Goal: Task Accomplishment & Management: Use online tool/utility

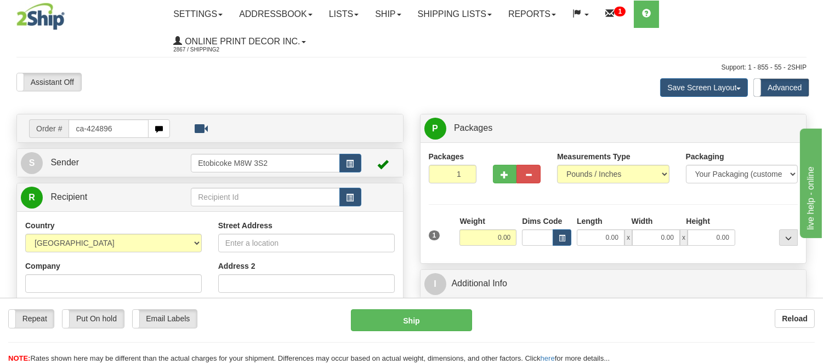
type input "ca-424896"
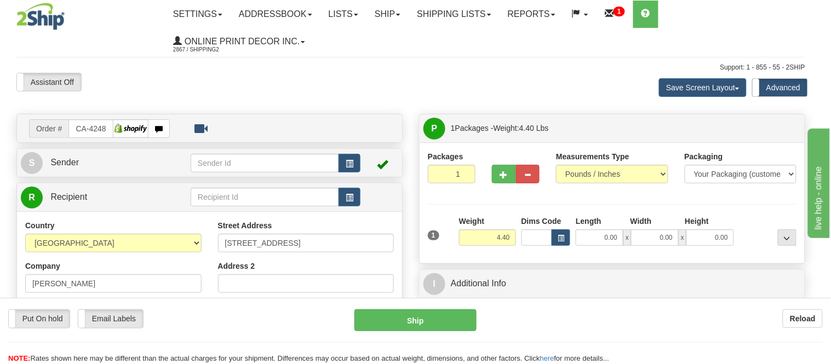
type input "ELLIOT LAKE"
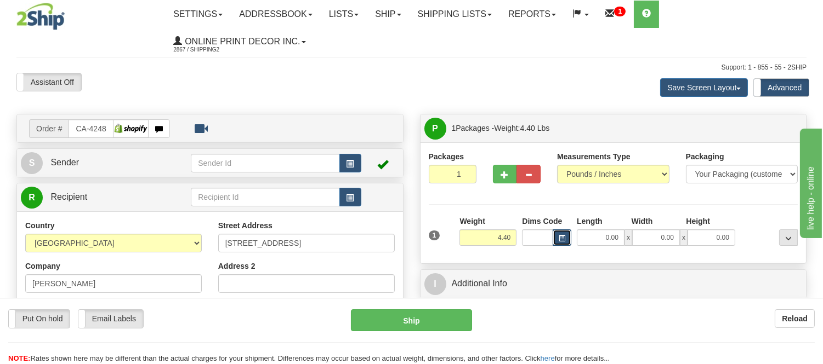
click at [553, 238] on button "button" at bounding box center [561, 238] width 19 height 16
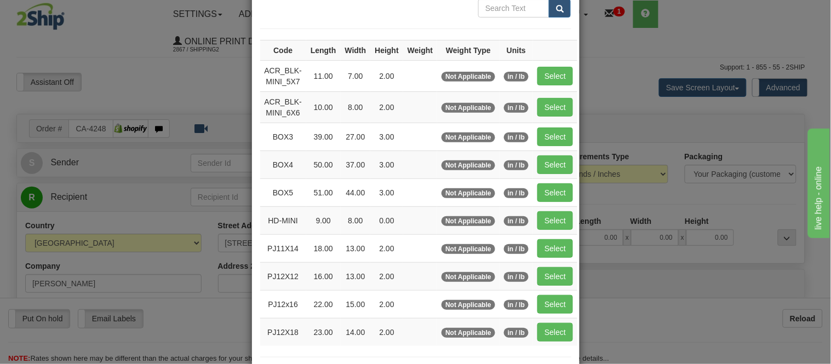
scroll to position [182, 0]
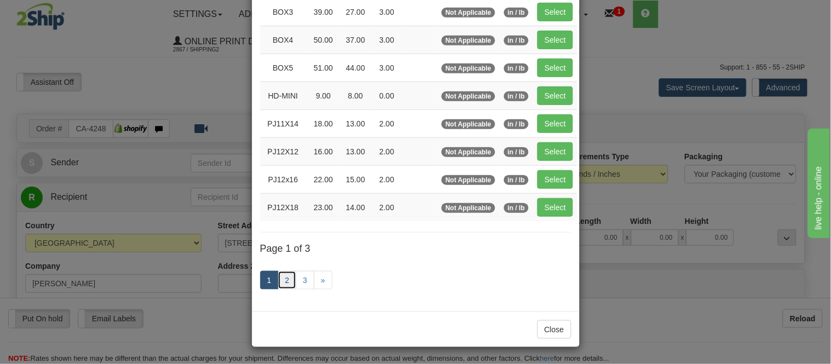
click at [282, 284] on link "2" at bounding box center [287, 280] width 19 height 19
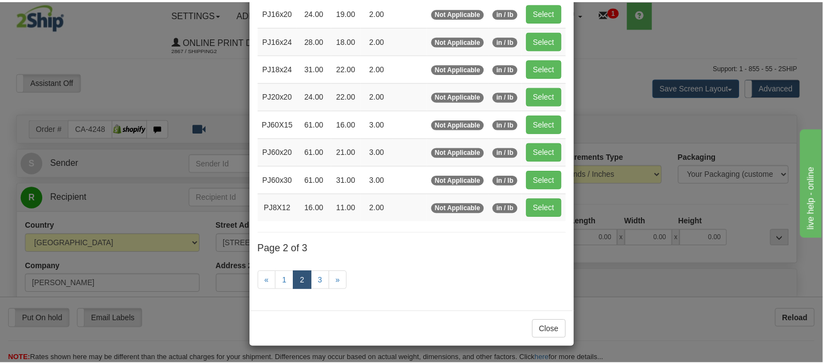
scroll to position [117, 0]
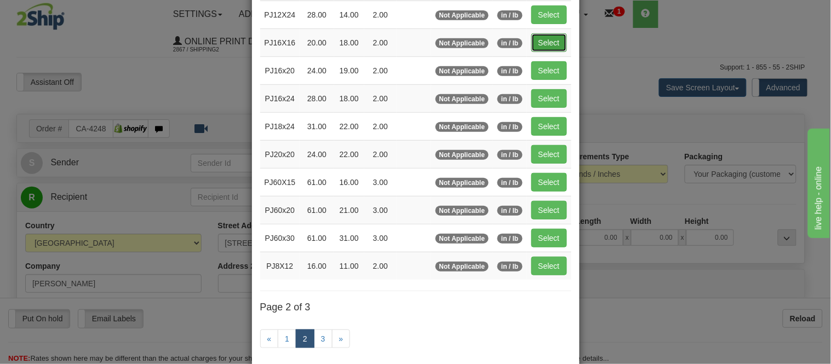
click at [536, 37] on button "Select" at bounding box center [550, 42] width 36 height 19
type input "PJ16X16"
type input "20.00"
type input "18.00"
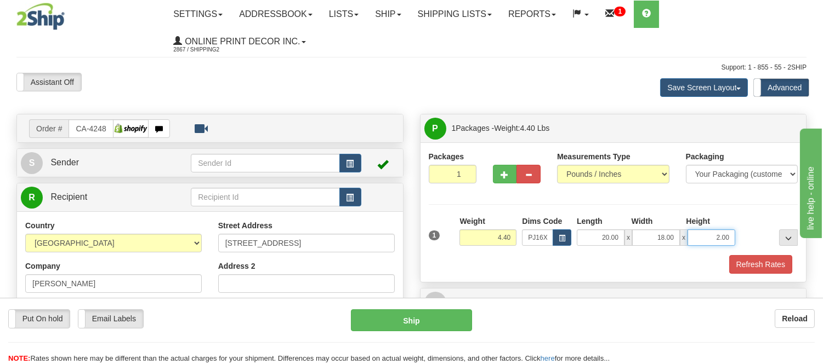
drag, startPoint x: 727, startPoint y: 236, endPoint x: 674, endPoint y: 239, distance: 52.7
click at [674, 239] on div "20.00 x 18.00 x 2.00" at bounding box center [655, 238] width 158 height 16
click button "Delete" at bounding box center [0, 0] width 0 height 0
type input "4.00"
click at [752, 261] on button "Refresh Rates" at bounding box center [760, 264] width 63 height 19
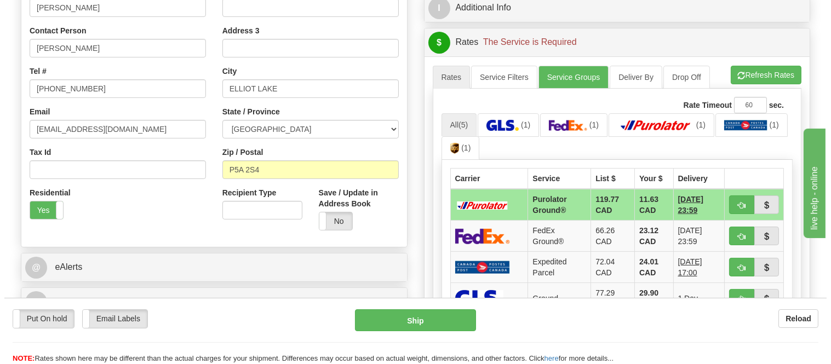
scroll to position [304, 0]
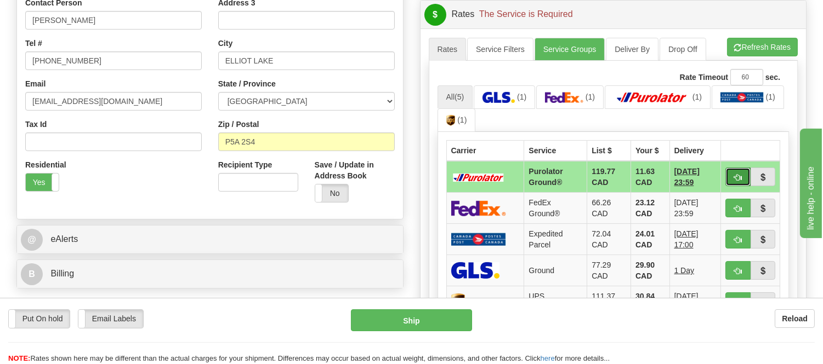
click at [737, 176] on span "button" at bounding box center [738, 177] width 8 height 7
type input "260"
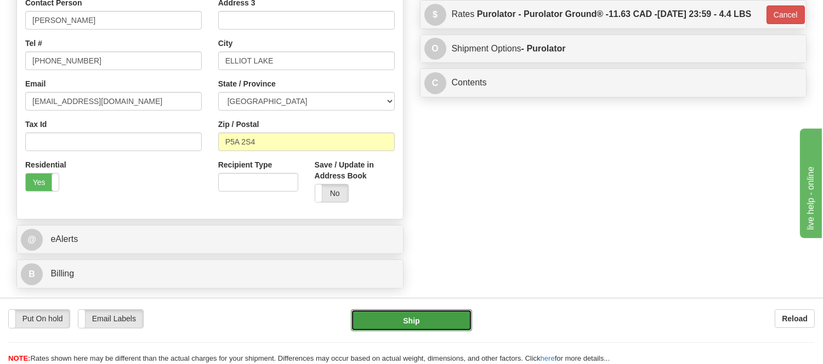
click at [447, 318] on button "Ship" at bounding box center [411, 321] width 121 height 22
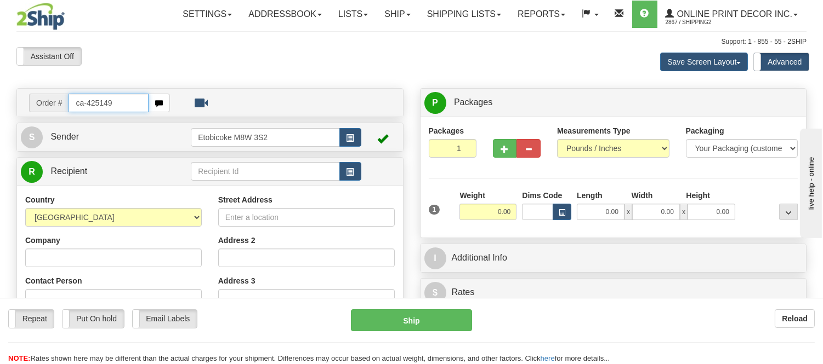
type input "ca-425149"
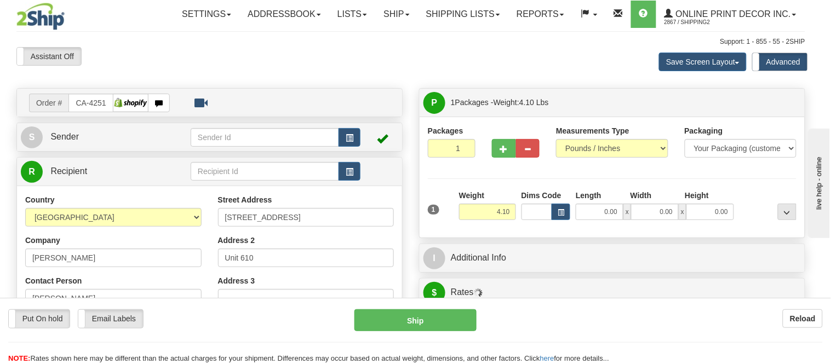
type input "VANCOUVER"
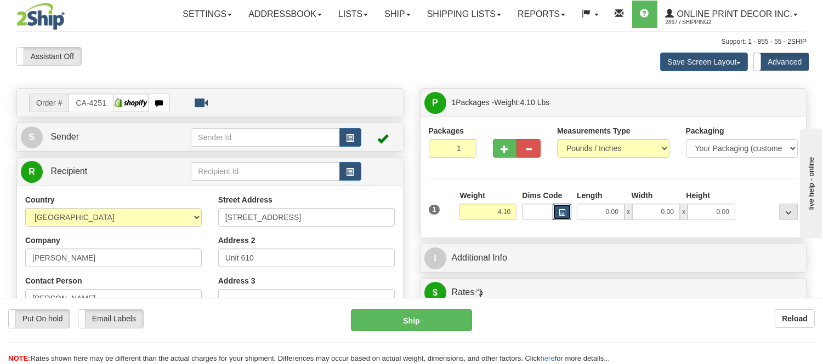
click at [567, 214] on button "button" at bounding box center [561, 212] width 19 height 16
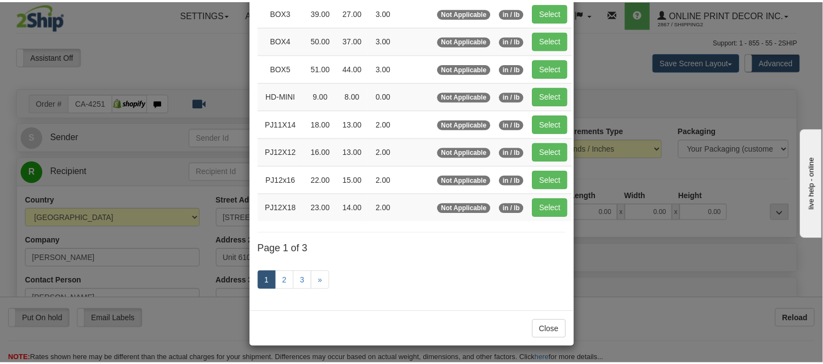
scroll to position [184, 0]
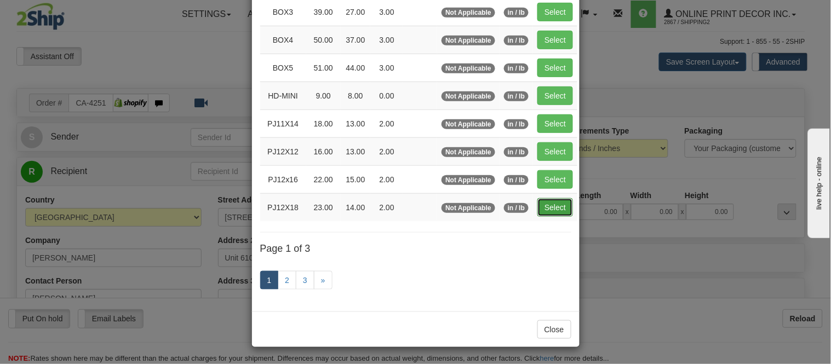
click at [549, 215] on button "Select" at bounding box center [556, 207] width 36 height 19
type input "PJ12X18"
type input "23.00"
type input "14.00"
type input "2.00"
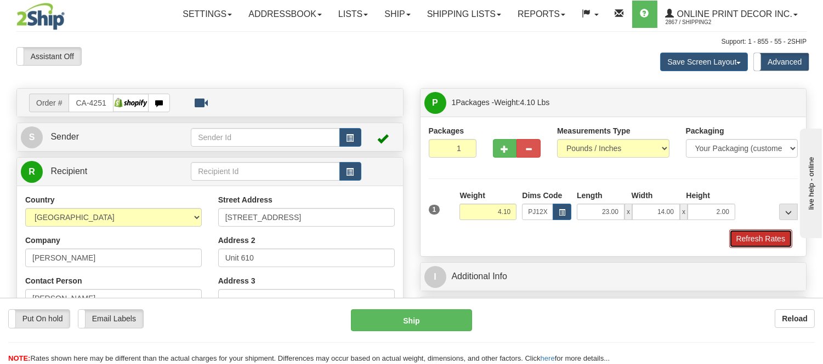
click at [770, 245] on button "Refresh Rates" at bounding box center [760, 239] width 63 height 19
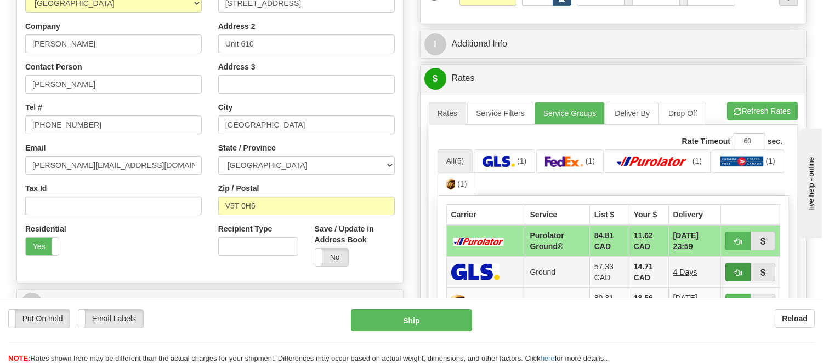
scroll to position [243, 0]
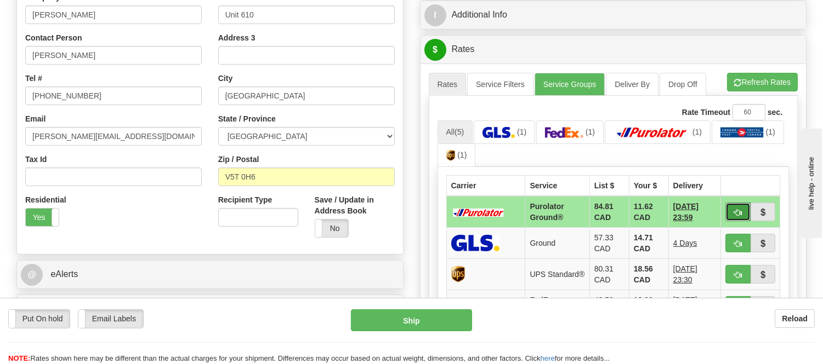
click at [725, 212] on button "button" at bounding box center [737, 212] width 25 height 19
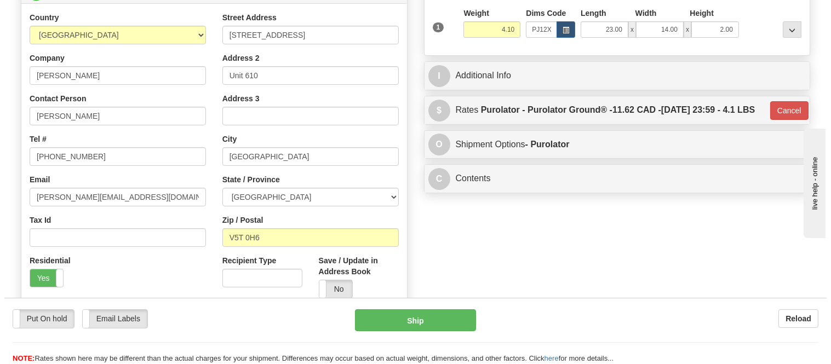
scroll to position [0, 0]
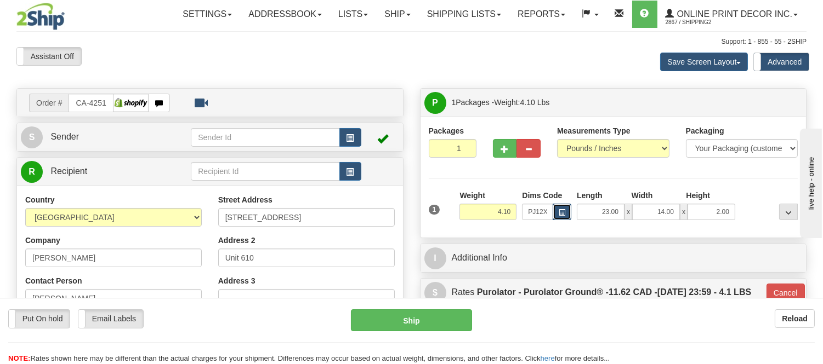
click at [556, 213] on button "button" at bounding box center [561, 212] width 19 height 16
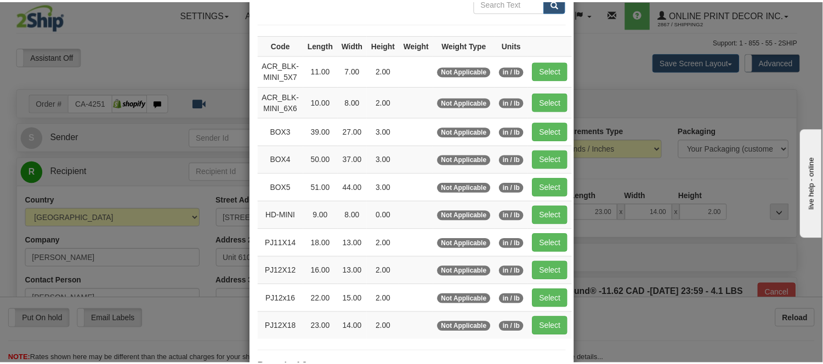
scroll to position [182, 0]
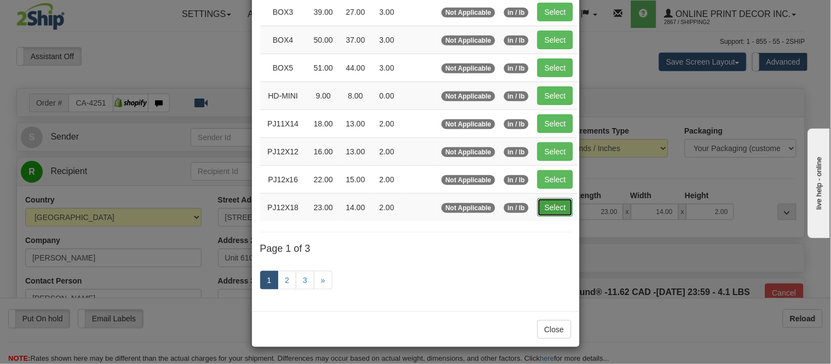
click at [549, 204] on button "Select" at bounding box center [556, 207] width 36 height 19
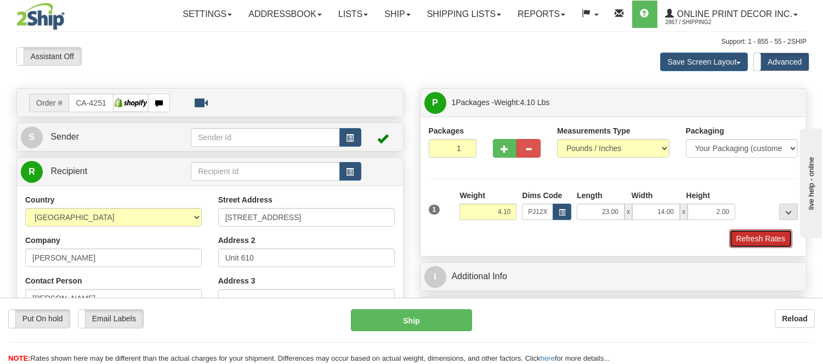
click at [735, 238] on button "Refresh Rates" at bounding box center [760, 239] width 63 height 19
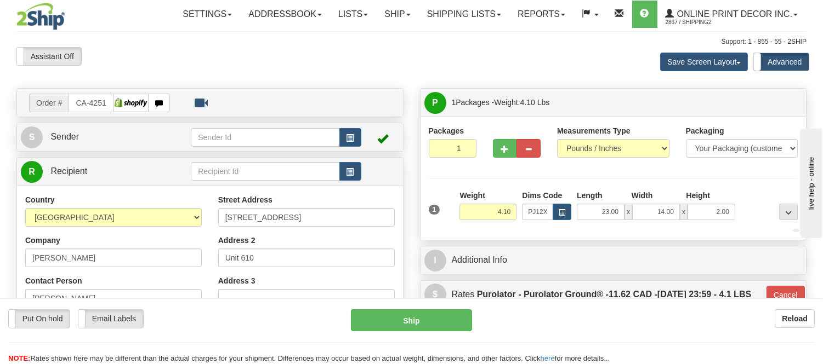
type input "260"
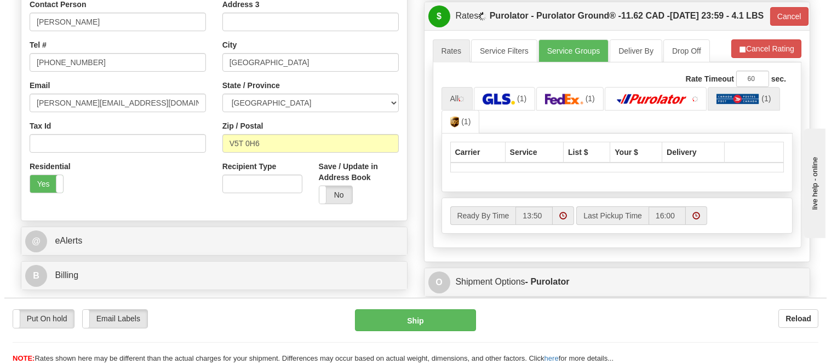
scroll to position [304, 0]
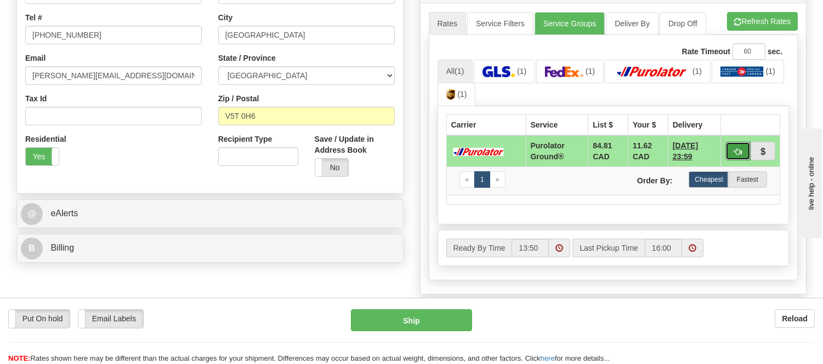
click at [738, 156] on span "button" at bounding box center [738, 152] width 8 height 7
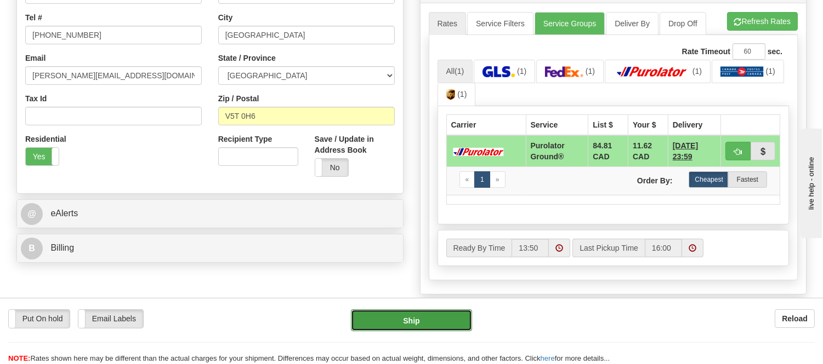
click at [413, 326] on button "Ship" at bounding box center [411, 321] width 121 height 22
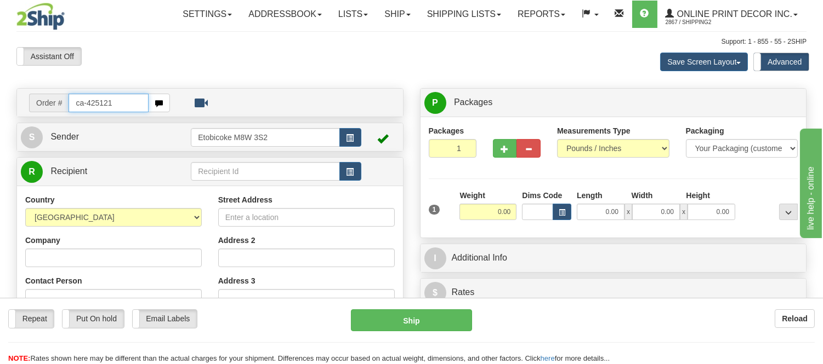
type input "ca-425121"
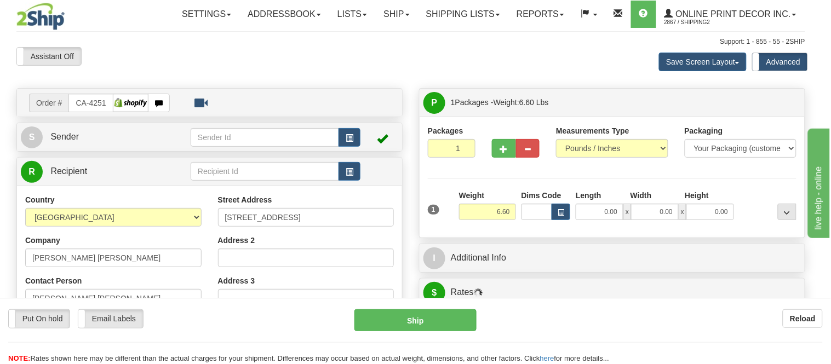
type input "BURLINGTON"
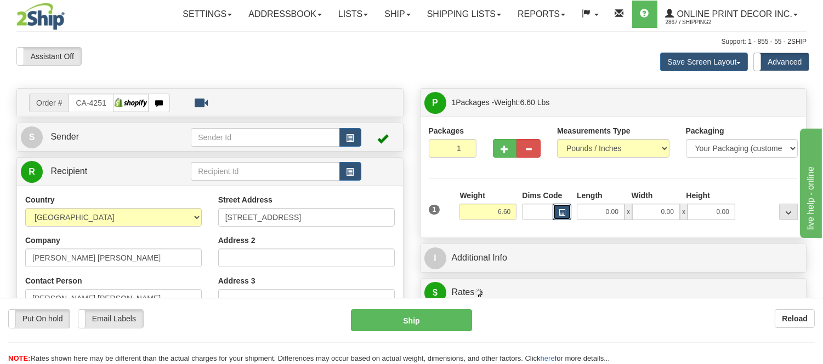
click at [561, 212] on span "button" at bounding box center [561, 213] width 7 height 6
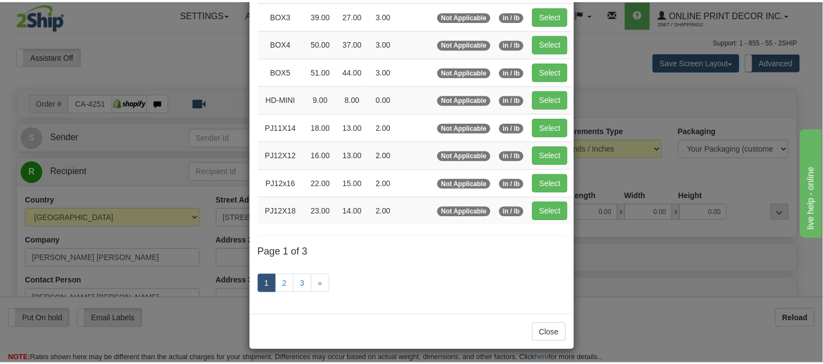
scroll to position [182, 0]
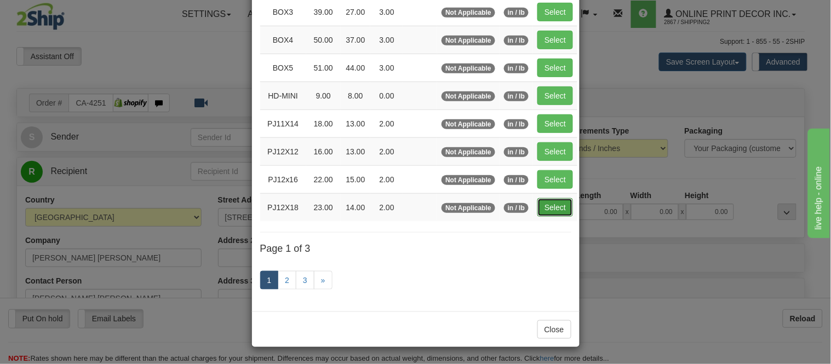
click at [559, 201] on button "Select" at bounding box center [556, 207] width 36 height 19
type input "PJ12X18"
type input "23.00"
type input "14.00"
type input "2.00"
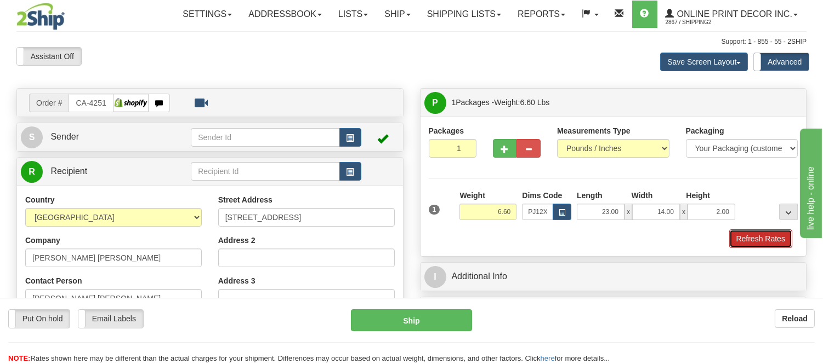
click at [766, 239] on button "Refresh Rates" at bounding box center [760, 239] width 63 height 19
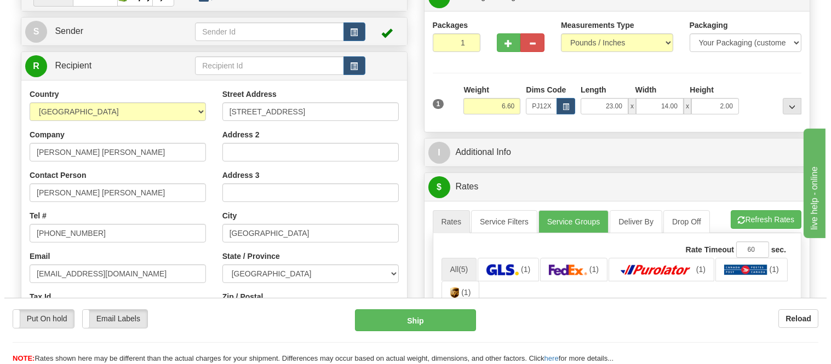
scroll to position [122, 0]
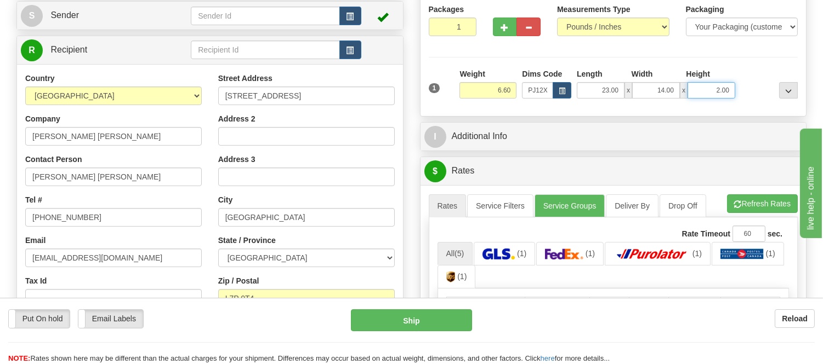
click at [730, 89] on input "2.00" at bounding box center [711, 90] width 48 height 16
click at [566, 95] on button "button" at bounding box center [561, 90] width 19 height 16
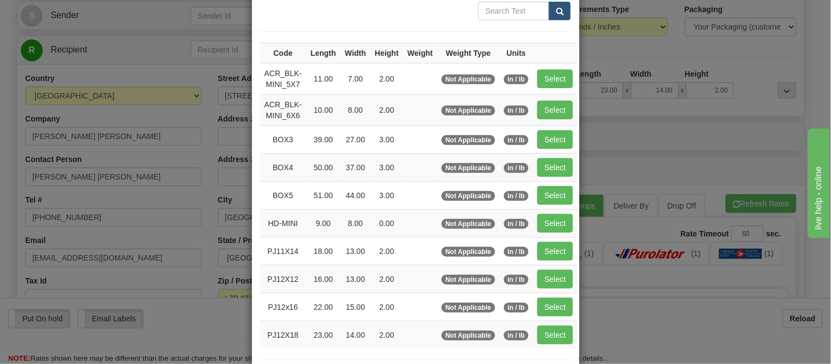
scroll to position [182, 0]
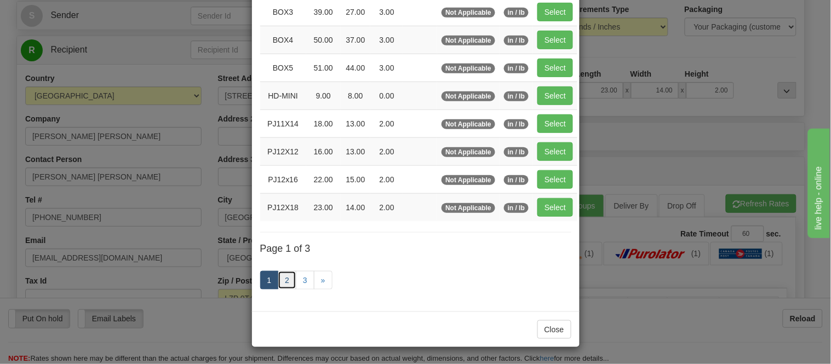
click at [283, 288] on link "2" at bounding box center [287, 280] width 19 height 19
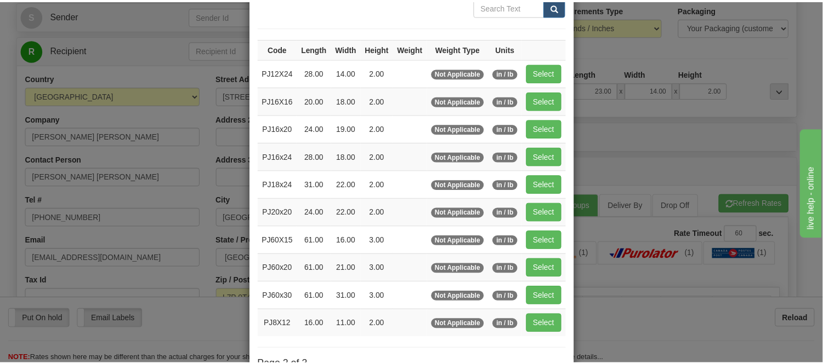
scroll to position [56, 0]
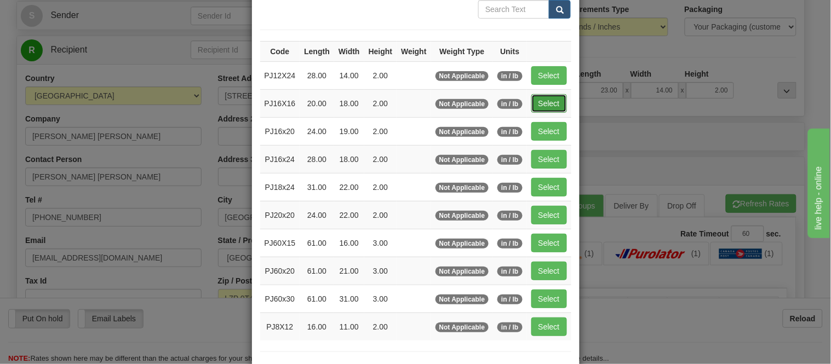
click at [533, 101] on button "Select" at bounding box center [550, 103] width 36 height 19
type input "PJ16X16"
type input "20.00"
type input "18.00"
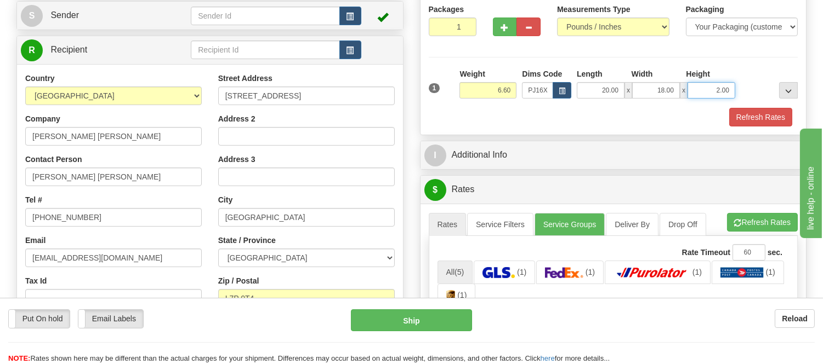
drag, startPoint x: 732, startPoint y: 86, endPoint x: 689, endPoint y: 103, distance: 45.5
click at [689, 103] on div "1 Weight 6.60 Dims Code x x" at bounding box center [613, 87] width 375 height 39
type input "4"
click button "Delete" at bounding box center [0, 0] width 0 height 0
type input "6.00"
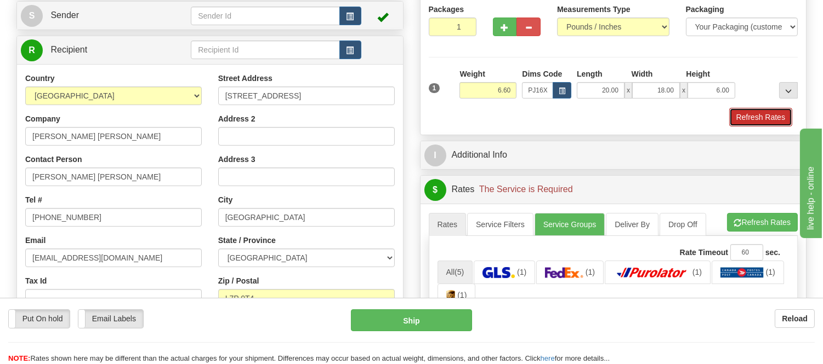
click at [749, 115] on button "Refresh Rates" at bounding box center [760, 117] width 63 height 19
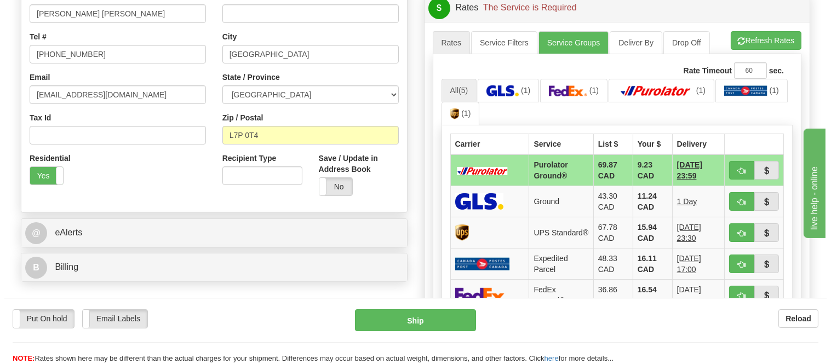
scroll to position [365, 0]
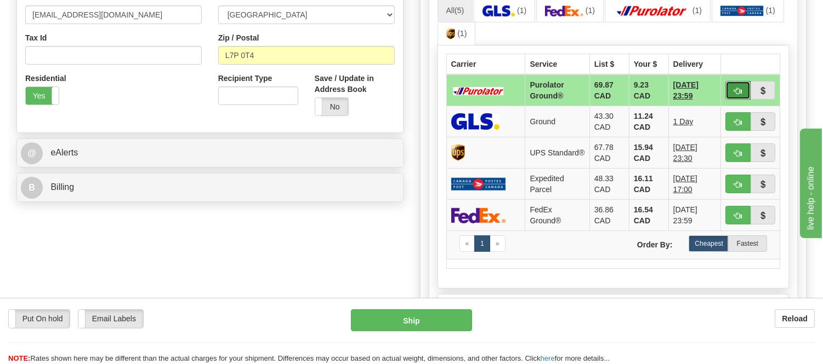
click at [734, 89] on span "button" at bounding box center [738, 91] width 8 height 7
type input "260"
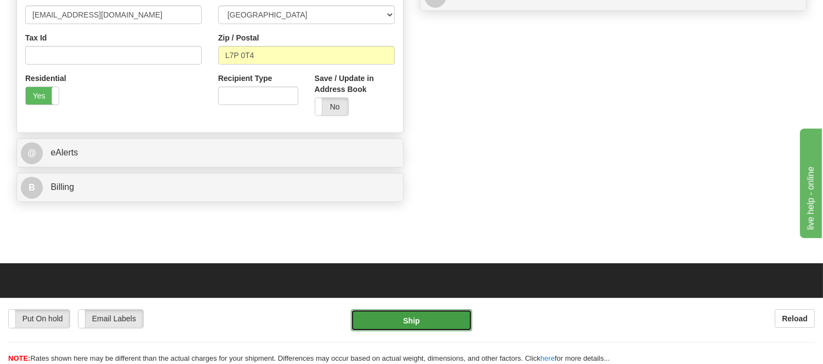
click at [448, 330] on button "Ship" at bounding box center [411, 321] width 121 height 22
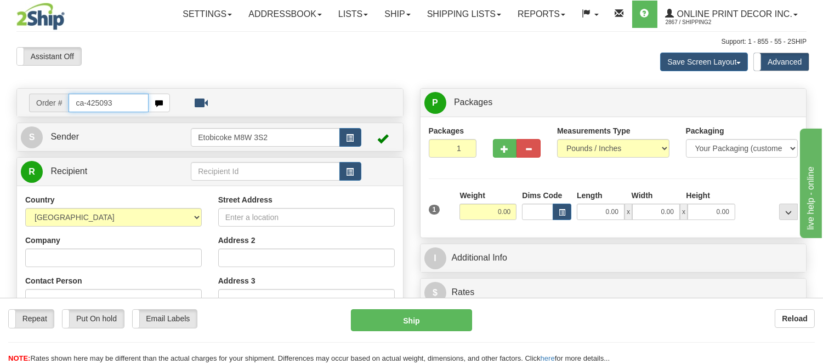
type input "ca-425093"
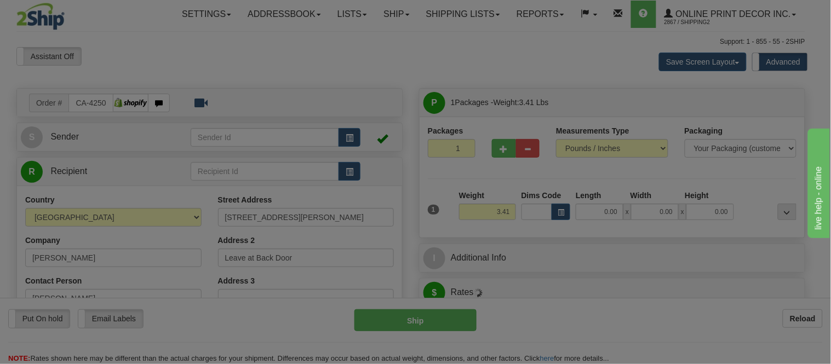
type input "ESTEVAN"
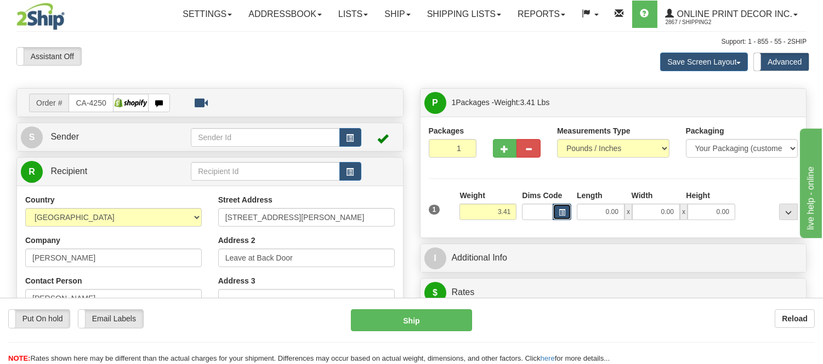
click at [566, 213] on button "button" at bounding box center [561, 212] width 19 height 16
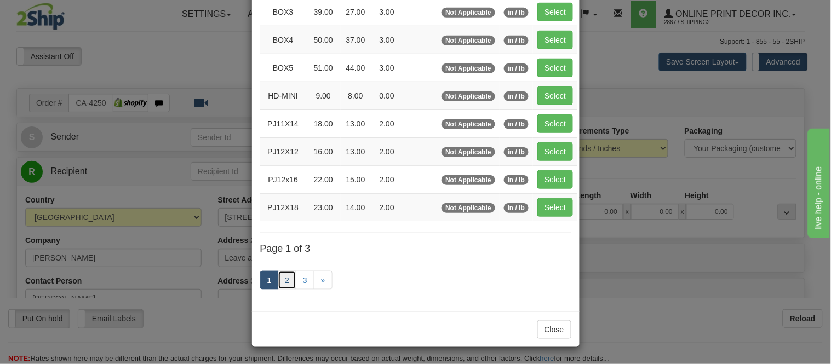
click at [287, 276] on link "2" at bounding box center [287, 280] width 19 height 19
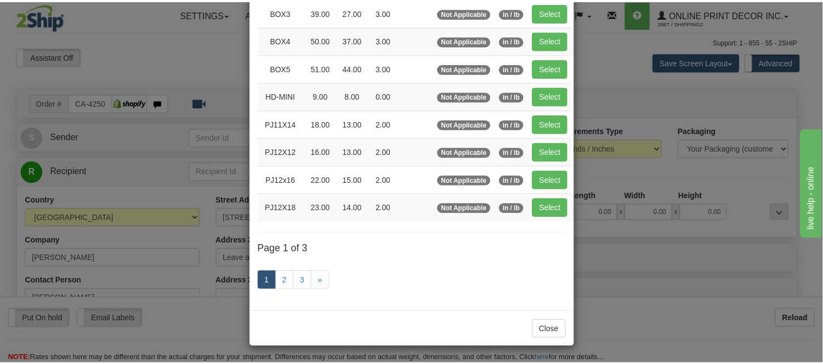
scroll to position [178, 0]
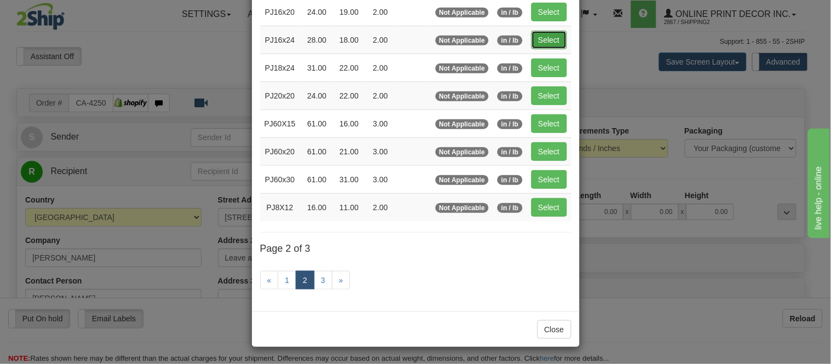
click at [532, 31] on button "Select" at bounding box center [550, 40] width 36 height 19
type input "PJ16x24"
type input "28.00"
type input "18.00"
type input "2.00"
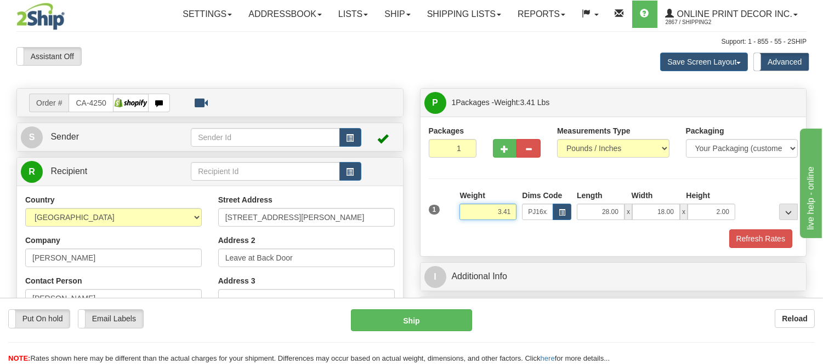
drag, startPoint x: 511, startPoint y: 218, endPoint x: 474, endPoint y: 209, distance: 37.6
click at [474, 209] on input "3.41" at bounding box center [487, 212] width 57 height 16
type input "5.98"
click at [778, 237] on button "Refresh Rates" at bounding box center [760, 239] width 63 height 19
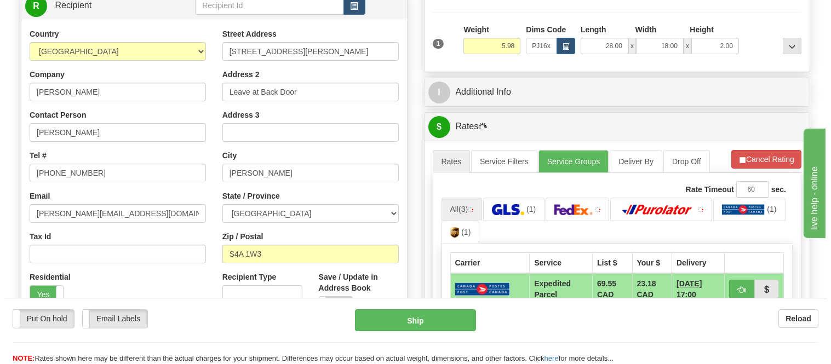
scroll to position [271, 0]
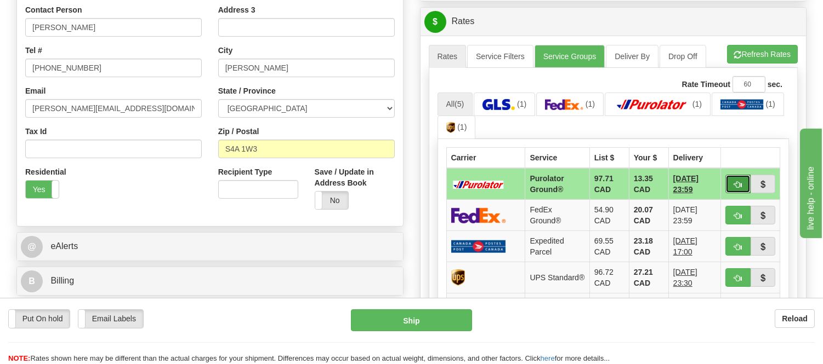
click at [741, 178] on button "button" at bounding box center [737, 184] width 25 height 19
type input "260"
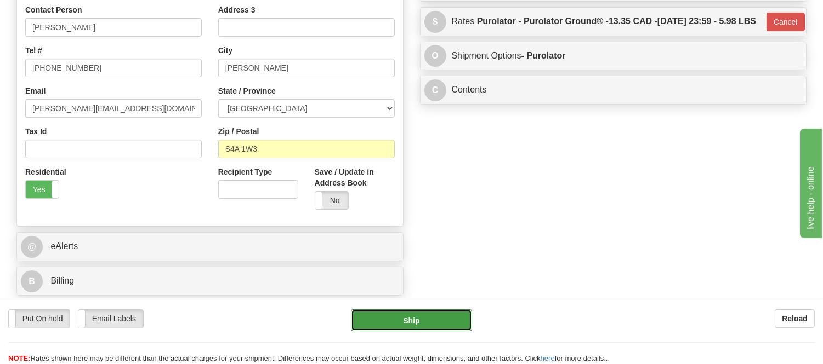
click at [462, 315] on button "Ship" at bounding box center [411, 321] width 121 height 22
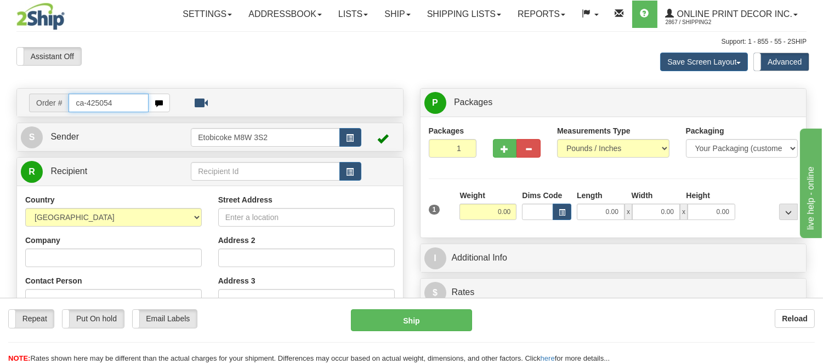
type input "ca-425054"
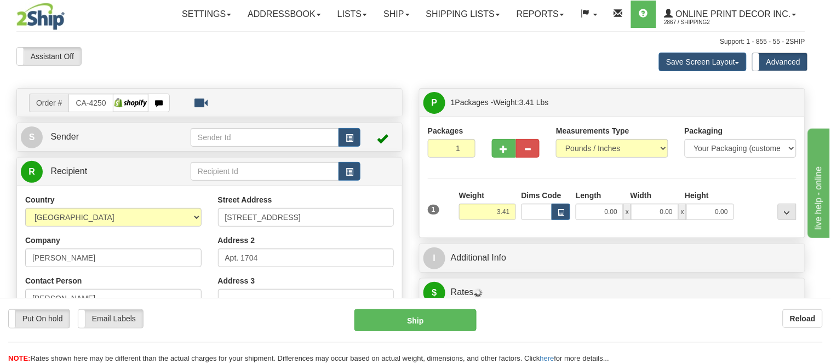
type input "[GEOGRAPHIC_DATA]"
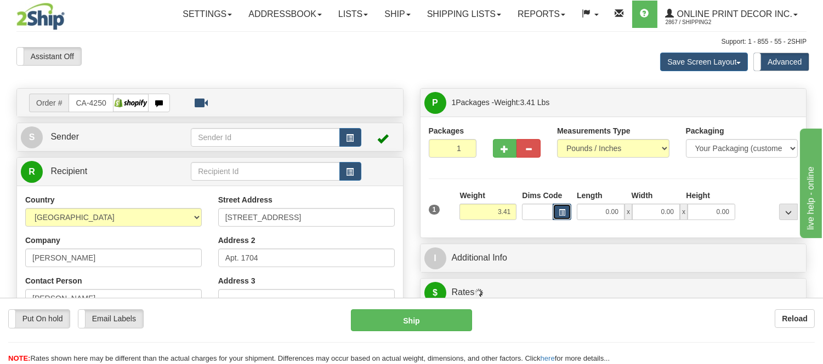
click at [566, 213] on button "button" at bounding box center [561, 212] width 19 height 16
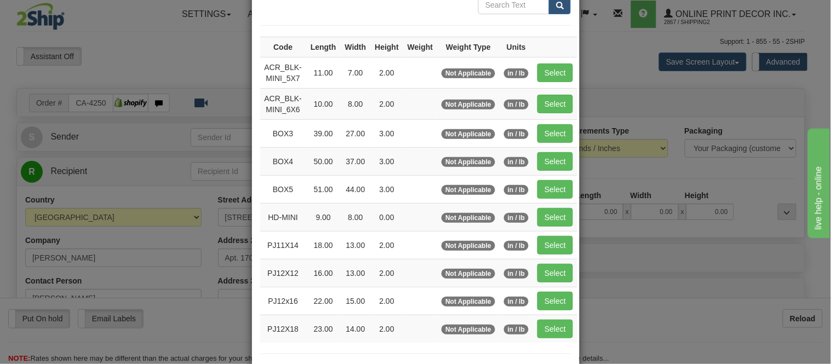
scroll to position [182, 0]
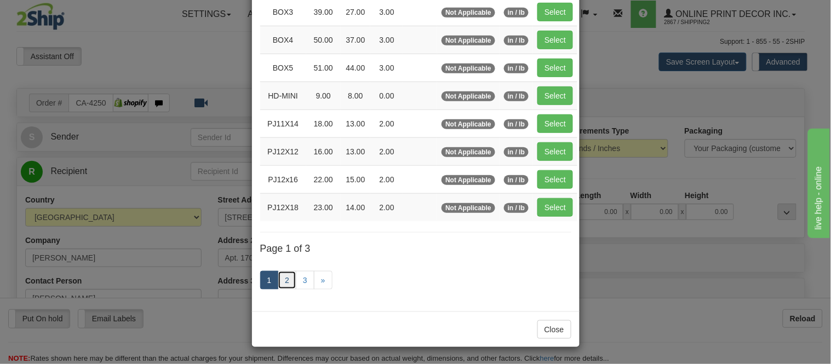
click at [287, 276] on link "2" at bounding box center [287, 280] width 19 height 19
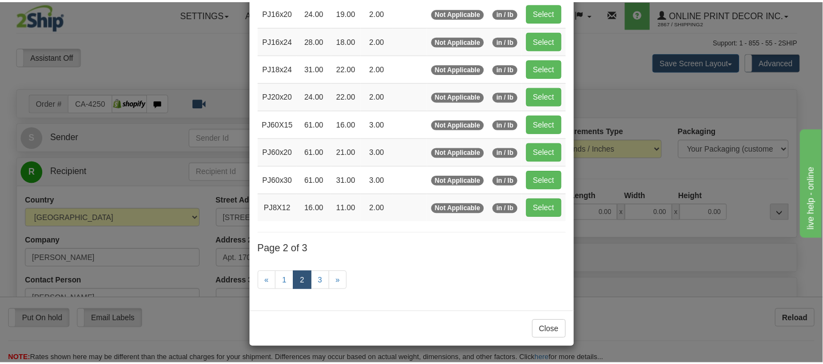
scroll to position [178, 0]
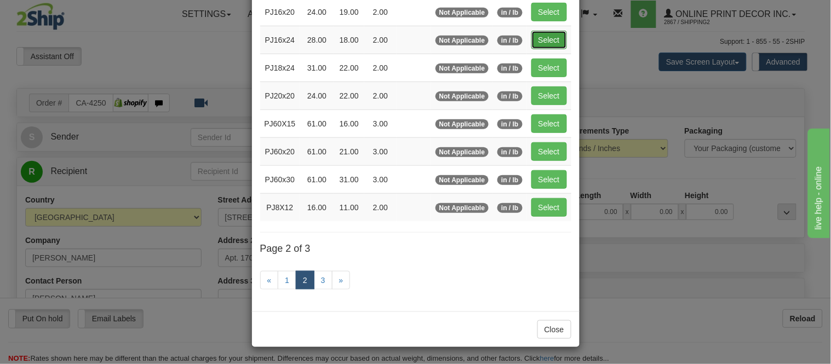
click at [552, 36] on button "Select" at bounding box center [550, 40] width 36 height 19
type input "PJ16x24"
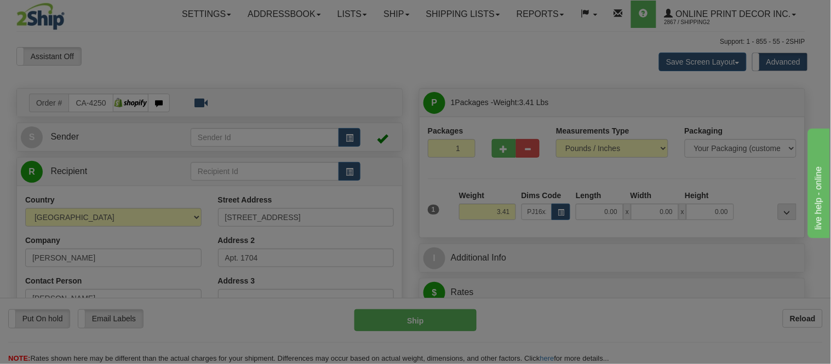
type input "28.00"
type input "18.00"
type input "2.00"
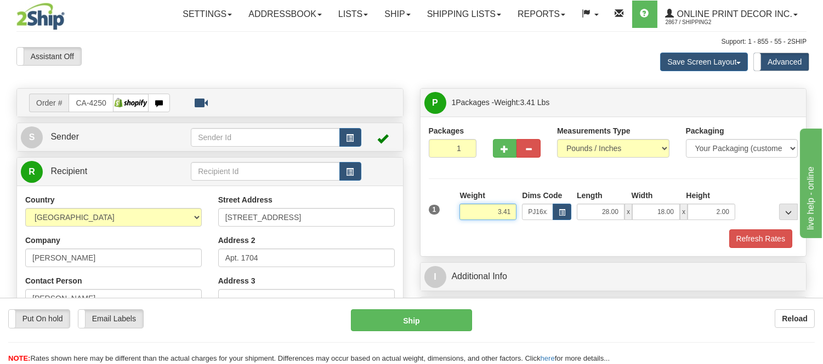
drag, startPoint x: 505, startPoint y: 216, endPoint x: 445, endPoint y: 216, distance: 59.7
click at [445, 216] on div "1 Weight 3.41 Dims Code x x" at bounding box center [613, 209] width 375 height 39
type input "5.98"
click at [755, 249] on div "Packages 1 1 Measurements Type" at bounding box center [613, 187] width 386 height 140
click at [756, 238] on button "Refresh Rates" at bounding box center [760, 239] width 63 height 19
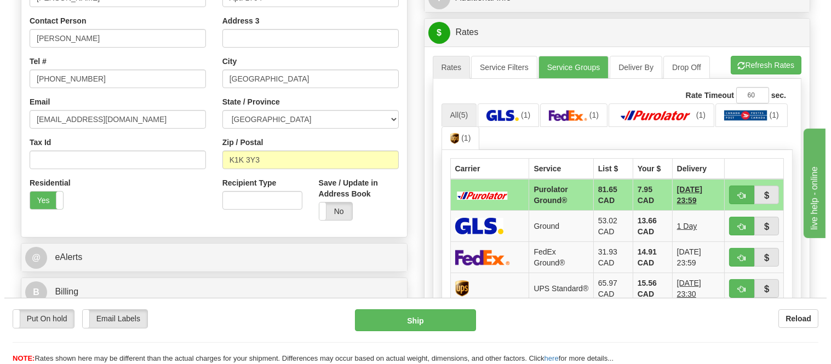
scroll to position [292, 0]
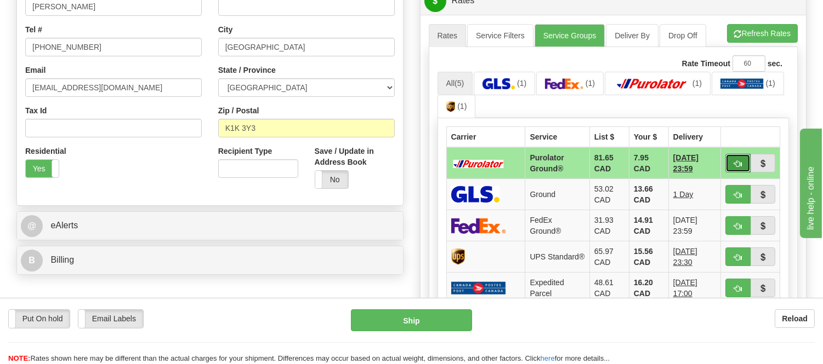
click at [732, 163] on button "button" at bounding box center [737, 163] width 25 height 19
type input "260"
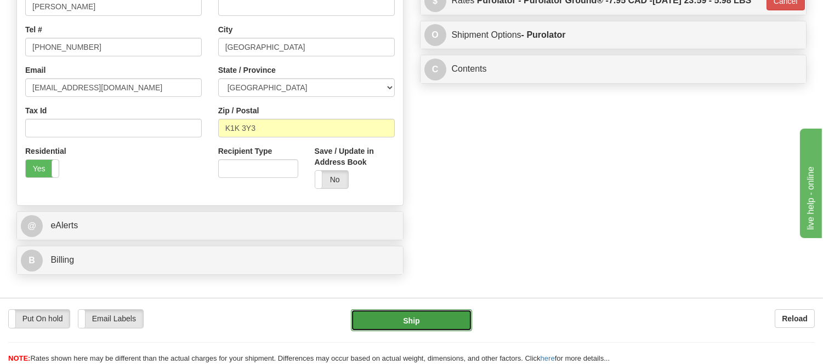
click at [442, 319] on button "Ship" at bounding box center [411, 321] width 121 height 22
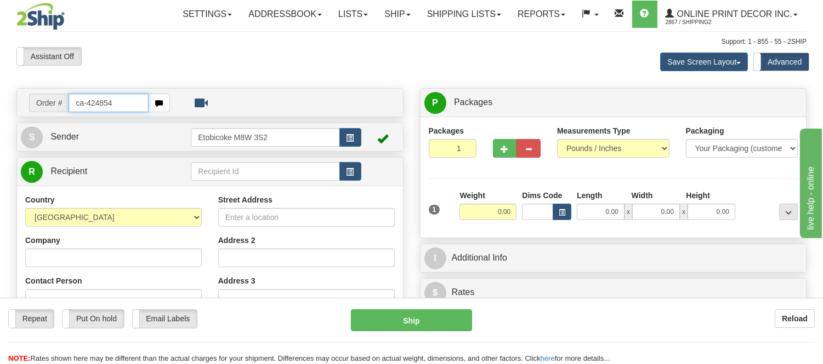
type input "ca-424854"
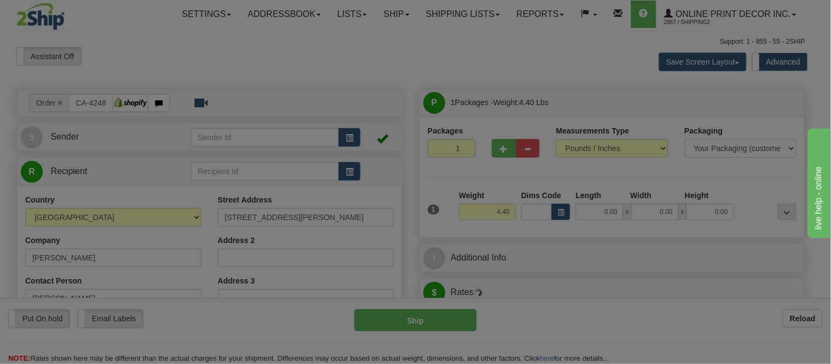
type input "SASKATOON"
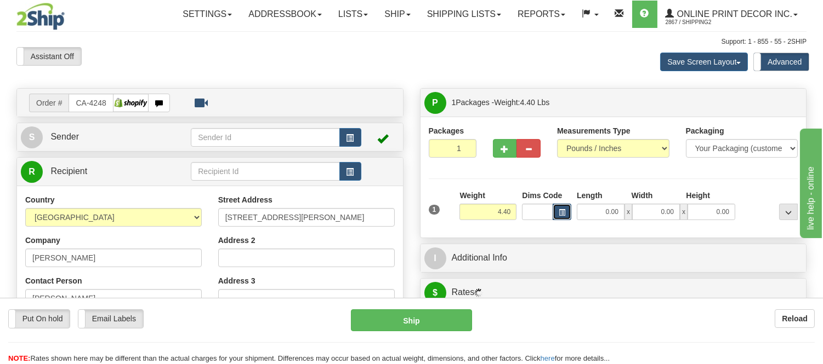
click at [560, 212] on span "button" at bounding box center [561, 213] width 7 height 6
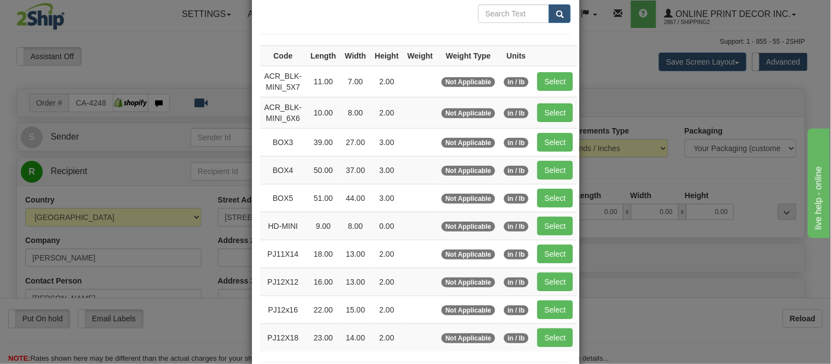
scroll to position [182, 0]
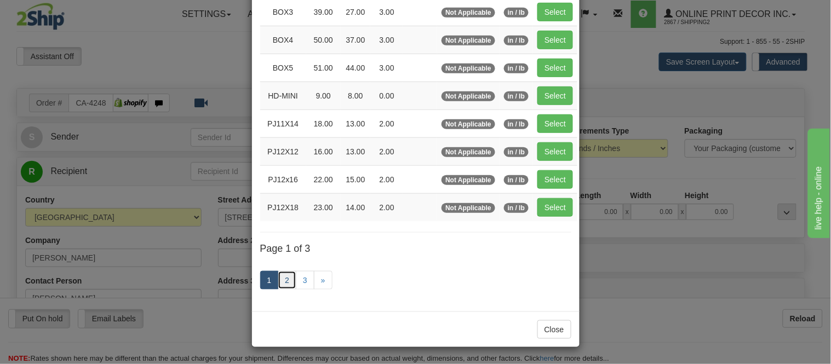
click at [287, 278] on link "2" at bounding box center [287, 280] width 19 height 19
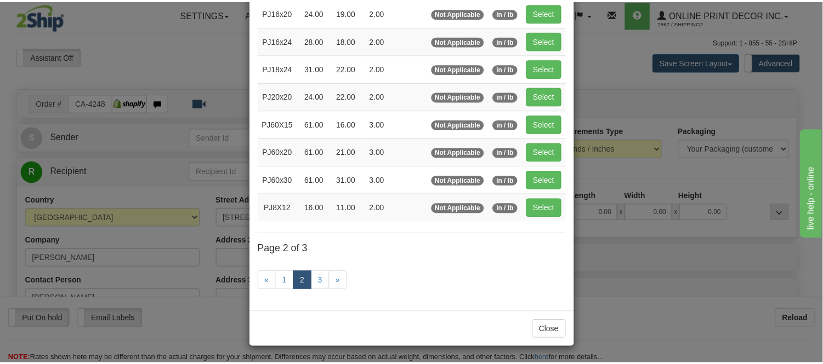
scroll to position [117, 0]
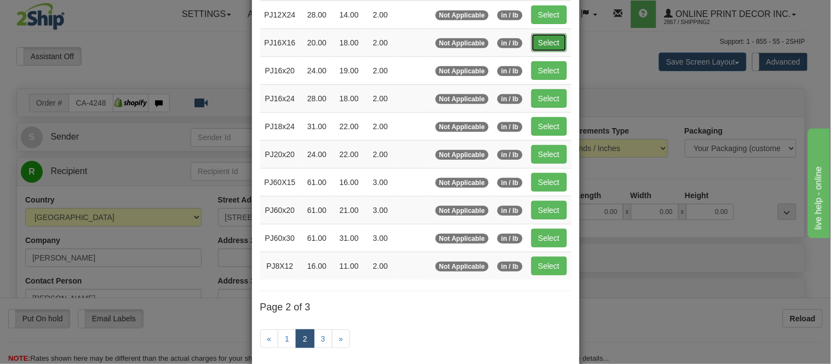
click at [534, 39] on button "Select" at bounding box center [550, 42] width 36 height 19
type input "PJ16X16"
type input "20.00"
type input "18.00"
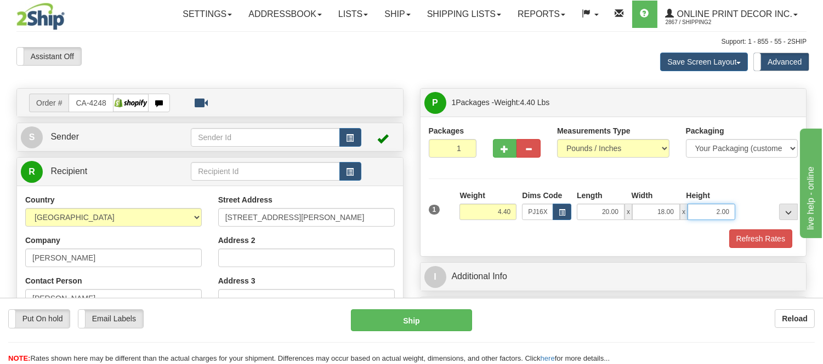
drag, startPoint x: 730, startPoint y: 214, endPoint x: 694, endPoint y: 211, distance: 36.3
click at [694, 211] on input "2.00" at bounding box center [711, 212] width 48 height 16
click button "Delete" at bounding box center [0, 0] width 0 height 0
type input "4.00"
click at [768, 242] on button "Refresh Rates" at bounding box center [760, 239] width 63 height 19
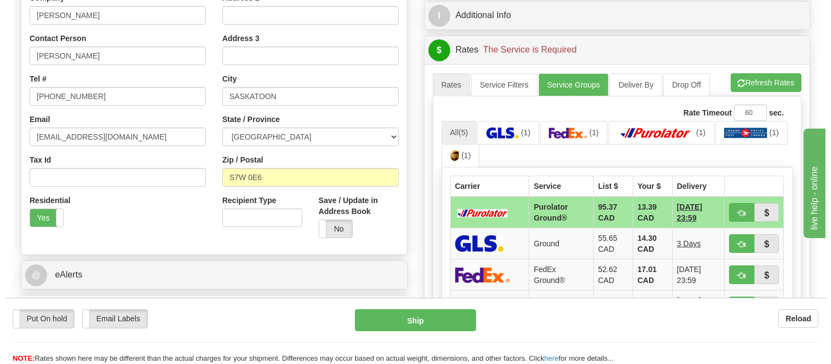
scroll to position [243, 0]
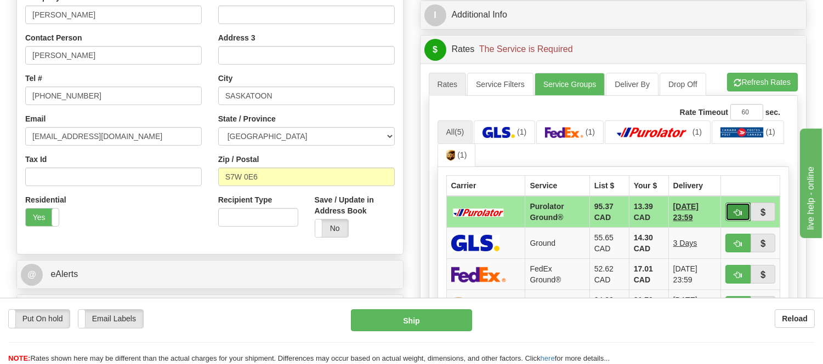
click at [738, 204] on button "button" at bounding box center [737, 212] width 25 height 19
type input "260"
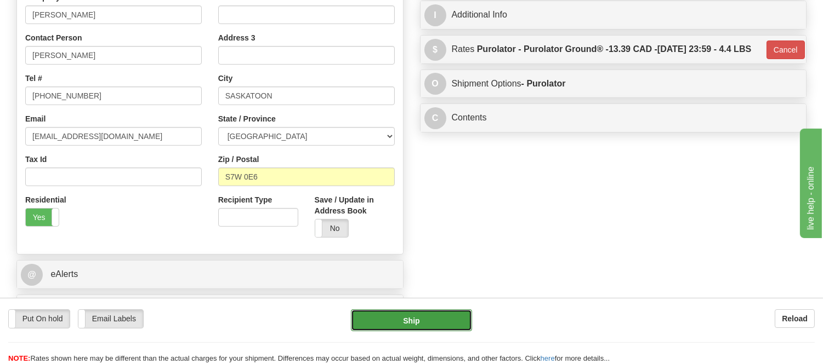
click at [387, 311] on button "Ship" at bounding box center [411, 321] width 121 height 22
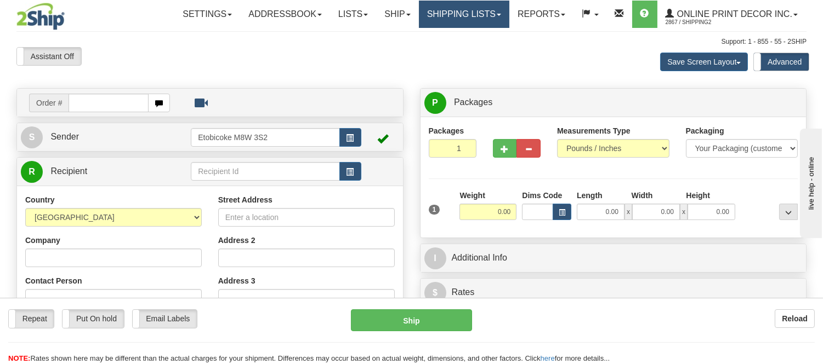
click at [461, 19] on link "Shipping lists" at bounding box center [464, 14] width 90 height 27
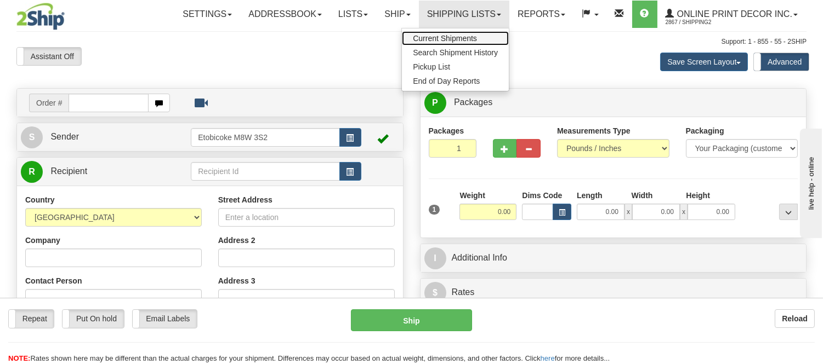
click at [462, 36] on span "Current Shipments" at bounding box center [445, 38] width 64 height 9
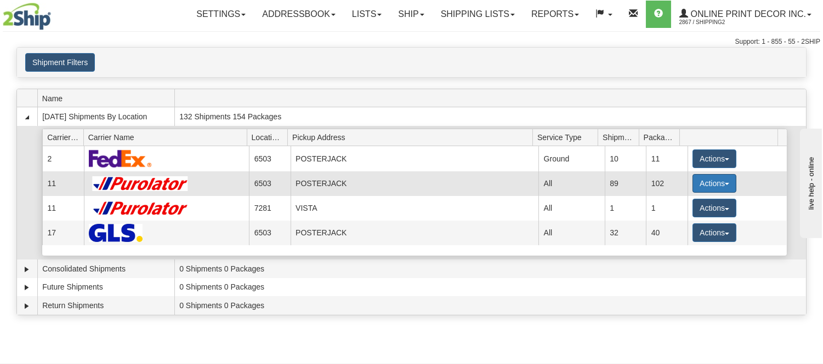
click at [710, 174] on button "Actions" at bounding box center [714, 183] width 44 height 19
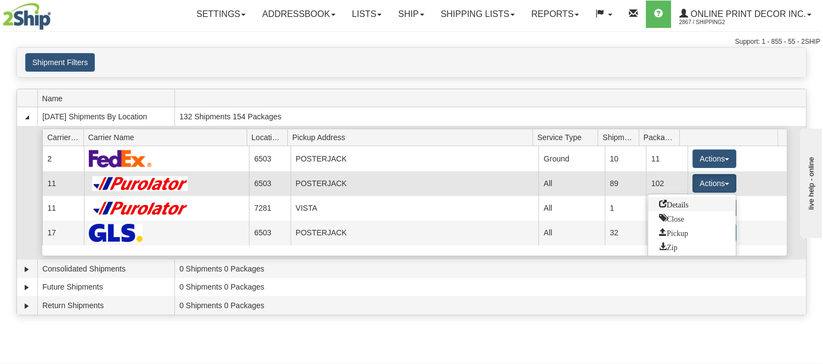
click at [672, 203] on span "Details" at bounding box center [674, 204] width 30 height 8
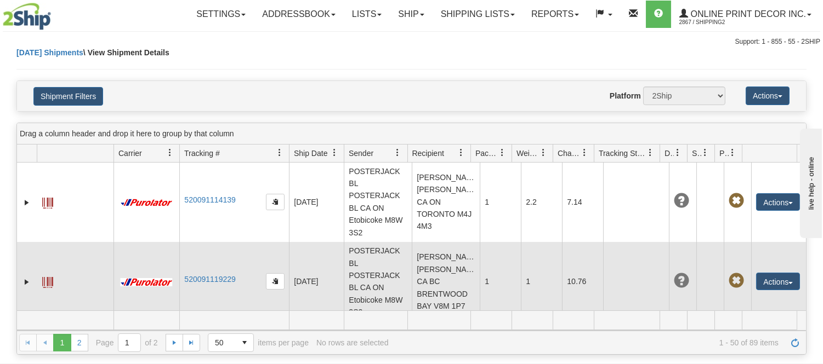
scroll to position [1278, 0]
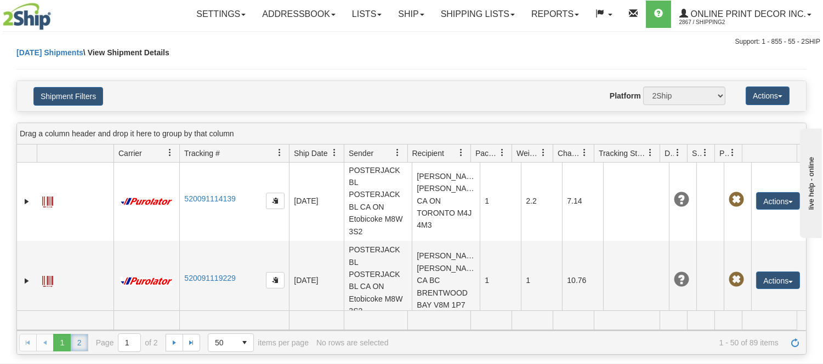
click at [80, 347] on link "2" at bounding box center [80, 343] width 18 height 18
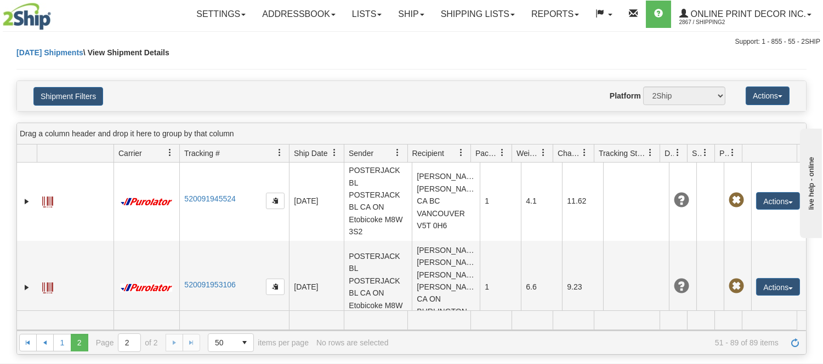
scroll to position [2708, 0]
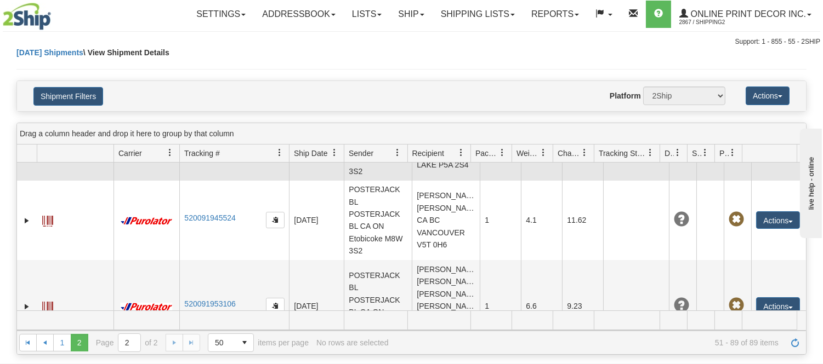
click at [417, 181] on td "Cornelia Svela Cornelia Svela CA ON ELLIOT LAKE P5A 2S4" at bounding box center [446, 141] width 68 height 80
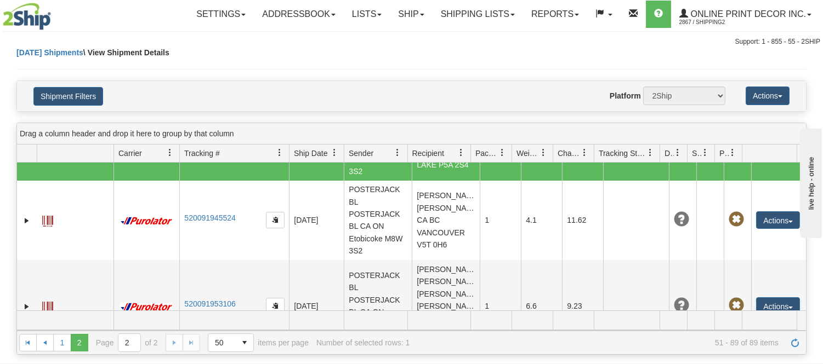
click at [783, 150] on button "Actions" at bounding box center [778, 141] width 44 height 18
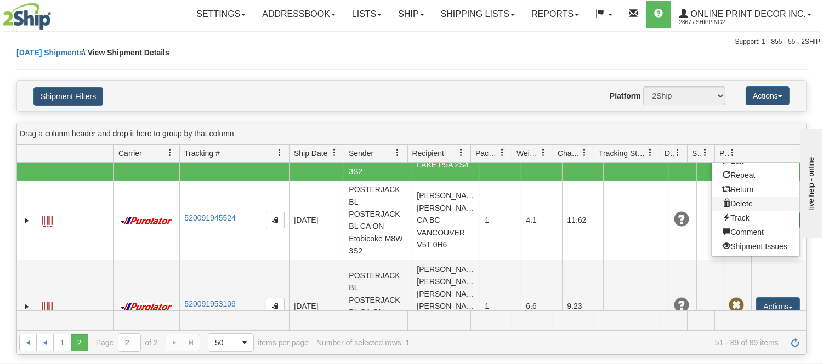
click at [732, 211] on link "Delete" at bounding box center [755, 204] width 88 height 14
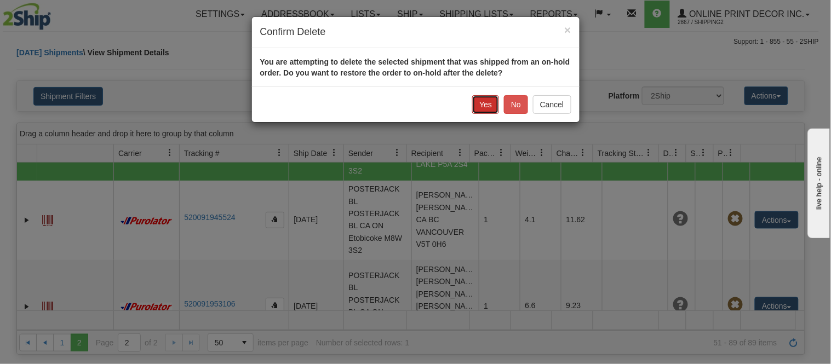
click at [482, 99] on button "Yes" at bounding box center [485, 104] width 27 height 19
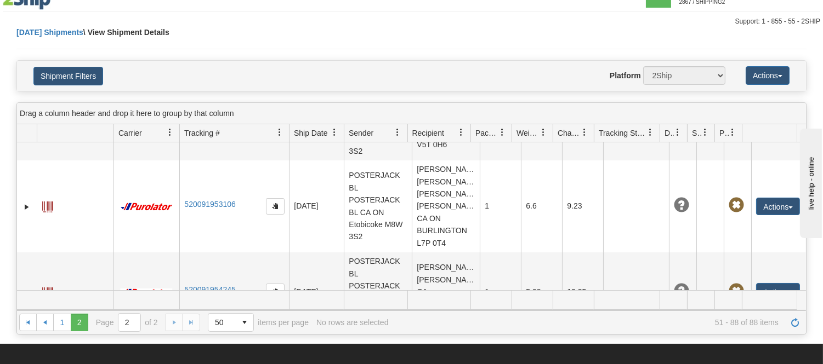
scroll to position [0, 0]
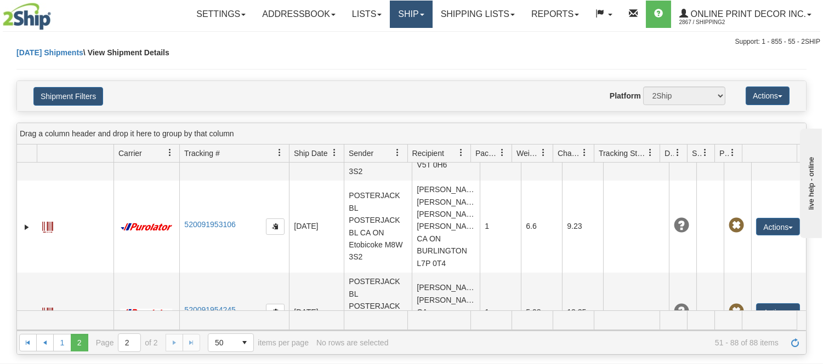
click at [407, 8] on link "Ship" at bounding box center [411, 14] width 42 height 27
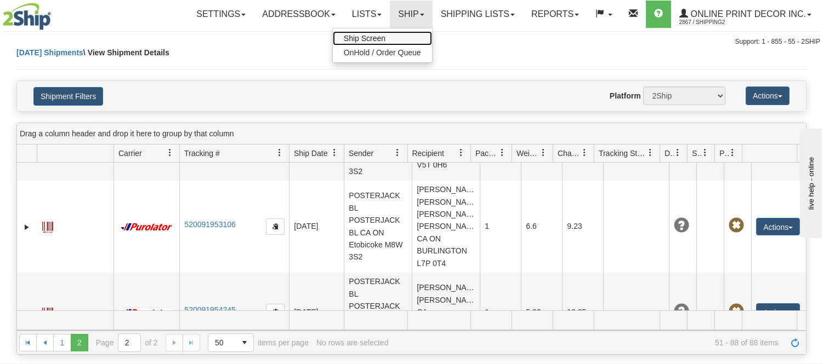
click at [385, 31] on link "Ship Screen" at bounding box center [382, 38] width 99 height 14
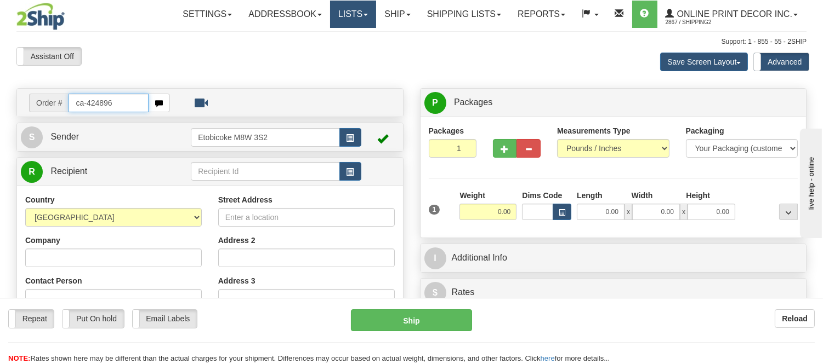
type input "ca-424896"
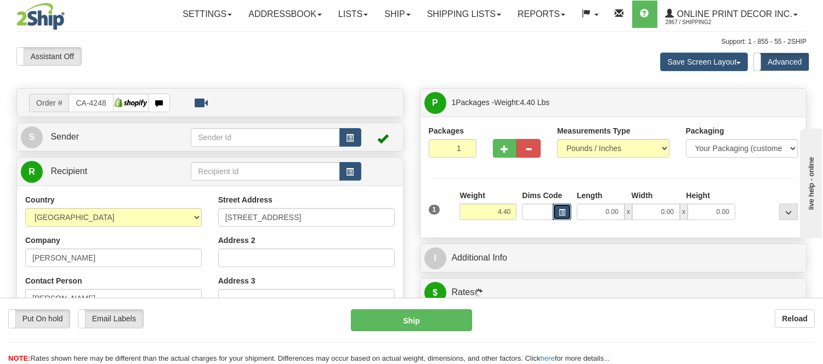
type input "ELLIOT LAKE"
click at [557, 212] on button "button" at bounding box center [561, 212] width 19 height 16
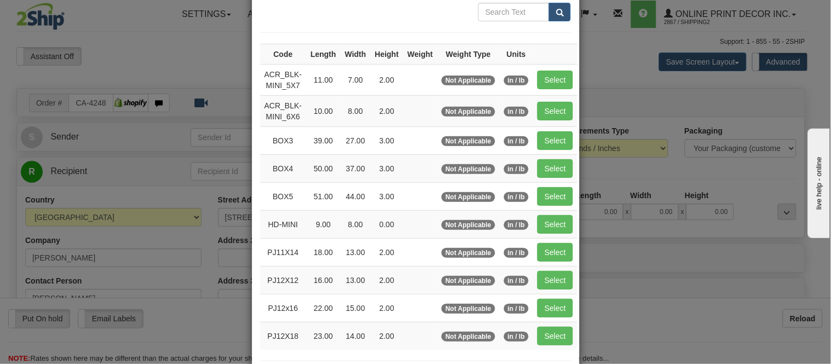
scroll to position [122, 0]
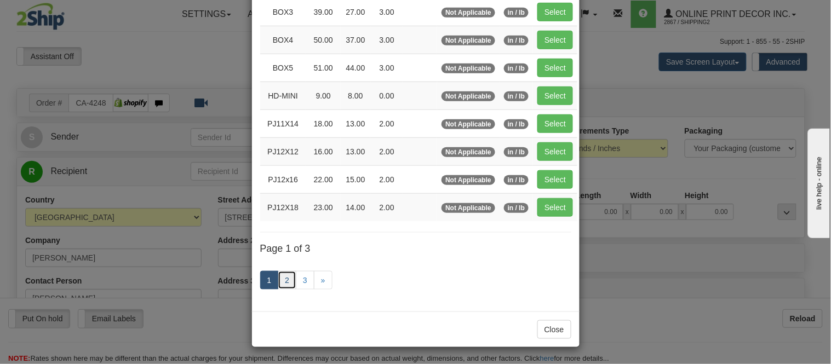
click at [282, 281] on link "2" at bounding box center [287, 280] width 19 height 19
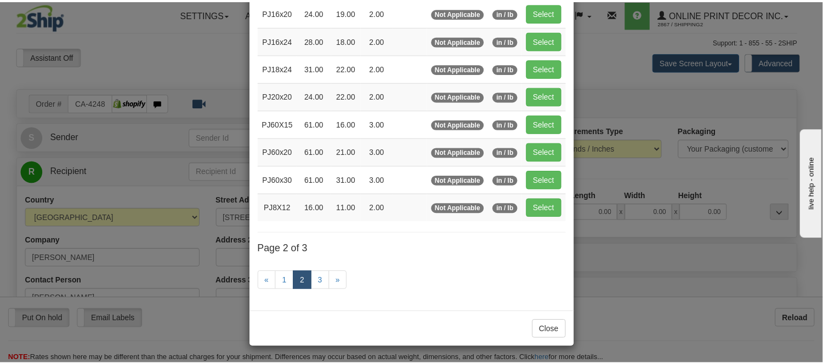
scroll to position [178, 0]
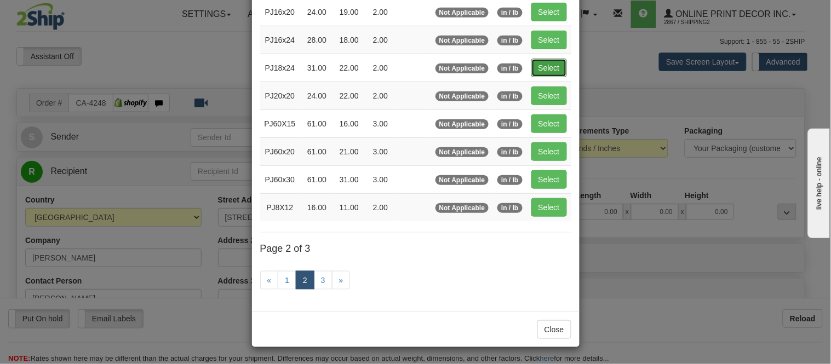
click at [533, 68] on button "Select" at bounding box center [550, 68] width 36 height 19
type input "PJ18x24"
type input "31.00"
type input "22.00"
type input "2.00"
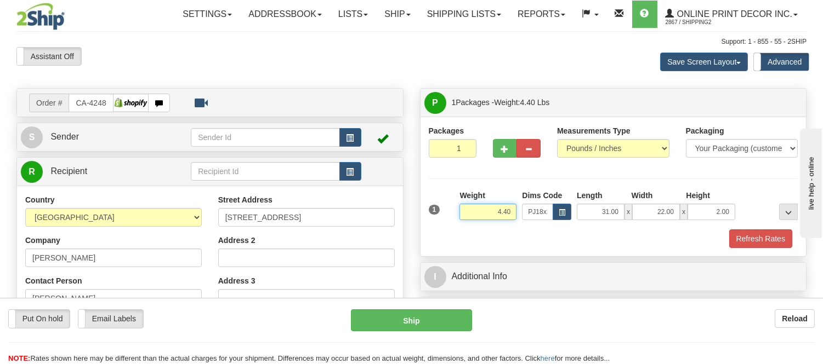
drag, startPoint x: 514, startPoint y: 214, endPoint x: 451, endPoint y: 215, distance: 63.0
click at [451, 215] on div "1 Weight 4.40 Dims Code x x" at bounding box center [613, 209] width 375 height 39
type input "5.98"
click at [508, 144] on button "button" at bounding box center [505, 148] width 24 height 19
radio input "true"
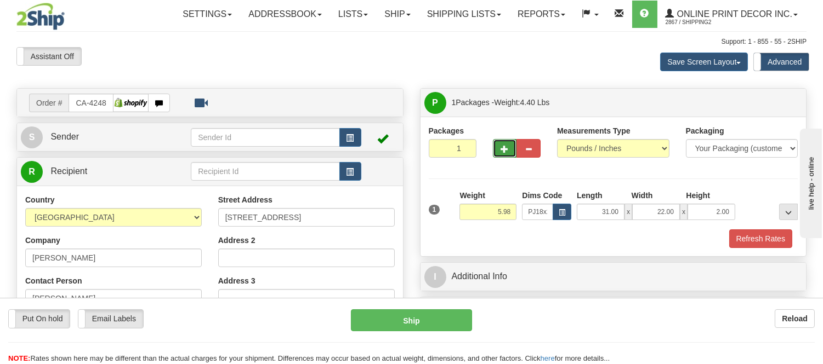
type input "2"
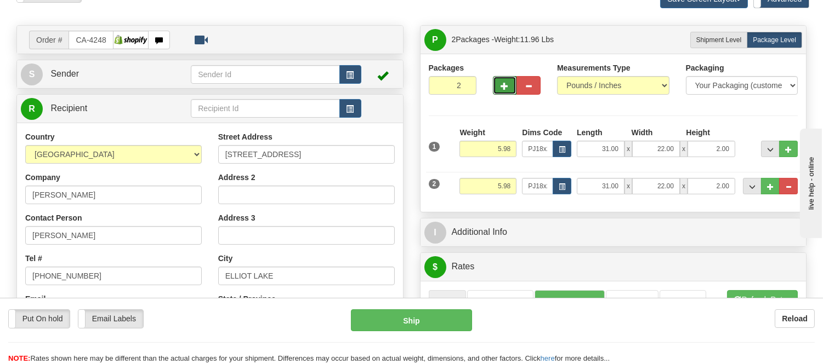
scroll to position [122, 0]
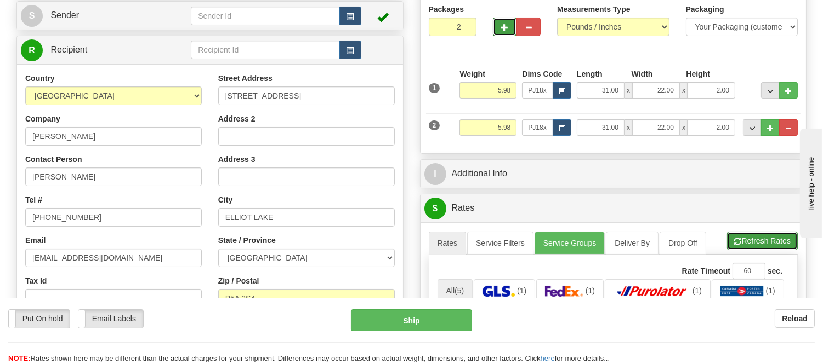
click at [743, 237] on button "Refresh Rates" at bounding box center [762, 241] width 71 height 19
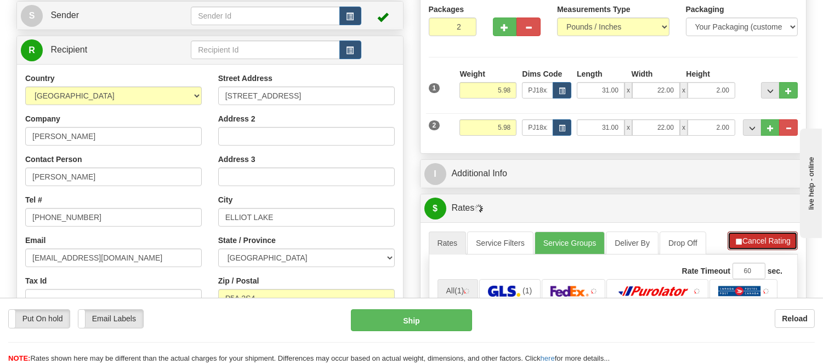
click at [743, 237] on button "Cancel Rating" at bounding box center [762, 241] width 70 height 19
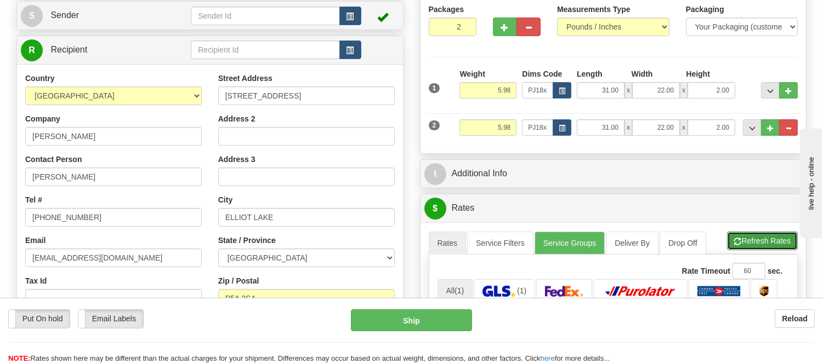
click at [743, 237] on button "Refresh Rates" at bounding box center [762, 241] width 71 height 19
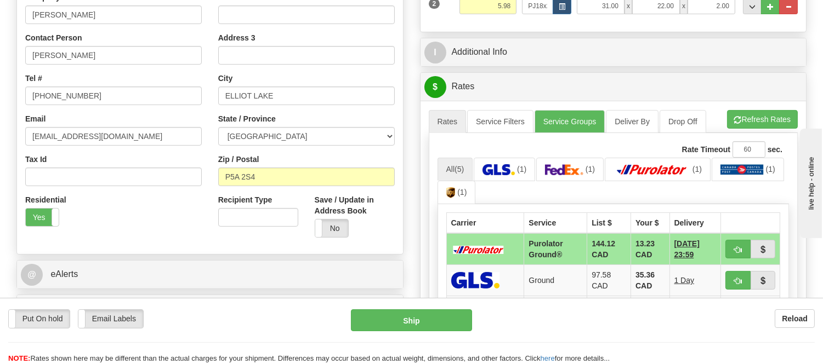
scroll to position [304, 0]
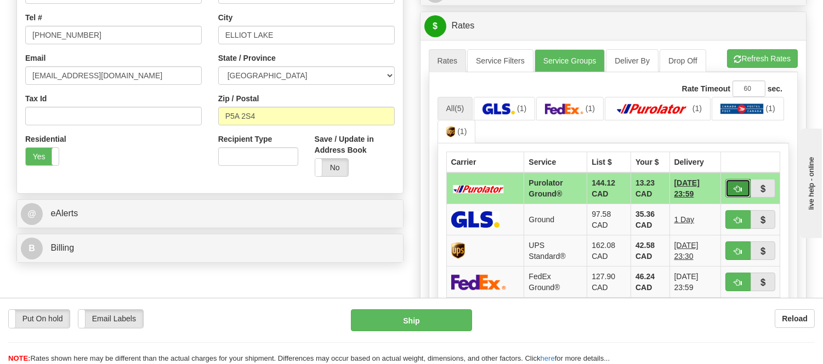
click at [728, 189] on button "button" at bounding box center [737, 188] width 25 height 19
type input "260"
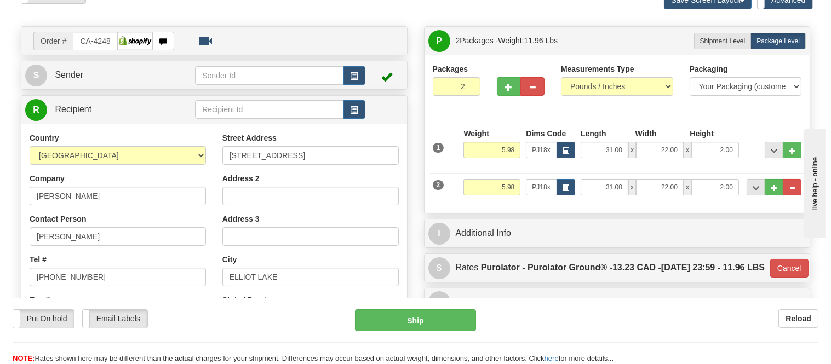
scroll to position [61, 0]
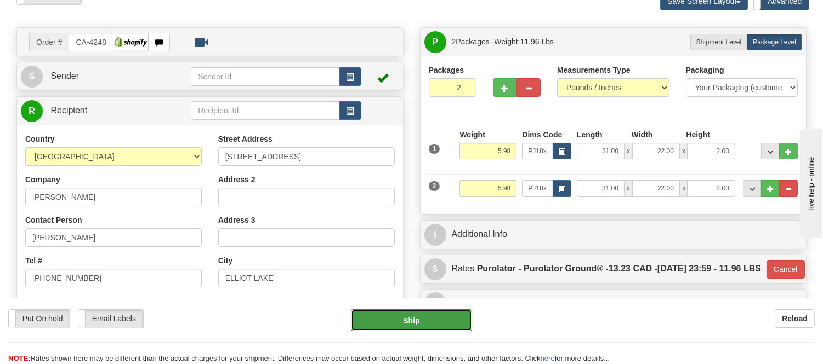
click at [439, 323] on button "Ship" at bounding box center [411, 321] width 121 height 22
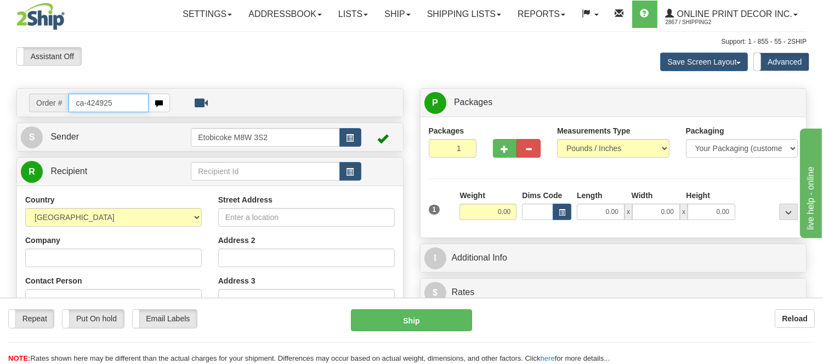
type input "ca-424925"
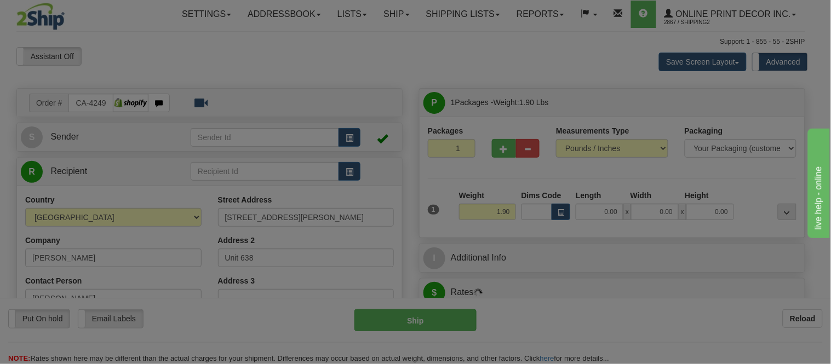
type input "[GEOGRAPHIC_DATA]"
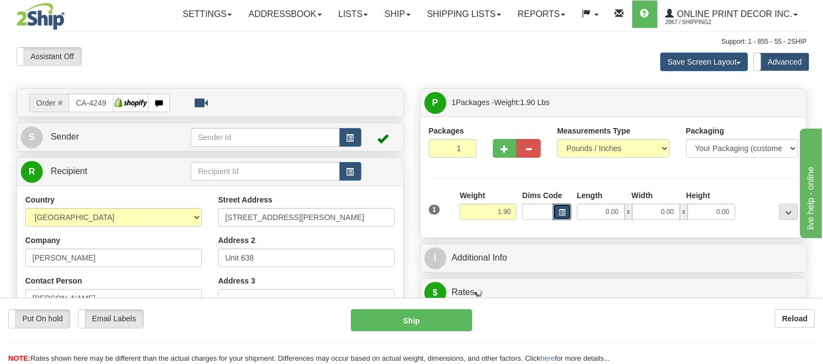
click at [562, 212] on span "button" at bounding box center [561, 213] width 7 height 6
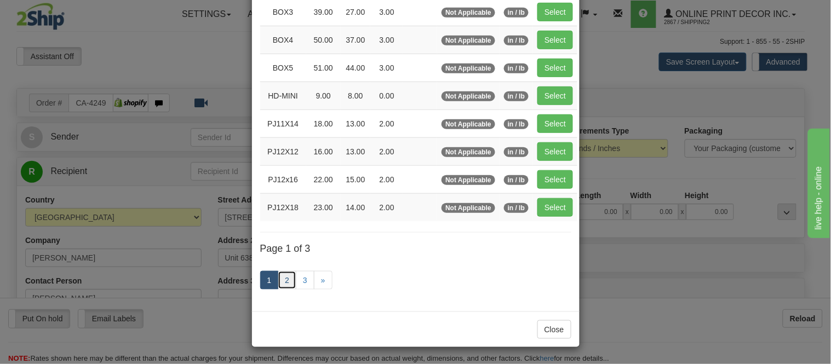
click at [285, 288] on link "2" at bounding box center [287, 280] width 19 height 19
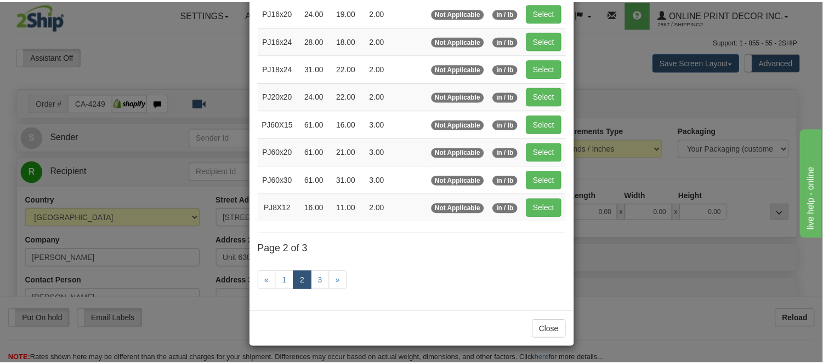
scroll to position [56, 0]
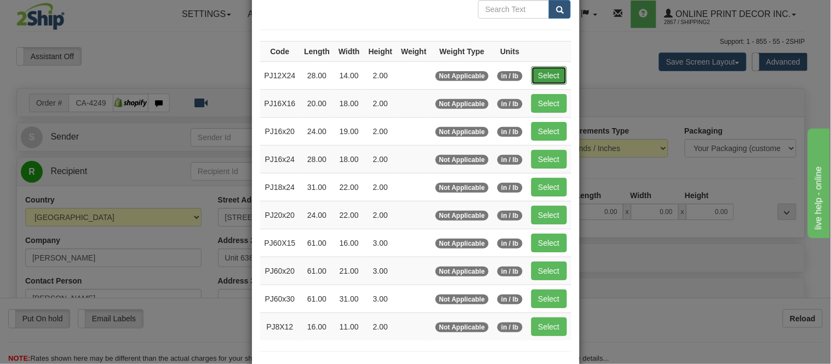
click at [535, 72] on button "Select" at bounding box center [550, 75] width 36 height 19
type input "PJ12X24"
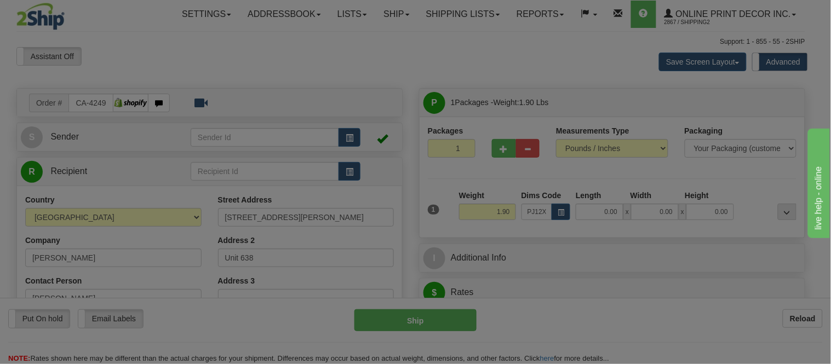
type input "28.00"
type input "14.00"
type input "2.00"
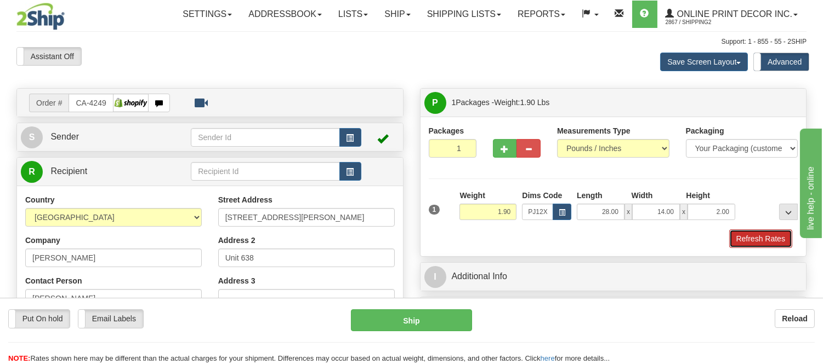
click at [743, 236] on button "Refresh Rates" at bounding box center [760, 239] width 63 height 19
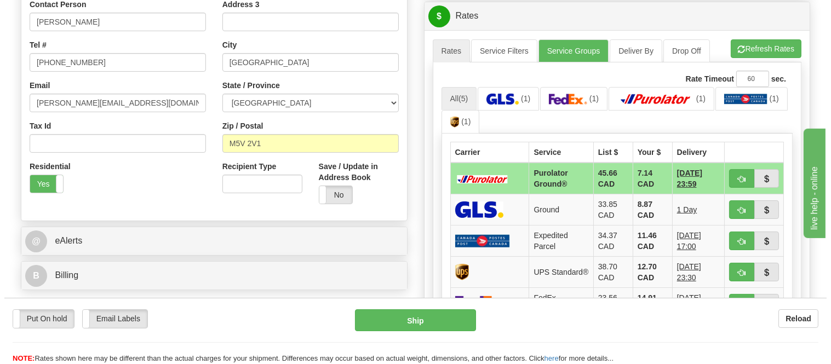
scroll to position [304, 0]
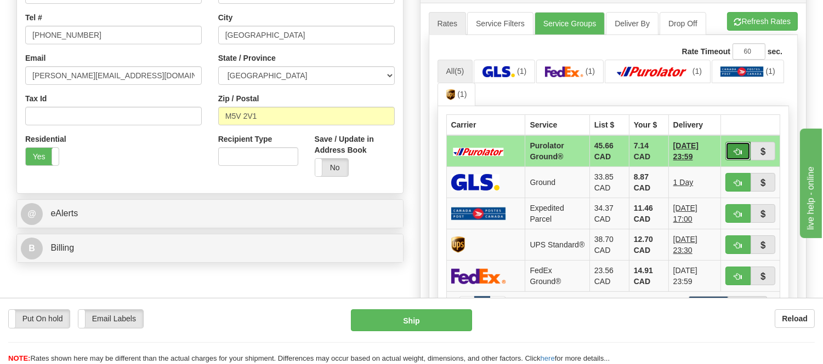
click at [735, 149] on span "button" at bounding box center [738, 152] width 8 height 7
type input "260"
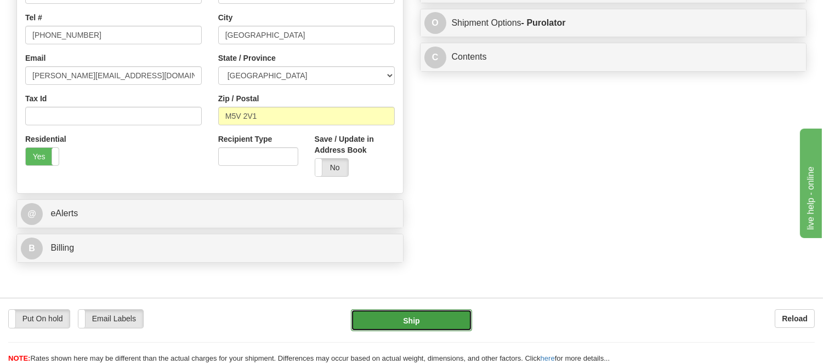
click at [436, 316] on button "Ship" at bounding box center [411, 321] width 121 height 22
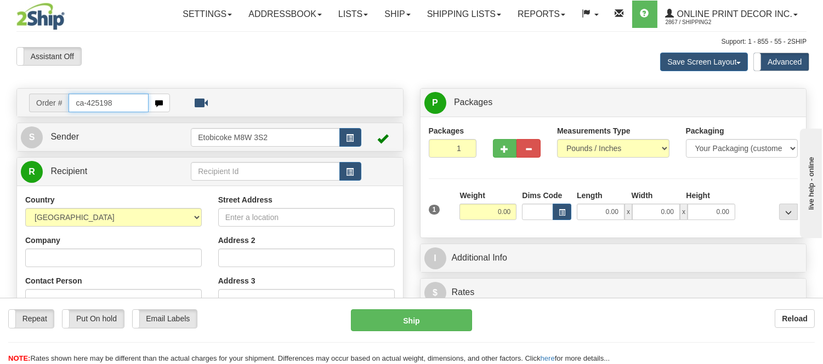
type input "ca-425198"
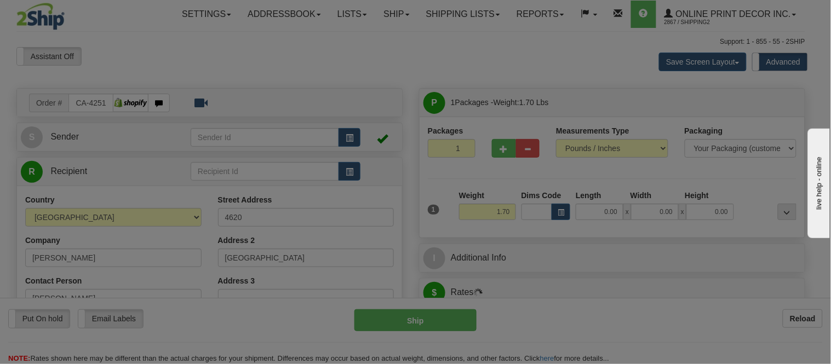
type input "[GEOGRAPHIC_DATA]"
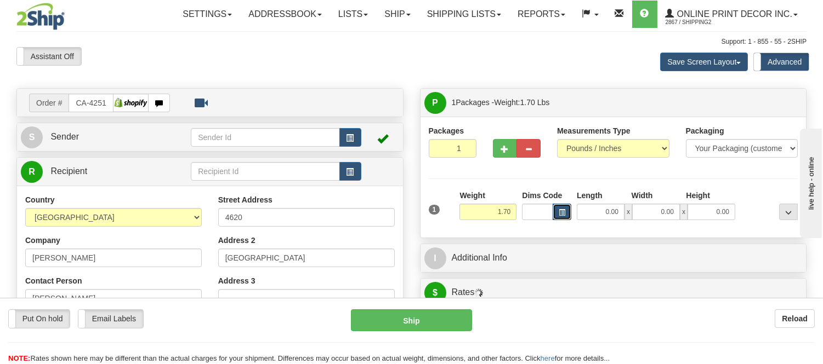
click at [562, 215] on span "button" at bounding box center [561, 213] width 7 height 6
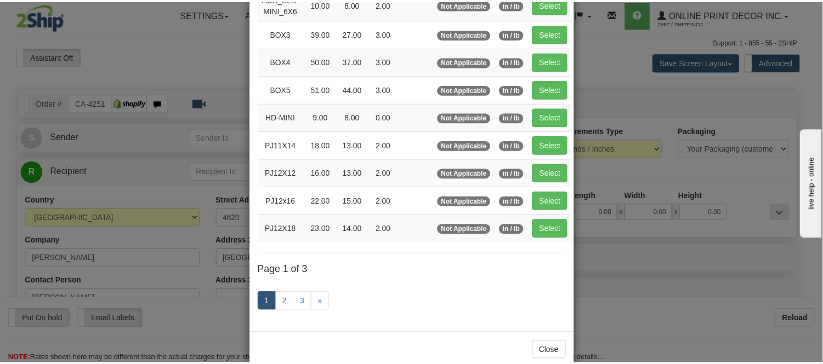
scroll to position [182, 0]
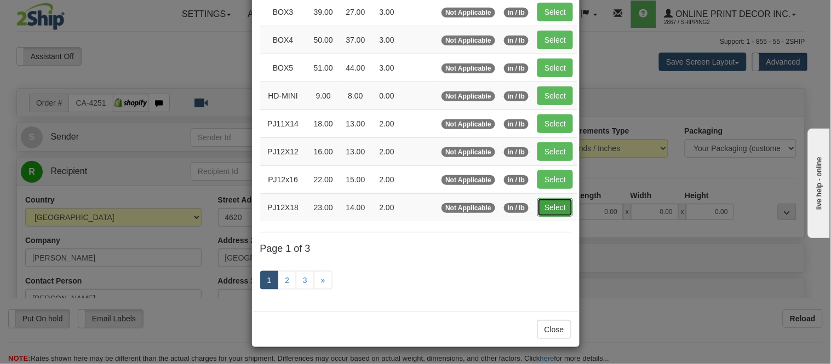
click at [552, 204] on button "Select" at bounding box center [556, 207] width 36 height 19
type input "PJ12X18"
type input "23.00"
type input "14.00"
type input "2.00"
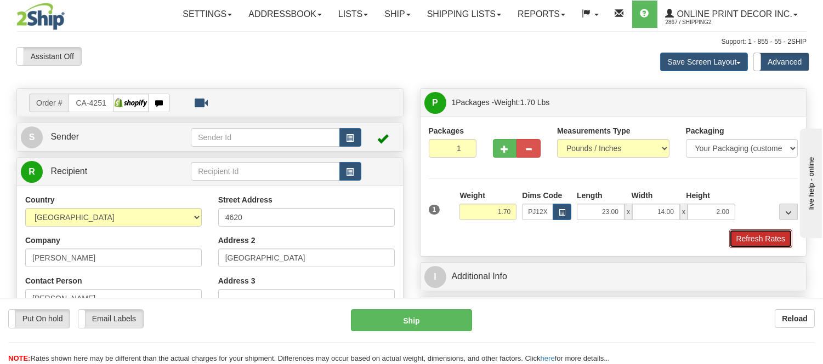
click at [739, 233] on button "Refresh Rates" at bounding box center [760, 239] width 63 height 19
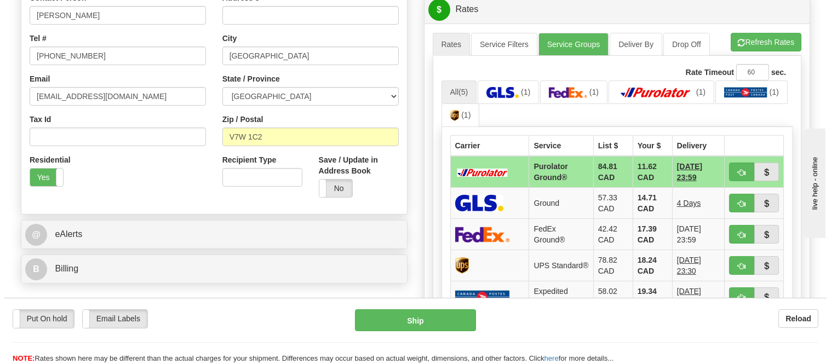
scroll to position [304, 0]
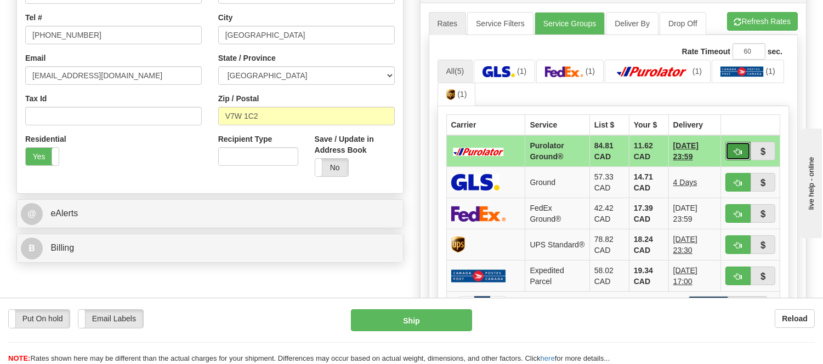
click at [737, 152] on span "button" at bounding box center [738, 152] width 8 height 7
type input "260"
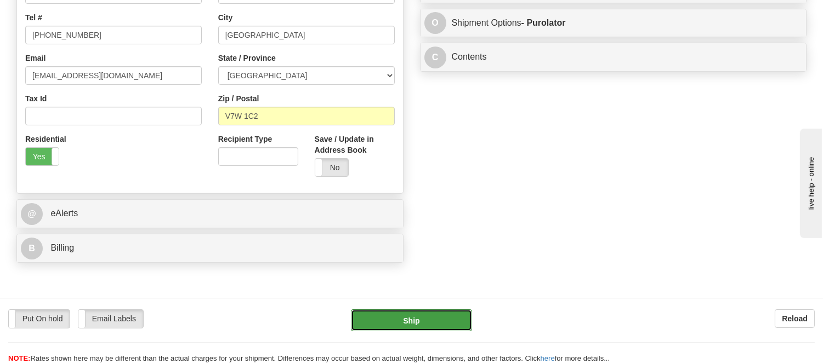
click at [435, 321] on button "Ship" at bounding box center [411, 321] width 121 height 22
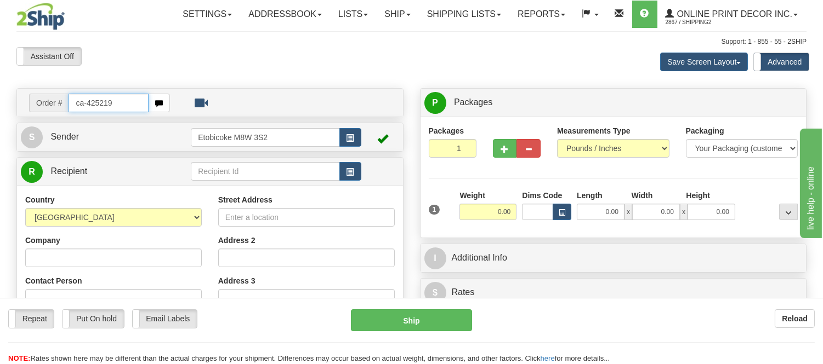
type input "ca-425219"
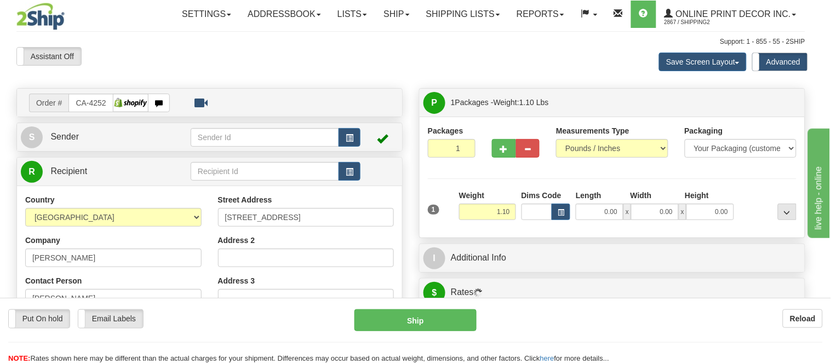
type input "[GEOGRAPHIC_DATA]"
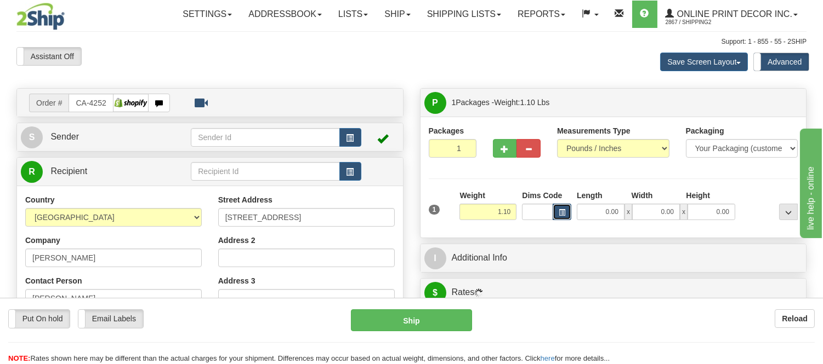
click at [561, 211] on span "button" at bounding box center [561, 213] width 7 height 6
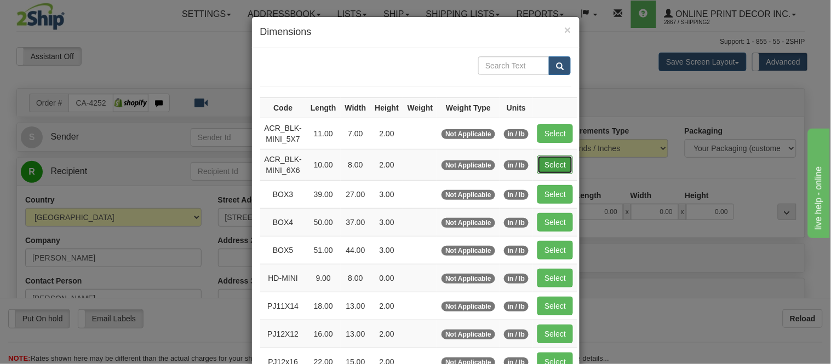
click at [545, 168] on button "Select" at bounding box center [556, 165] width 36 height 19
type input "ACR_BLK-MINI_6X6"
type input "10.00"
type input "8.00"
type input "2.00"
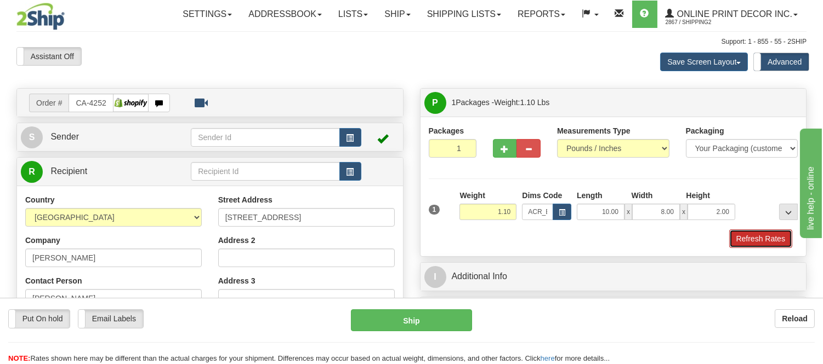
click at [754, 238] on button "Refresh Rates" at bounding box center [760, 239] width 63 height 19
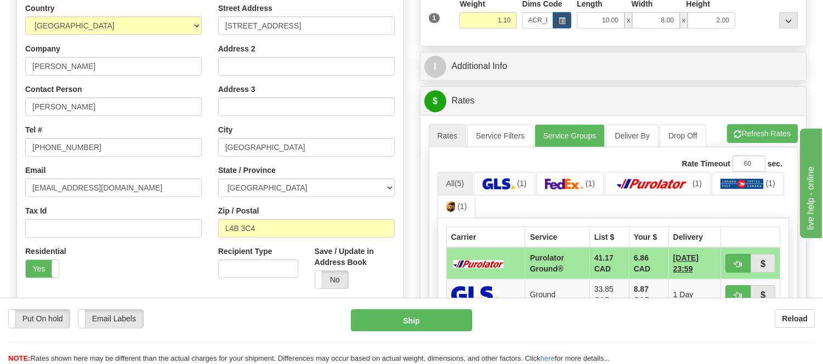
scroll to position [219, 0]
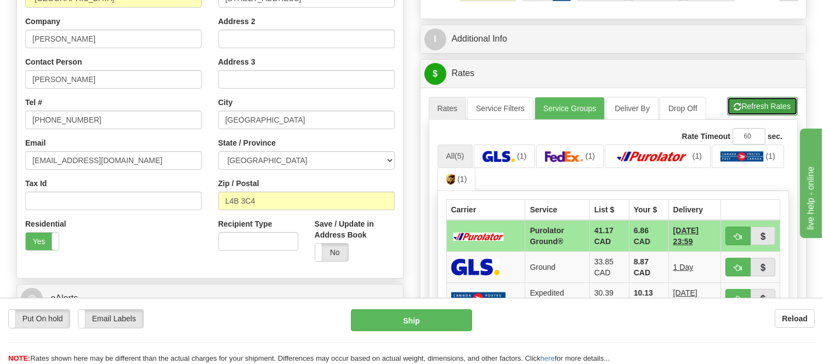
click at [737, 107] on span "button" at bounding box center [738, 107] width 8 height 7
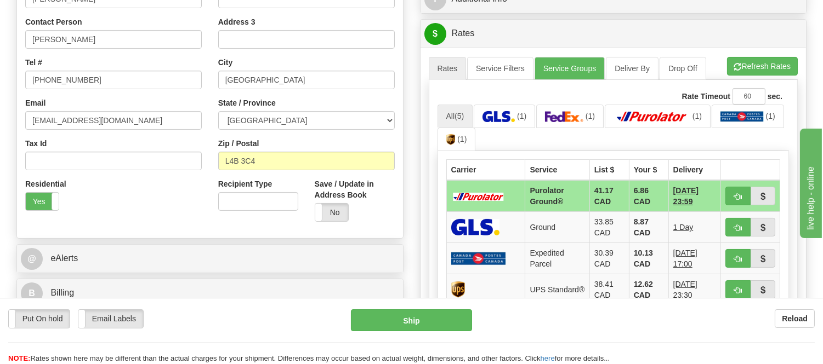
scroll to position [280, 0]
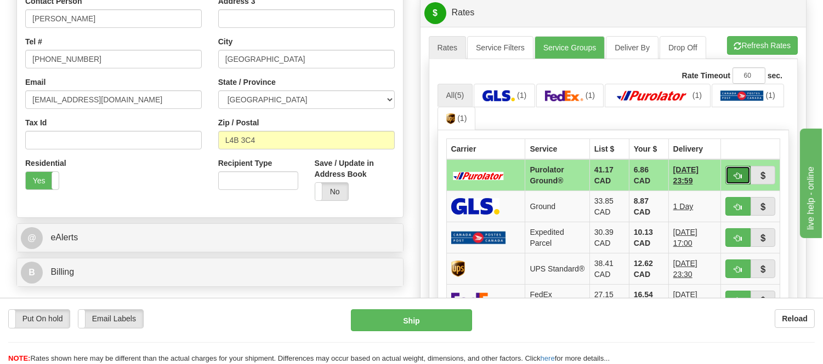
click at [735, 170] on button "button" at bounding box center [737, 175] width 25 height 19
type input "260"
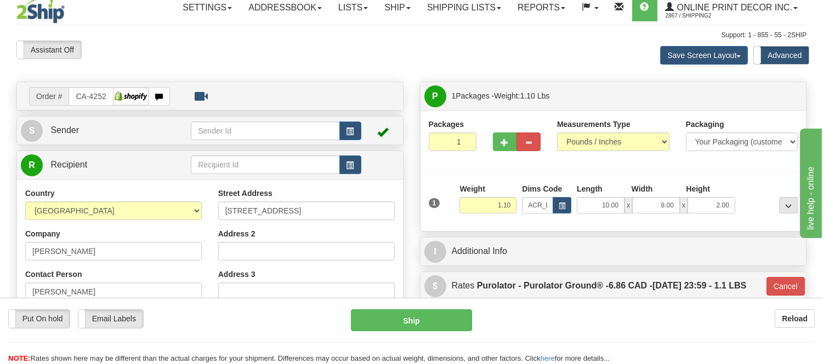
scroll to position [0, 0]
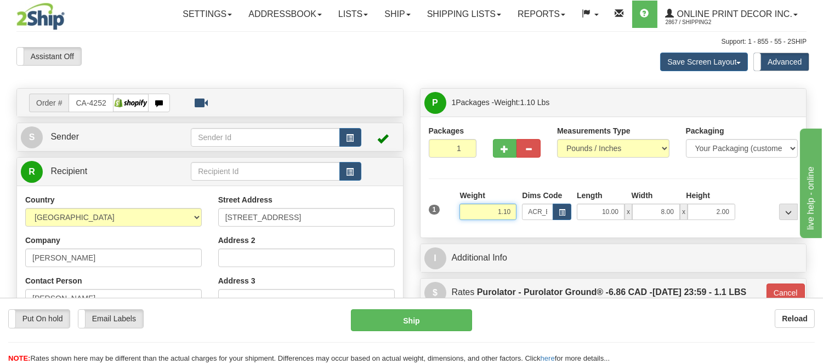
drag, startPoint x: 516, startPoint y: 208, endPoint x: 467, endPoint y: 232, distance: 54.4
click at [467, 232] on div "Packages 1 1 Measurements Type" at bounding box center [613, 177] width 386 height 121
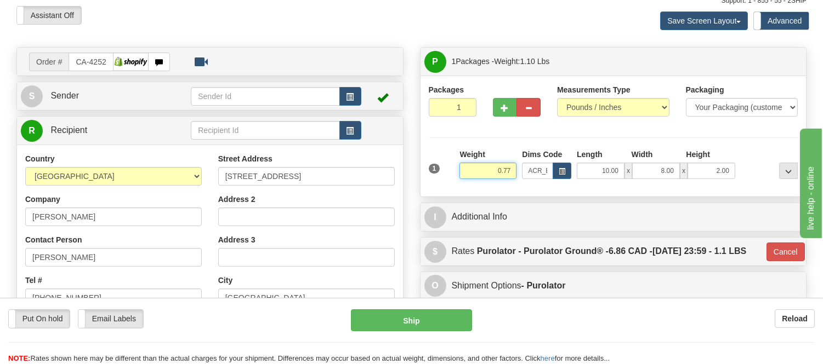
scroll to position [122, 0]
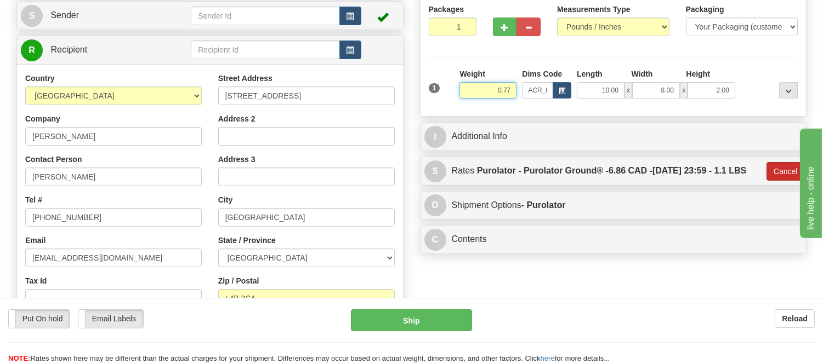
type input "0.77"
type input "260"
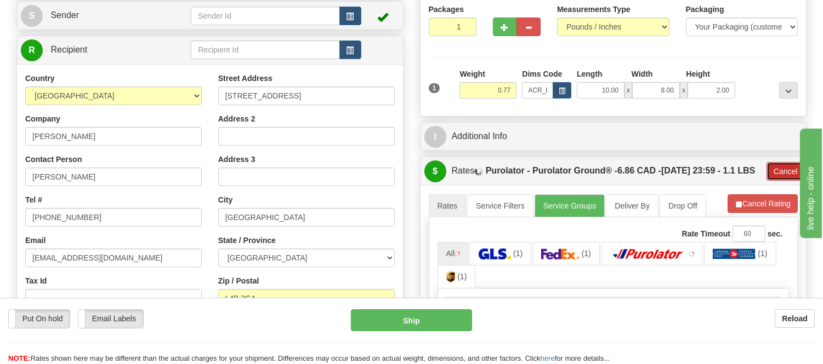
click at [795, 181] on button "Cancel" at bounding box center [785, 171] width 38 height 19
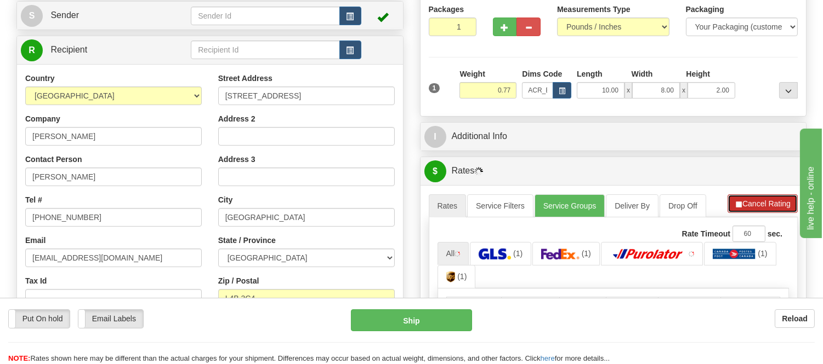
click at [762, 199] on button "Cancel Rating" at bounding box center [762, 204] width 70 height 19
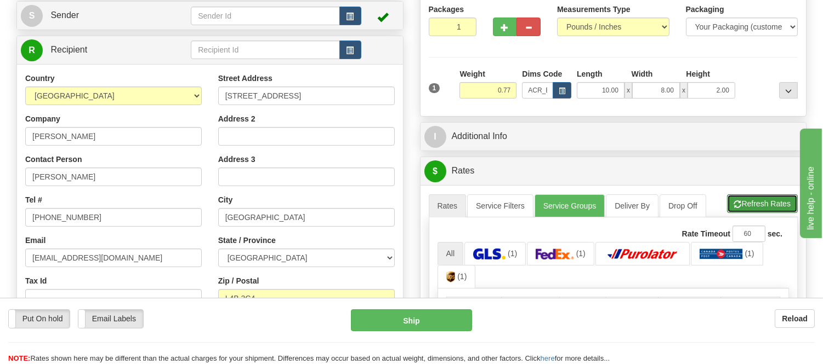
click at [762, 199] on button "Refresh Rates" at bounding box center [762, 204] width 71 height 19
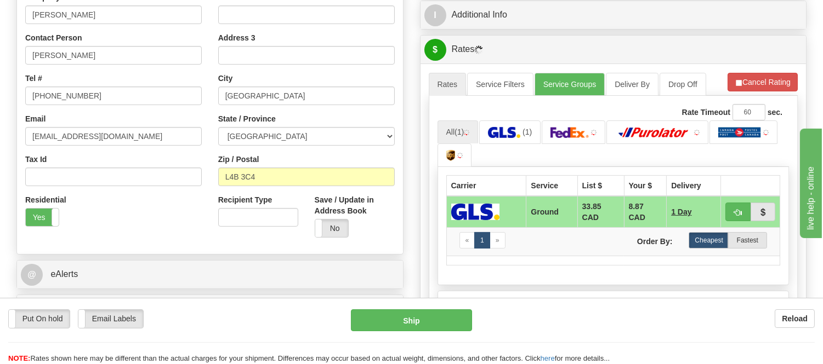
scroll to position [304, 0]
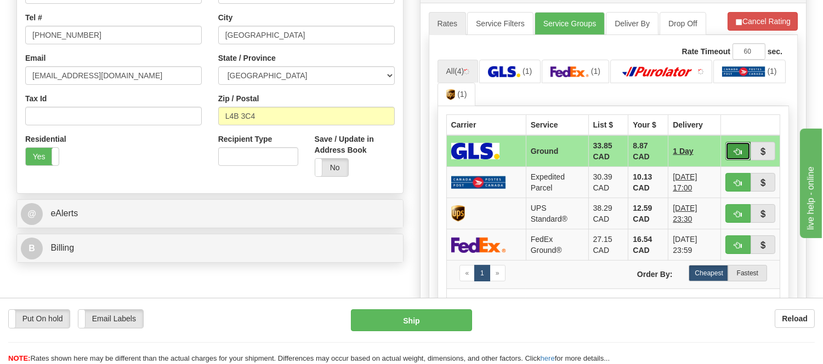
click at [727, 150] on button "button" at bounding box center [737, 151] width 25 height 19
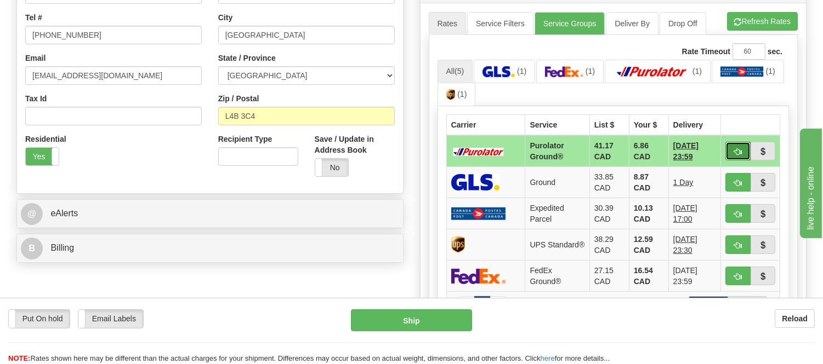
click at [730, 145] on button "button" at bounding box center [737, 151] width 25 height 19
type input "260"
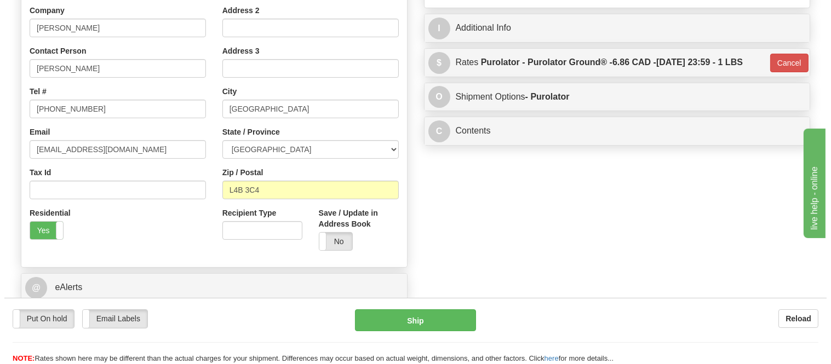
scroll to position [61, 0]
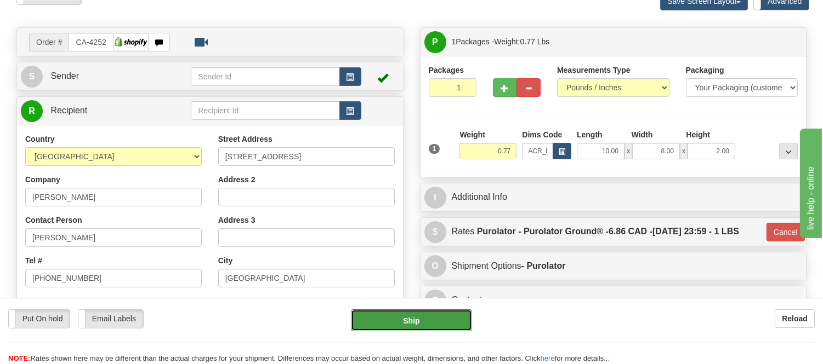
click at [413, 317] on button "Ship" at bounding box center [411, 321] width 121 height 22
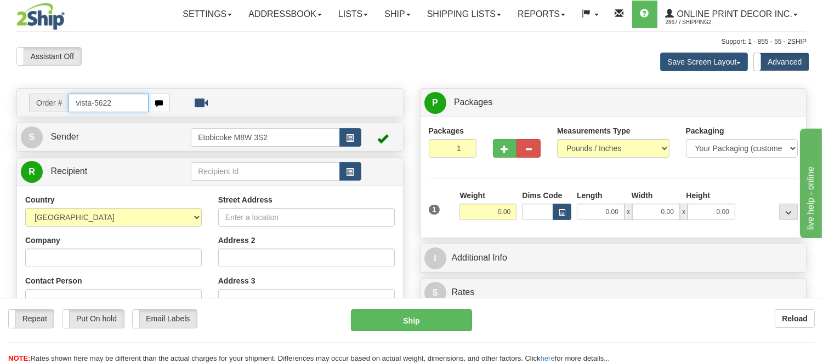
type input "vista-5622"
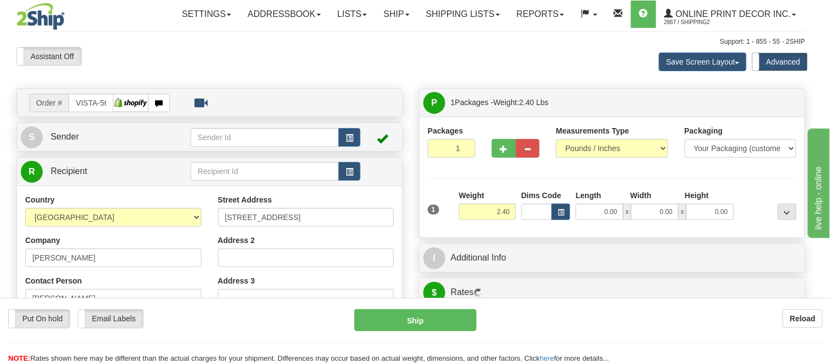
type input "RIVIERE-DU-LOUP"
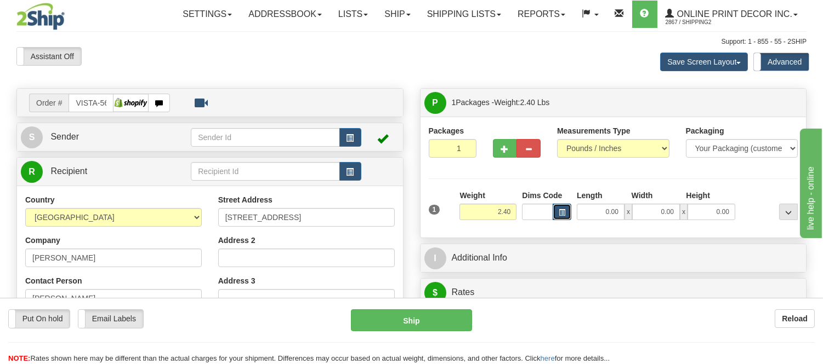
click at [557, 213] on button "button" at bounding box center [561, 212] width 19 height 16
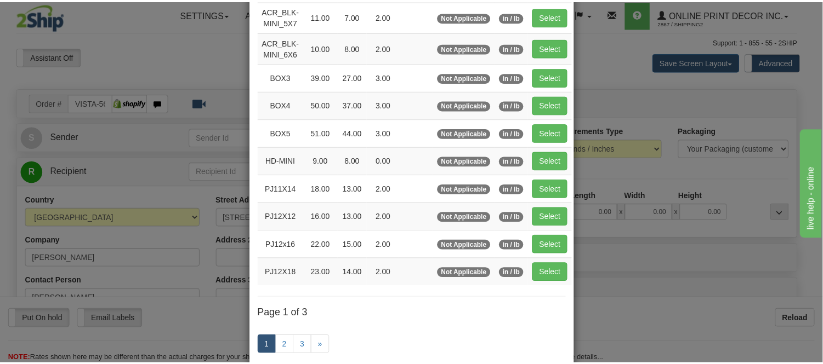
scroll to position [122, 0]
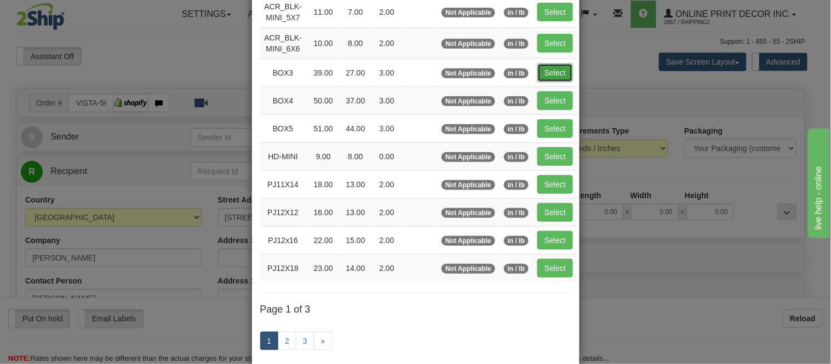
click at [546, 67] on button "Select" at bounding box center [556, 73] width 36 height 19
type input "BOX3"
type input "39.00"
type input "27.00"
type input "3.00"
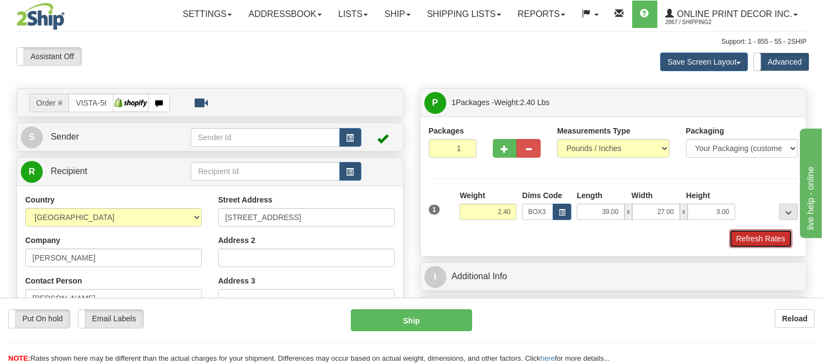
click at [765, 231] on button "Refresh Rates" at bounding box center [760, 239] width 63 height 19
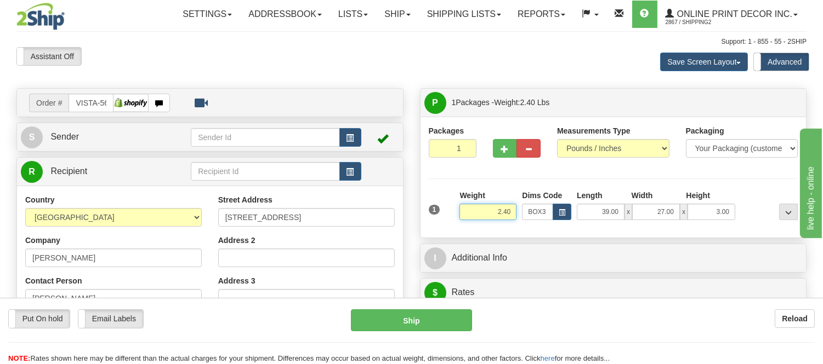
drag, startPoint x: 511, startPoint y: 207, endPoint x: 451, endPoint y: 225, distance: 62.9
click at [451, 225] on div "1 Weight 2.40 Dims Code BOX3" at bounding box center [613, 209] width 375 height 39
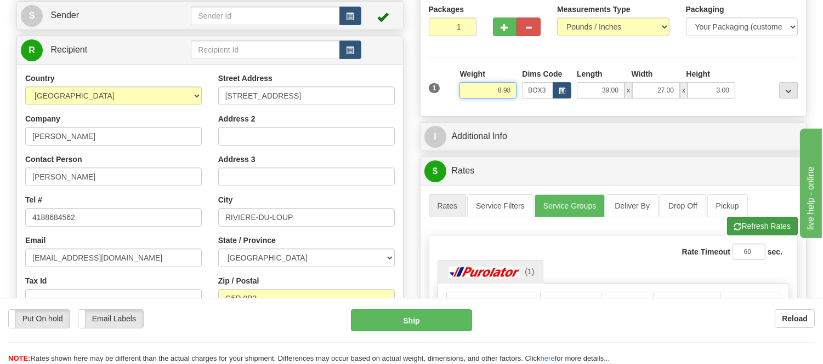
type input "8.98"
click at [755, 223] on li "Refresh Rates Cancel Rating" at bounding box center [762, 226] width 70 height 19
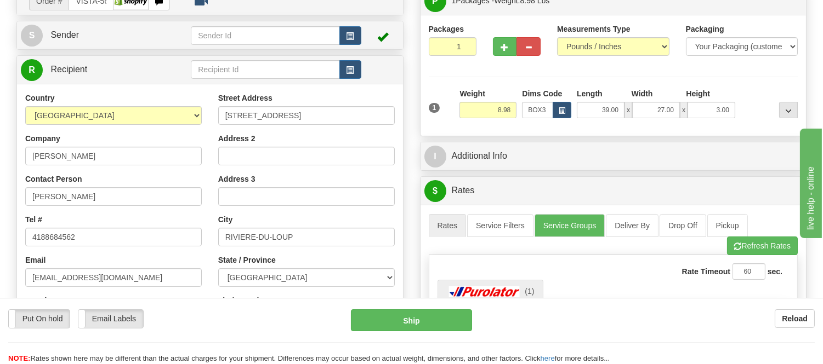
scroll to position [61, 0]
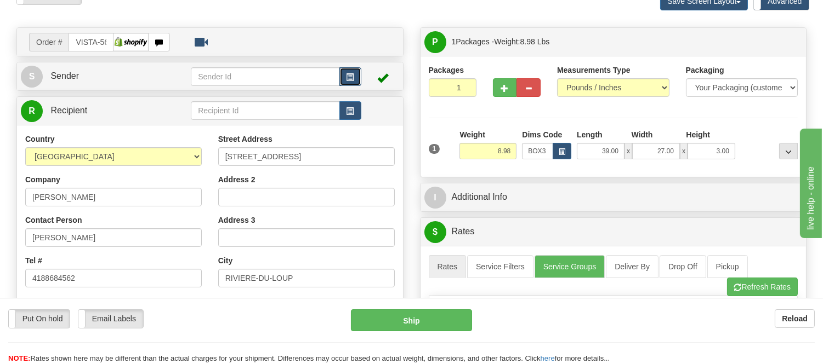
click at [345, 74] on button "button" at bounding box center [350, 76] width 22 height 19
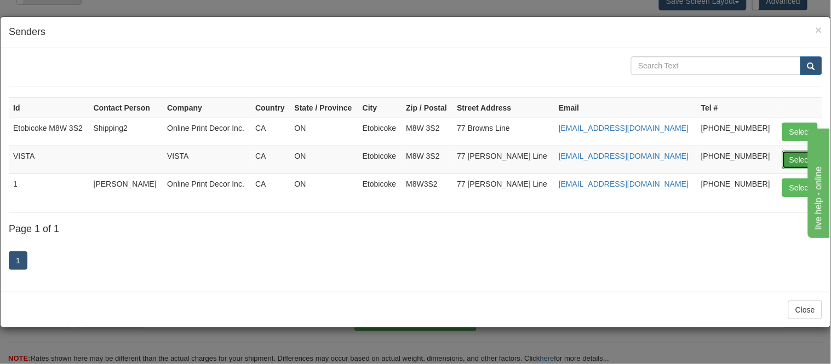
click at [795, 152] on button "Select" at bounding box center [801, 160] width 36 height 19
type input "VISTA"
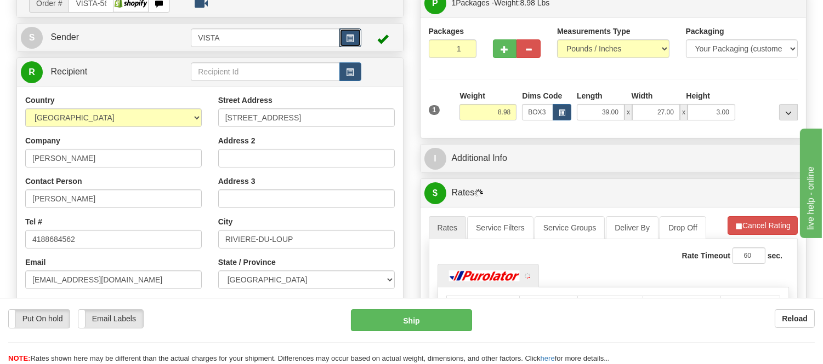
scroll to position [122, 0]
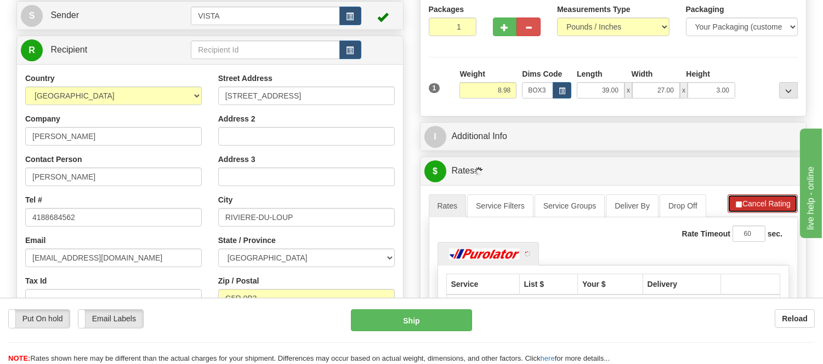
click at [741, 210] on button "Cancel Rating" at bounding box center [762, 204] width 70 height 19
click at [741, 210] on button "Refresh Rates" at bounding box center [762, 204] width 71 height 19
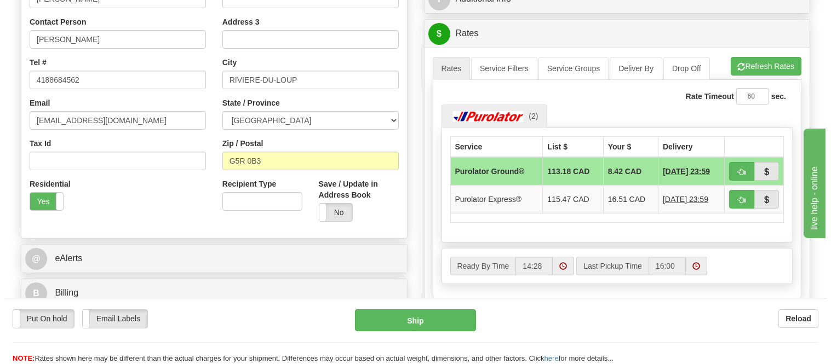
scroll to position [365, 0]
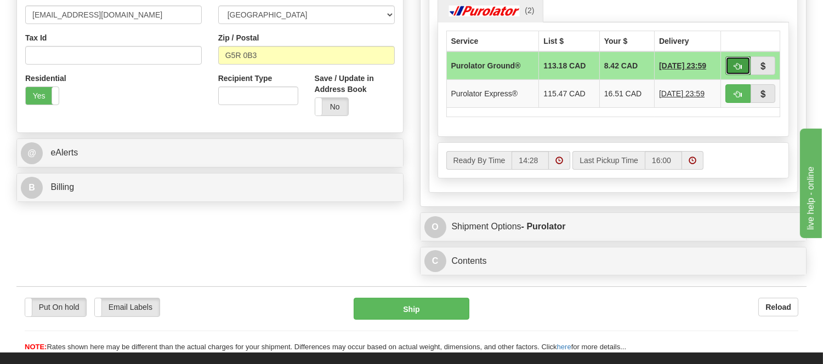
click at [737, 65] on span "button" at bounding box center [738, 66] width 8 height 7
type input "260"
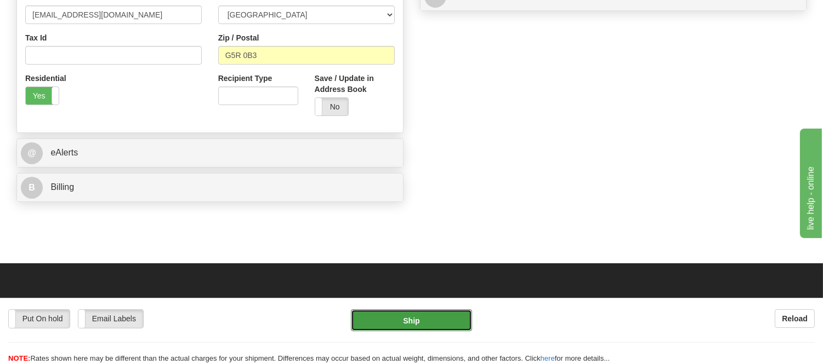
click at [404, 319] on button "Ship" at bounding box center [411, 321] width 121 height 22
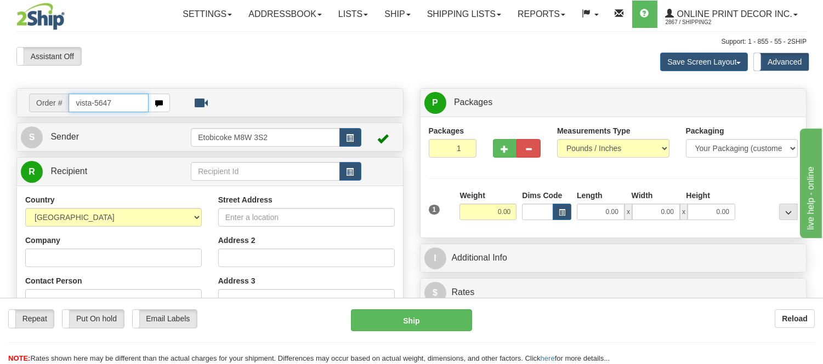
type input "vista-5647"
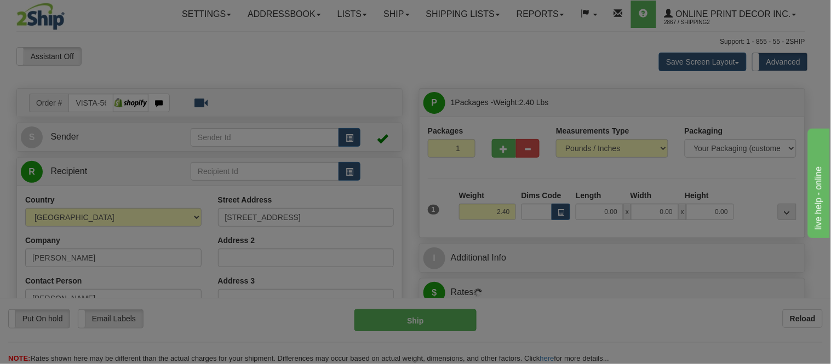
type input "[GEOGRAPHIC_DATA]"
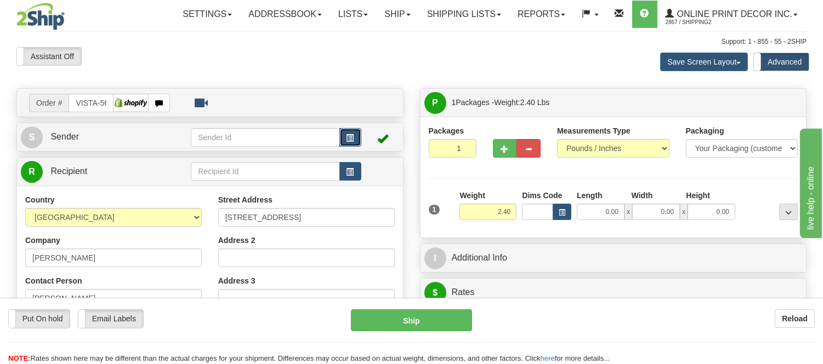
click at [353, 138] on button "button" at bounding box center [350, 137] width 22 height 19
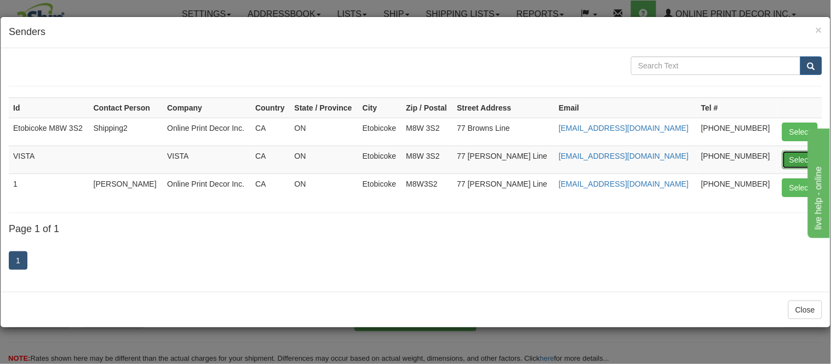
click at [798, 164] on button "Select" at bounding box center [801, 160] width 36 height 19
type input "VISTA"
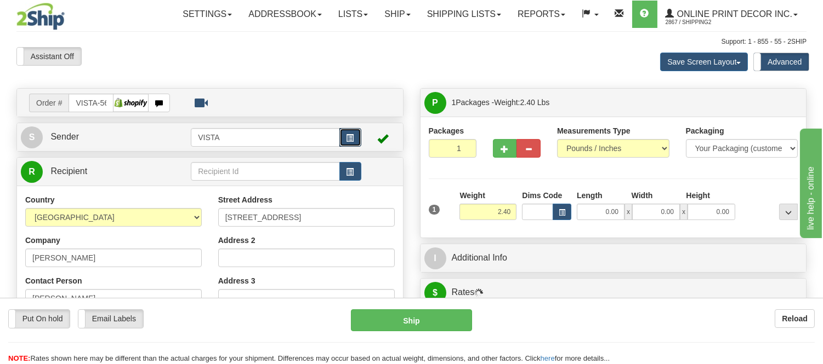
scroll to position [122, 0]
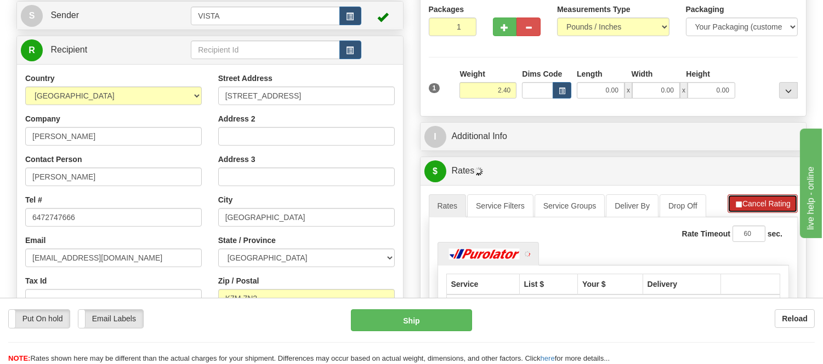
click at [749, 205] on button "Cancel Rating" at bounding box center [762, 204] width 70 height 19
click at [749, 205] on button "Refresh Rates" at bounding box center [762, 204] width 71 height 19
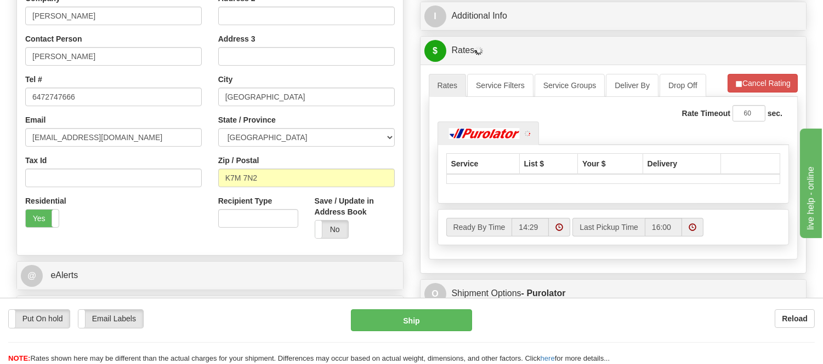
scroll to position [243, 0]
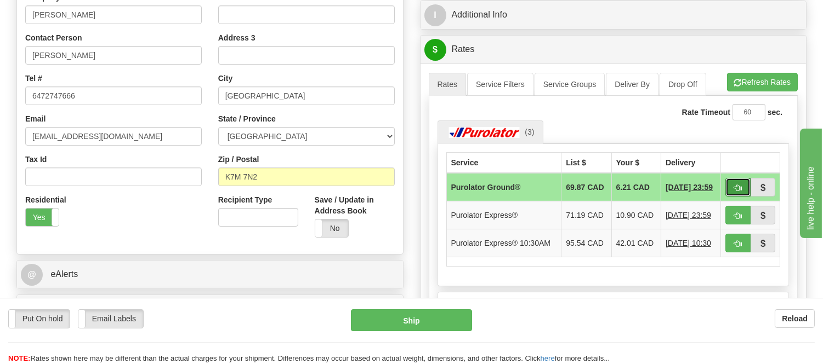
click at [731, 192] on button "button" at bounding box center [737, 187] width 25 height 19
type input "260"
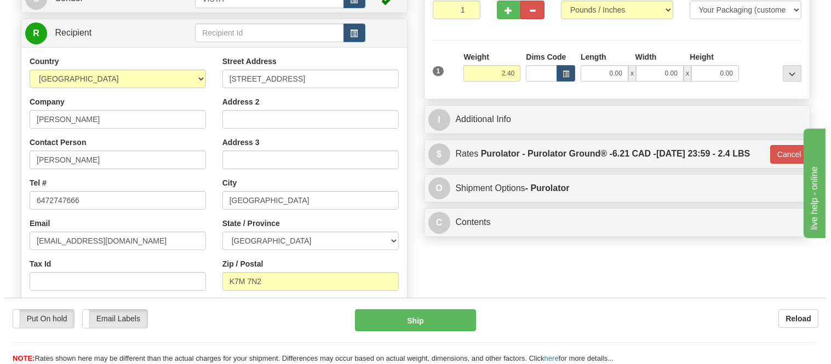
scroll to position [122, 0]
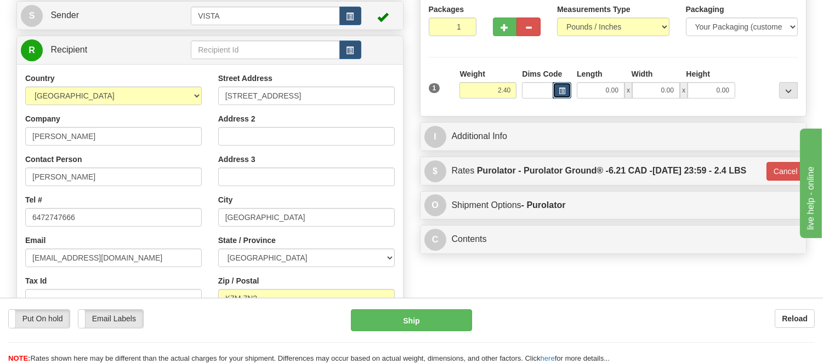
click at [560, 92] on span "button" at bounding box center [561, 91] width 7 height 6
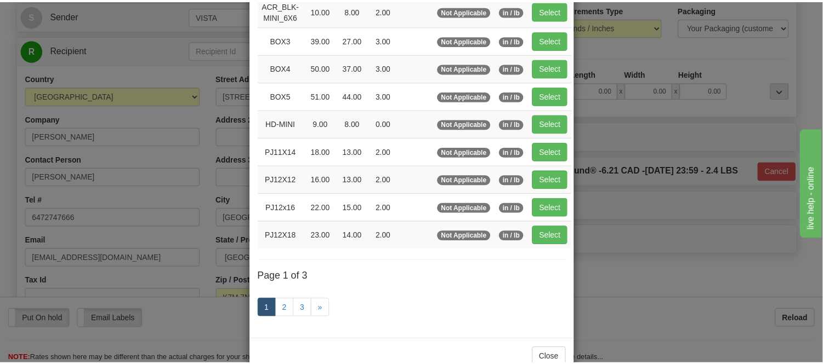
scroll to position [184, 0]
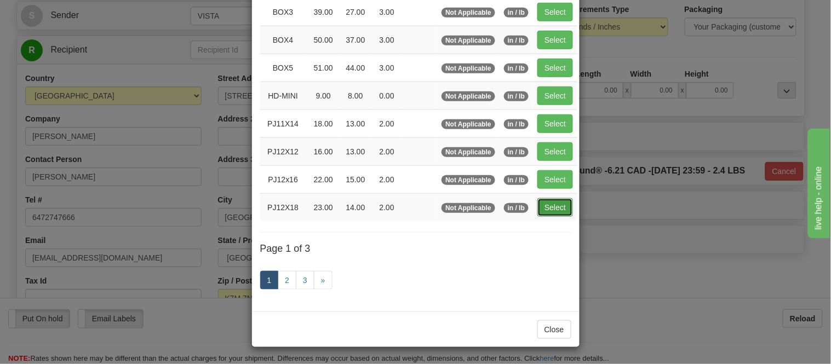
click at [546, 204] on button "Select" at bounding box center [556, 207] width 36 height 19
type input "PJ12X18"
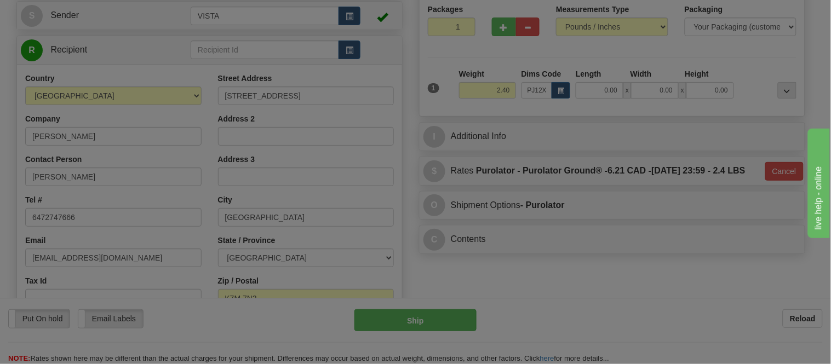
type input "23.00"
type input "14.00"
type input "2.00"
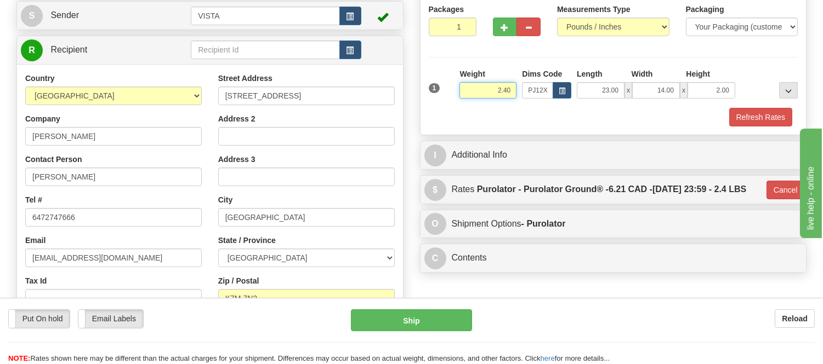
drag, startPoint x: 511, startPoint y: 94, endPoint x: 472, endPoint y: 103, distance: 40.5
click at [472, 103] on div "Weight 2.40" at bounding box center [487, 87] width 62 height 38
type input "4.10"
type input "260"
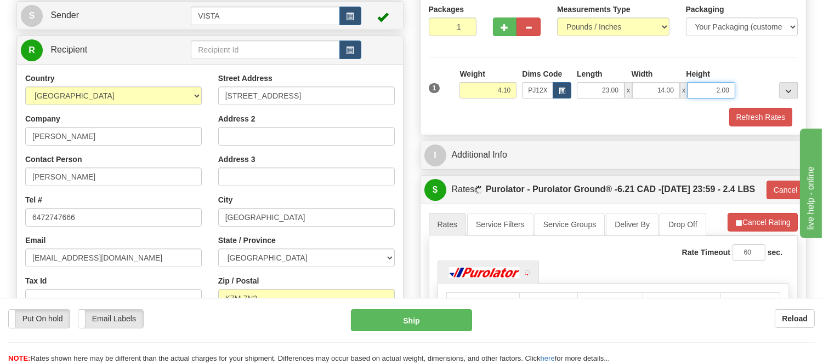
drag, startPoint x: 728, startPoint y: 86, endPoint x: 693, endPoint y: 99, distance: 37.3
click at [693, 99] on input "2.00" at bounding box center [711, 90] width 48 height 16
click button "Delete" at bounding box center [0, 0] width 0 height 0
type input "4.00"
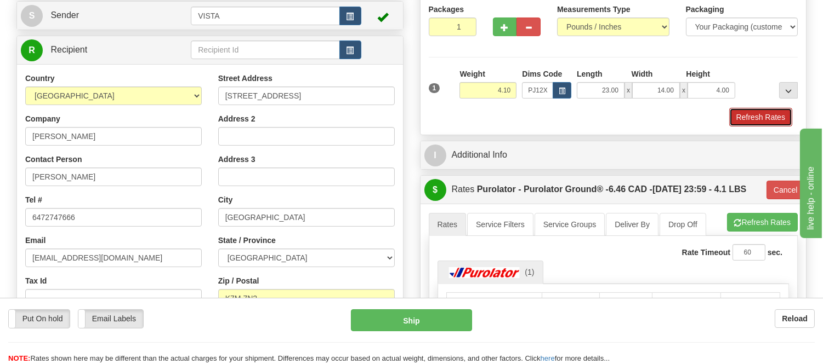
click at [739, 111] on button "Refresh Rates" at bounding box center [760, 117] width 63 height 19
type input "260"
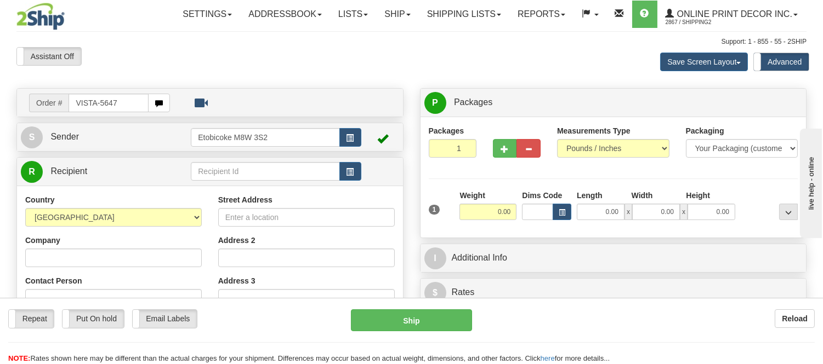
drag, startPoint x: 139, startPoint y: 99, endPoint x: 39, endPoint y: 125, distance: 103.0
click at [39, 125] on div "Order # VISTA-5647 S Sender" at bounding box center [209, 330] width 403 height 484
type input "vista-5647"
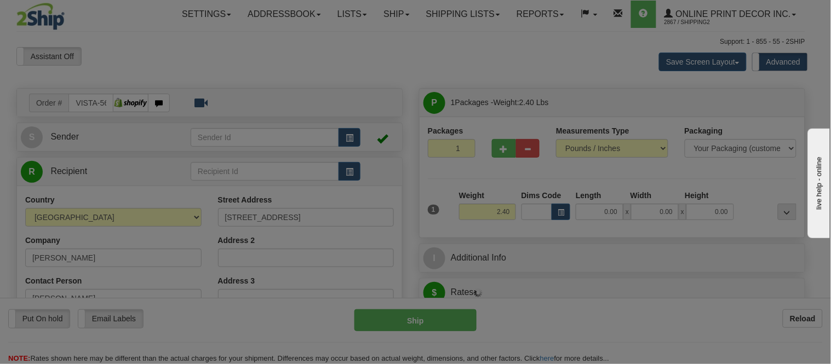
type input "KINGSTON"
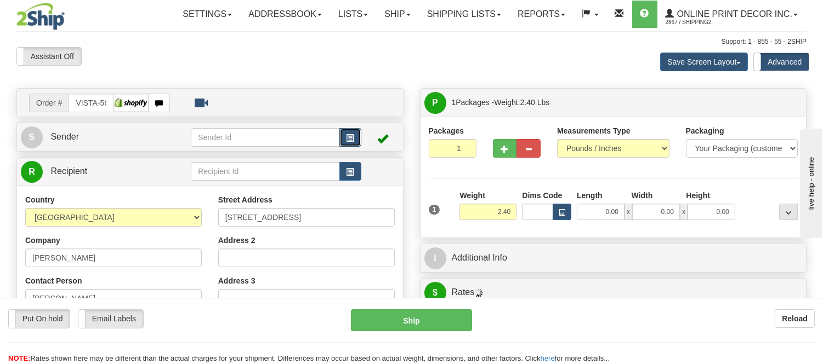
click at [349, 135] on span "button" at bounding box center [350, 138] width 8 height 7
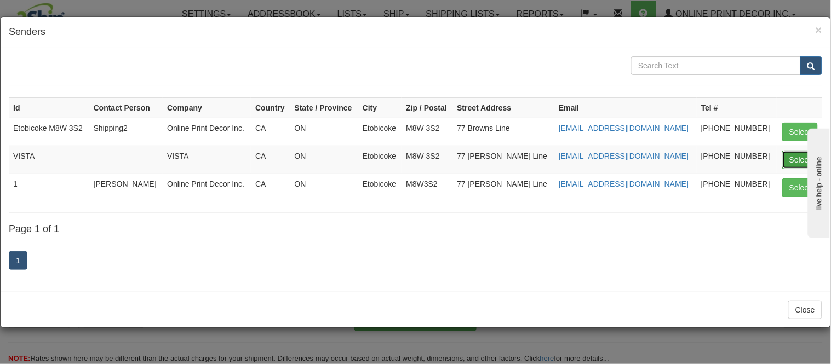
click at [800, 155] on button "Select" at bounding box center [801, 160] width 36 height 19
type input "VISTA"
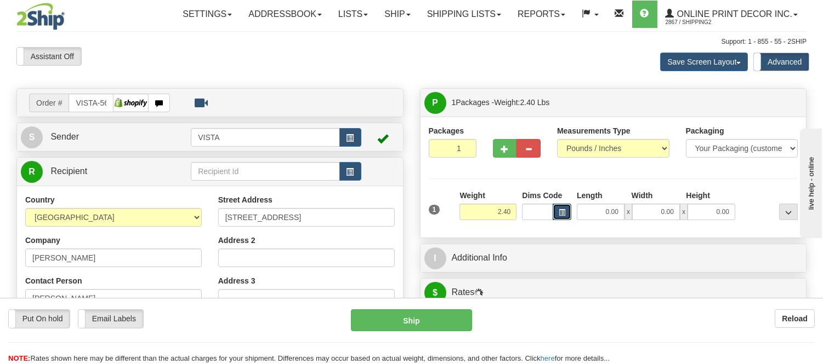
click at [566, 212] on button "button" at bounding box center [561, 212] width 19 height 16
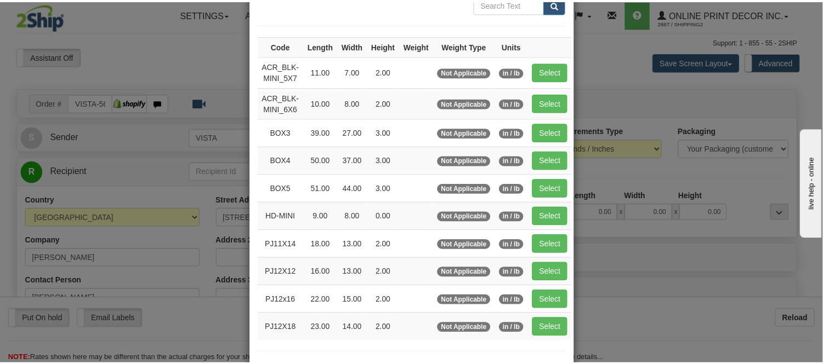
scroll to position [122, 0]
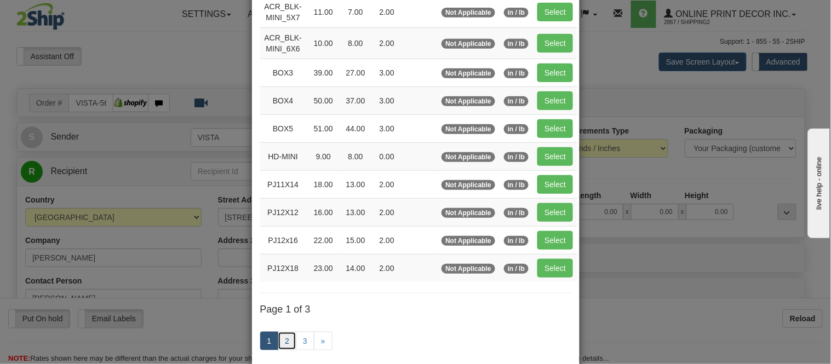
click at [278, 342] on link "2" at bounding box center [287, 341] width 19 height 19
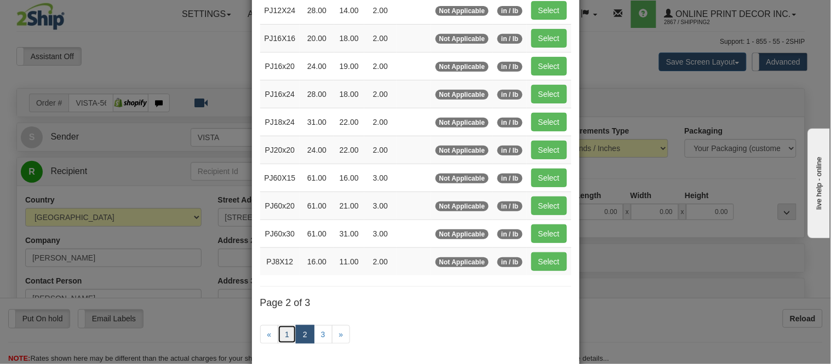
click at [285, 342] on link "1" at bounding box center [287, 335] width 19 height 19
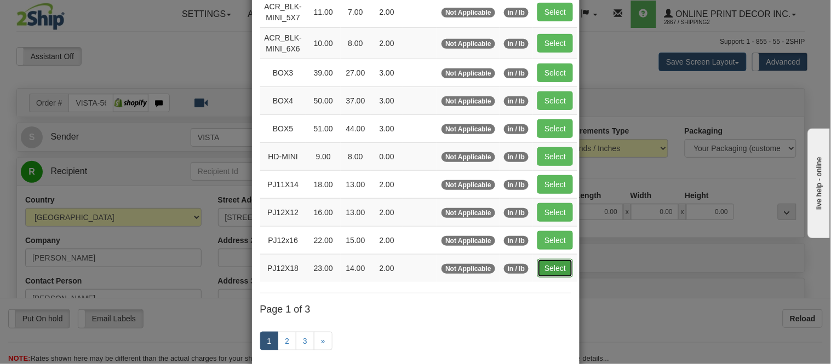
click at [547, 273] on button "Select" at bounding box center [556, 268] width 36 height 19
type input "PJ12X18"
type input "23.00"
type input "14.00"
type input "2.00"
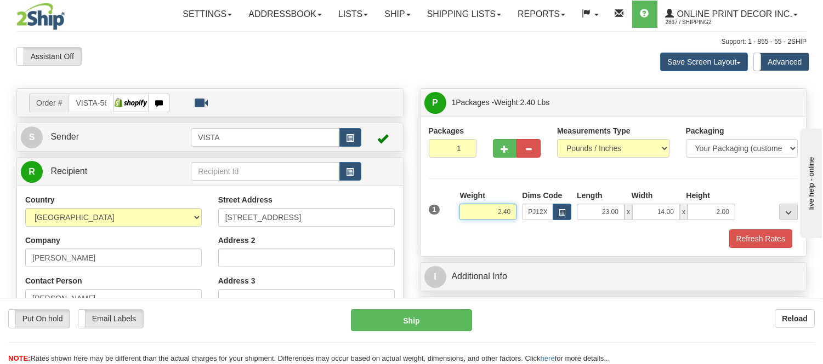
drag, startPoint x: 516, startPoint y: 212, endPoint x: 473, endPoint y: 220, distance: 44.1
click at [473, 220] on input "2.40" at bounding box center [487, 212] width 57 height 16
type input "4.10"
drag, startPoint x: 730, startPoint y: 212, endPoint x: 683, endPoint y: 217, distance: 47.9
click at [683, 217] on div "23.00 x 14.00 x 2.00" at bounding box center [655, 212] width 158 height 16
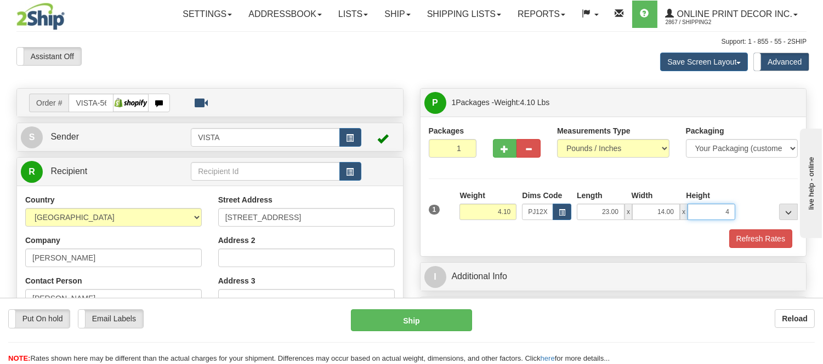
click button "Delete" at bounding box center [0, 0] width 0 height 0
type input "4.00"
click at [752, 234] on button "Refresh Rates" at bounding box center [760, 239] width 63 height 19
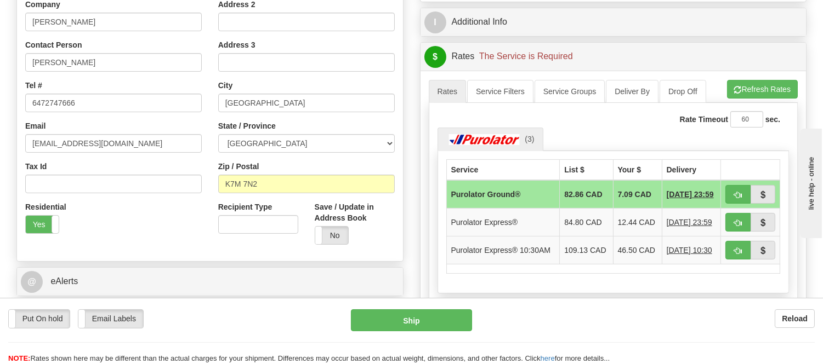
scroll to position [304, 0]
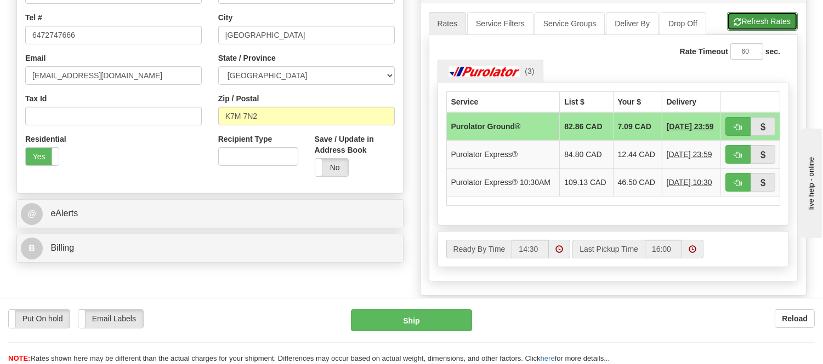
click at [758, 25] on button "Refresh Rates" at bounding box center [762, 21] width 71 height 19
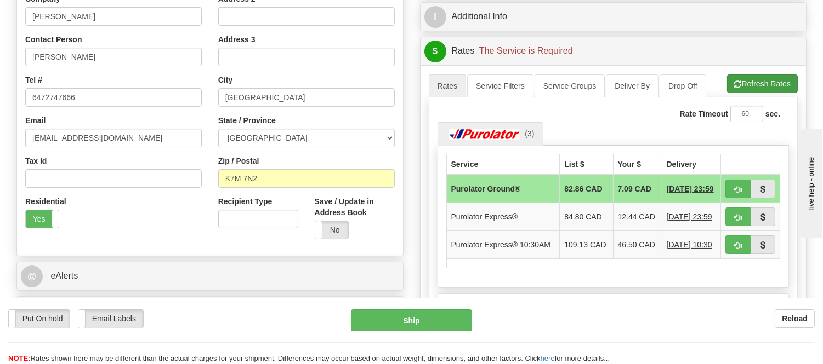
scroll to position [243, 0]
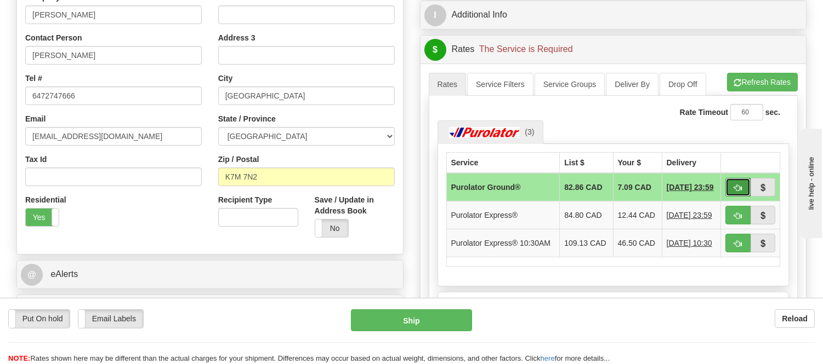
click at [744, 187] on button "button" at bounding box center [737, 187] width 25 height 19
type input "260"
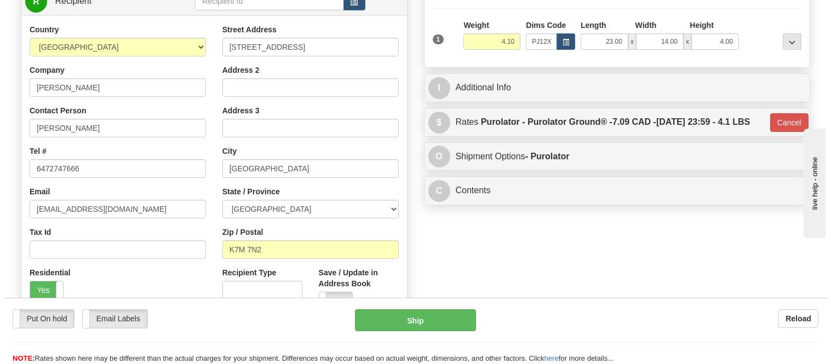
scroll to position [61, 0]
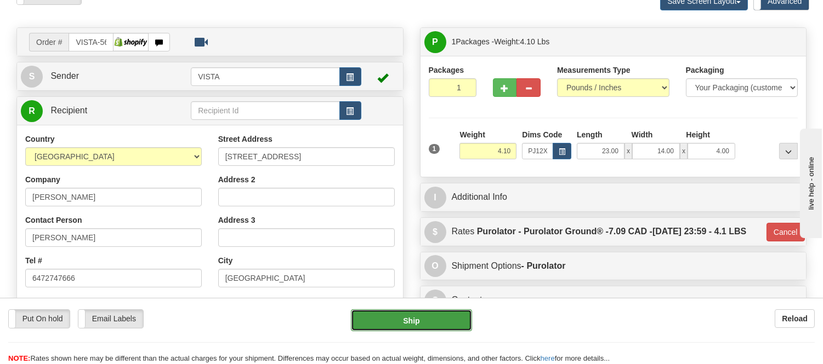
click at [437, 322] on button "Ship" at bounding box center [411, 321] width 121 height 22
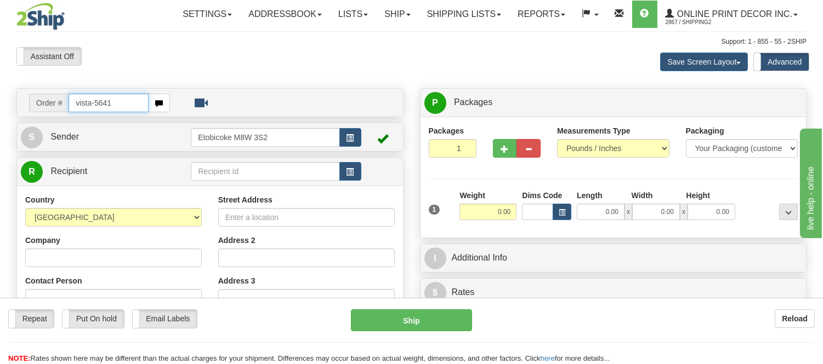
type input "vista-5641"
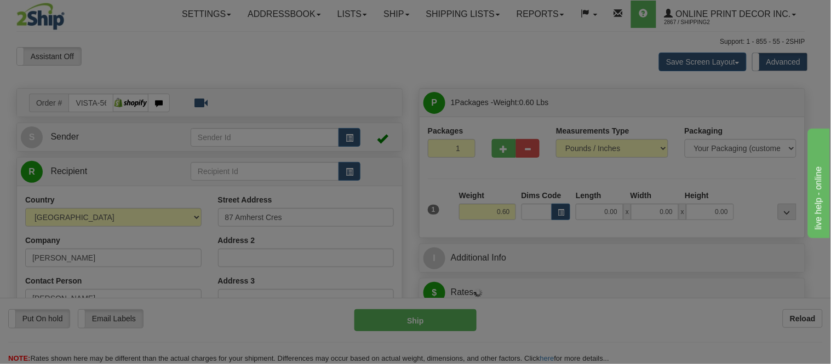
type input "ST. ALBERT"
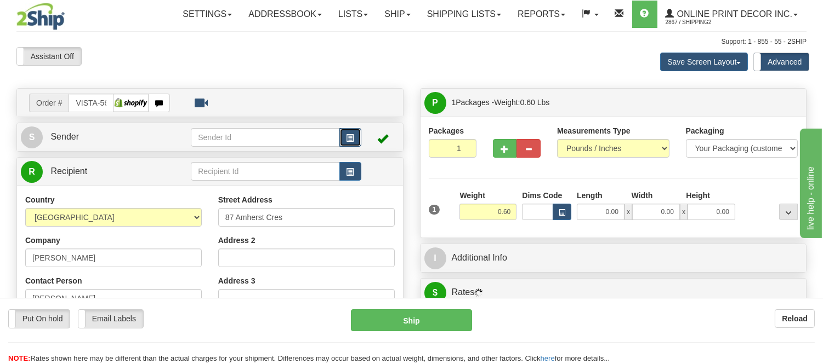
click at [342, 134] on button "button" at bounding box center [350, 137] width 22 height 19
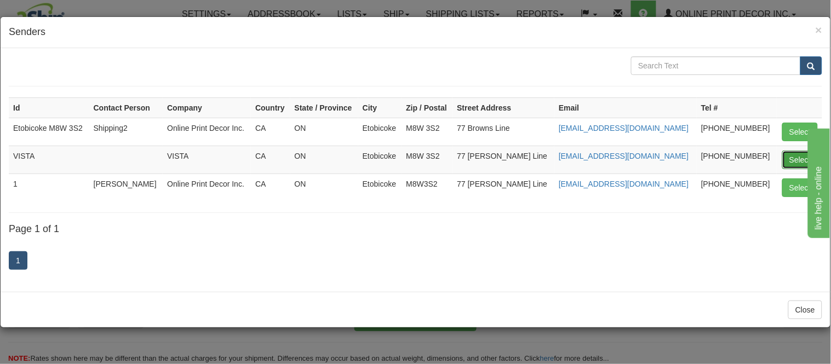
click at [791, 159] on button "Select" at bounding box center [801, 160] width 36 height 19
type input "VISTA"
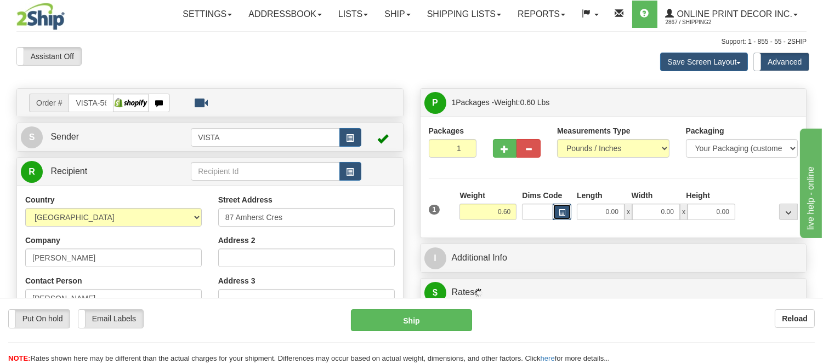
click at [561, 213] on span "button" at bounding box center [561, 213] width 7 height 6
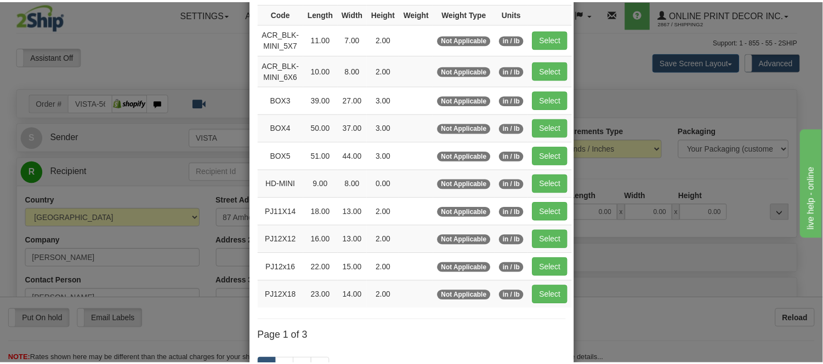
scroll to position [122, 0]
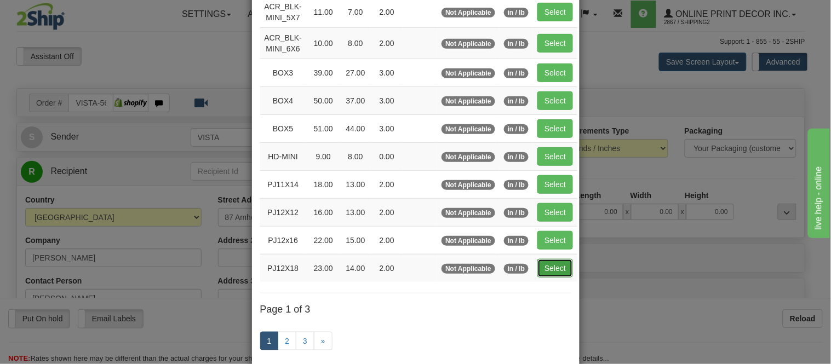
click at [547, 265] on button "Select" at bounding box center [556, 268] width 36 height 19
type input "PJ12X18"
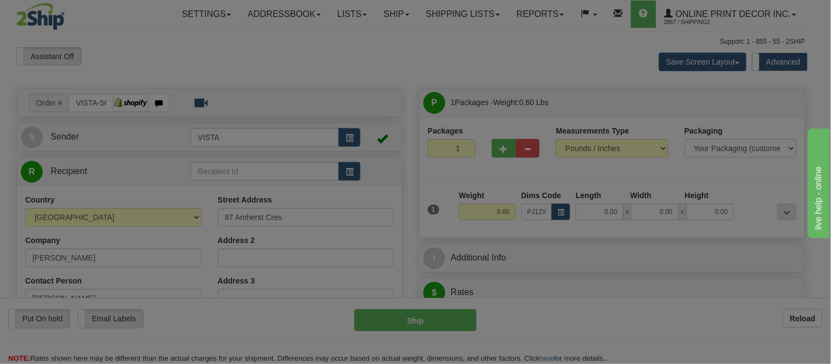
type input "23.00"
type input "14.00"
type input "2.00"
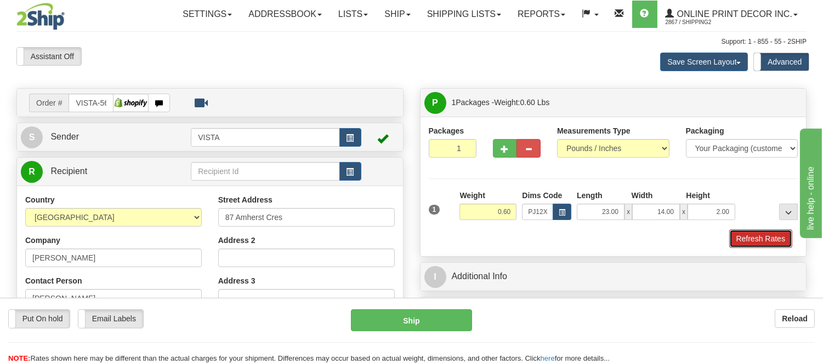
click at [766, 237] on button "Refresh Rates" at bounding box center [760, 239] width 63 height 19
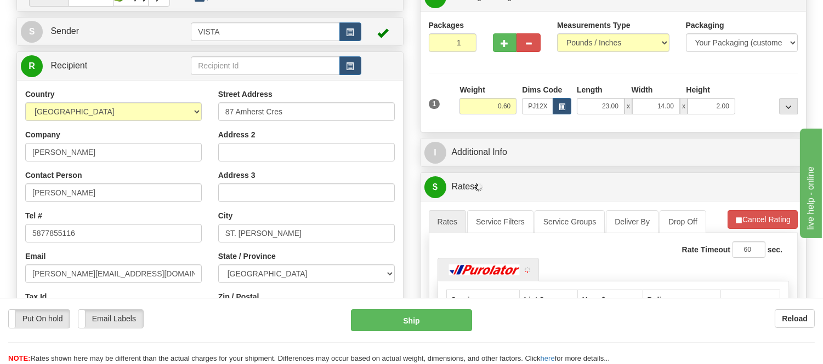
scroll to position [207, 0]
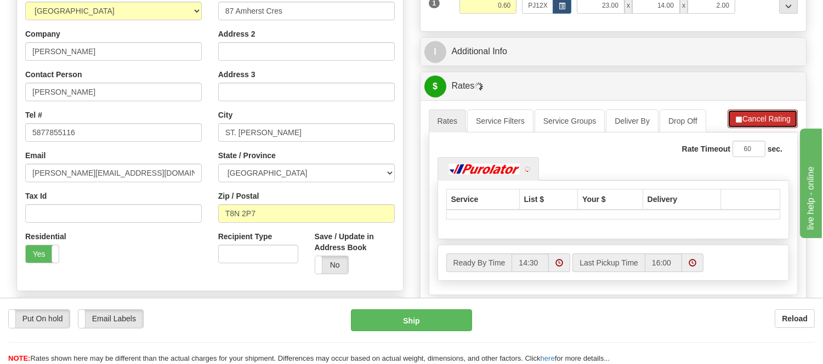
click at [776, 122] on button "Cancel Rating" at bounding box center [762, 119] width 70 height 19
click at [776, 122] on button "Refresh Rates" at bounding box center [762, 119] width 71 height 19
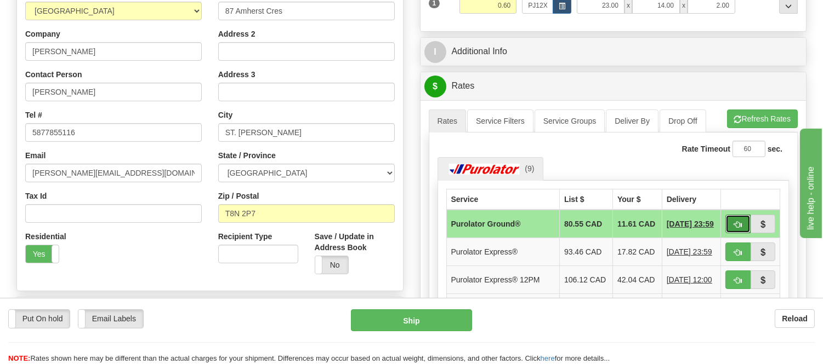
click at [733, 218] on button "button" at bounding box center [737, 224] width 25 height 19
type input "260"
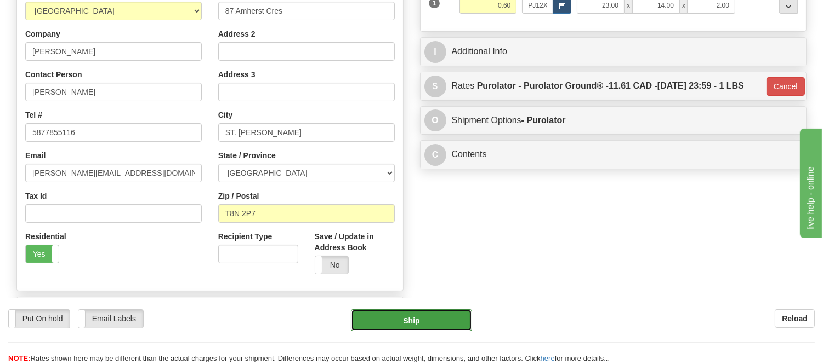
click at [406, 322] on button "Ship" at bounding box center [411, 321] width 121 height 22
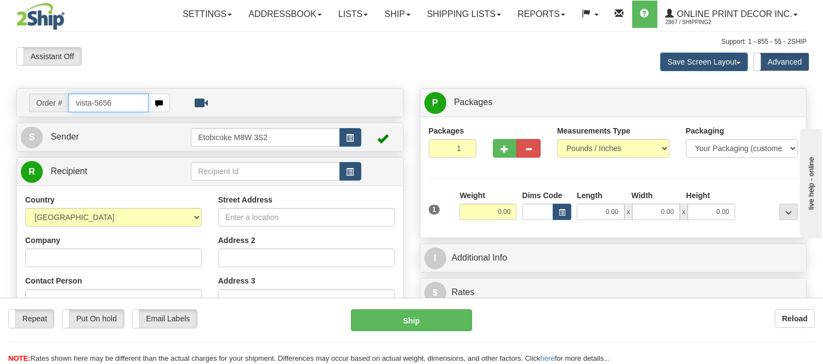
type input "vista-5656"
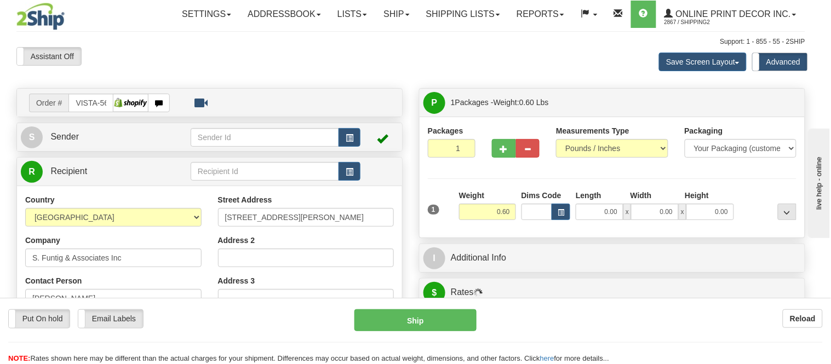
type input "[GEOGRAPHIC_DATA]"
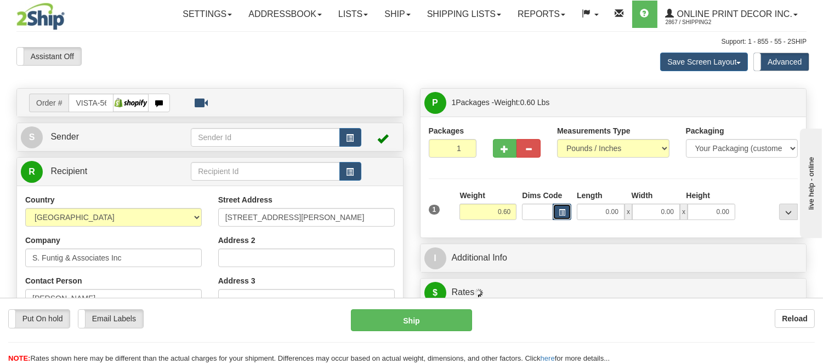
click at [558, 210] on span "button" at bounding box center [561, 213] width 7 height 6
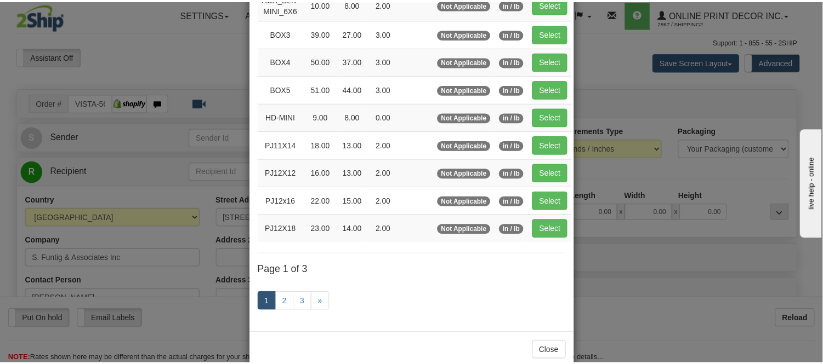
scroll to position [182, 0]
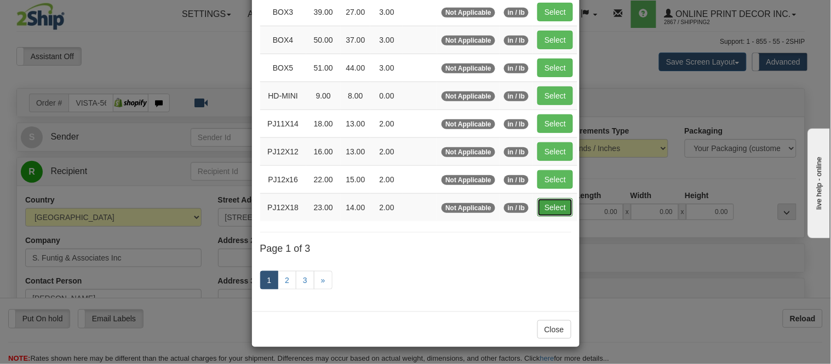
click at [546, 211] on button "Select" at bounding box center [556, 207] width 36 height 19
type input "PJ12X18"
type input "23.00"
type input "14.00"
type input "2.00"
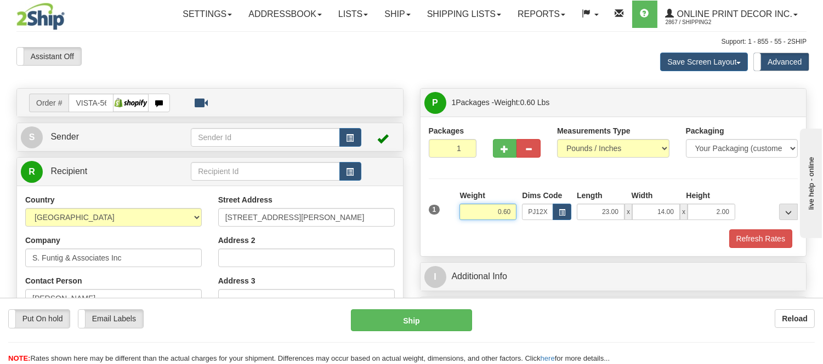
drag, startPoint x: 510, startPoint y: 213, endPoint x: 443, endPoint y: 220, distance: 67.8
click at [443, 220] on div "1 Weight 0.60 Dims Code x x" at bounding box center [613, 209] width 375 height 39
type input "1.10"
click at [786, 242] on button "Refresh Rates" at bounding box center [760, 239] width 63 height 19
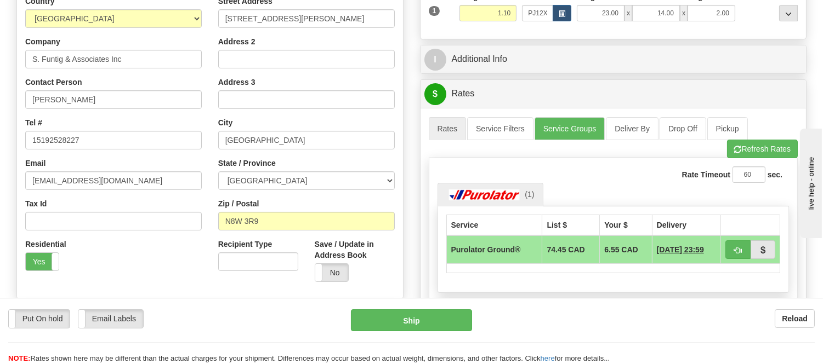
scroll to position [61, 0]
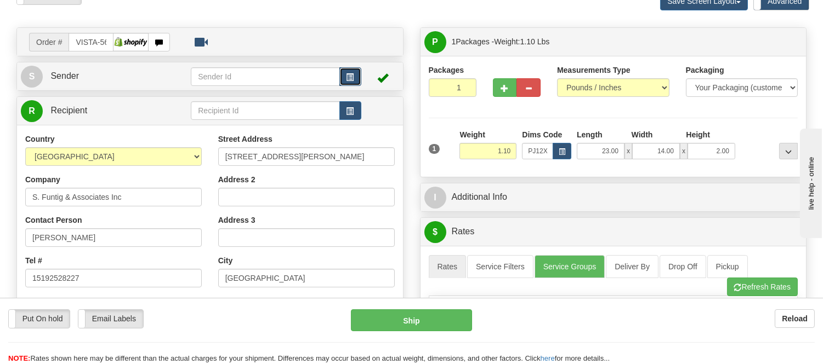
click at [350, 82] on button "button" at bounding box center [350, 76] width 22 height 19
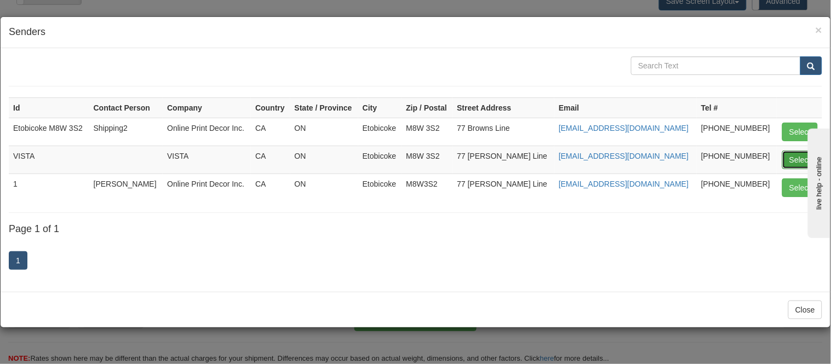
click at [795, 155] on button "Select" at bounding box center [801, 160] width 36 height 19
type input "VISTA"
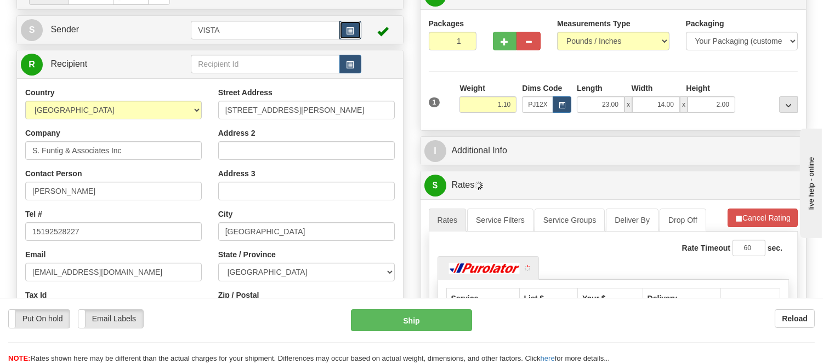
scroll to position [122, 0]
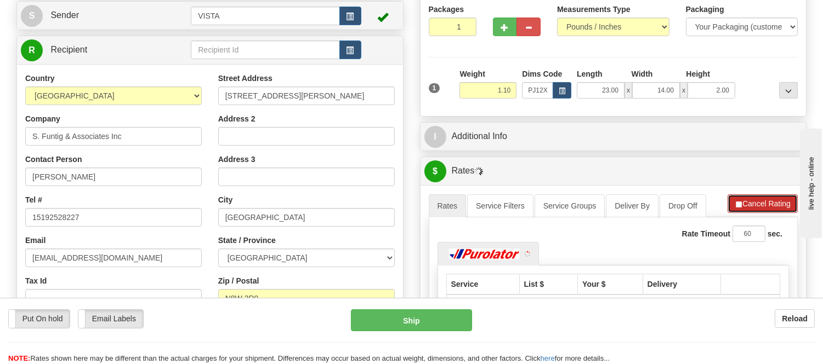
click at [751, 210] on button "Cancel Rating" at bounding box center [762, 204] width 70 height 19
click at [751, 210] on button "Refresh Rates" at bounding box center [762, 204] width 71 height 19
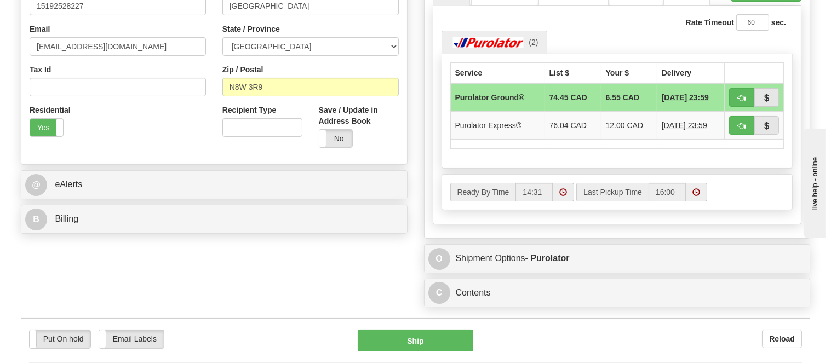
scroll to position [304, 0]
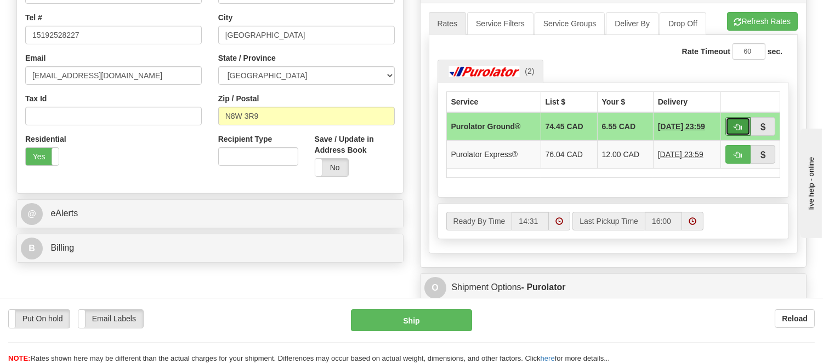
click at [743, 123] on button "button" at bounding box center [737, 126] width 25 height 19
type input "260"
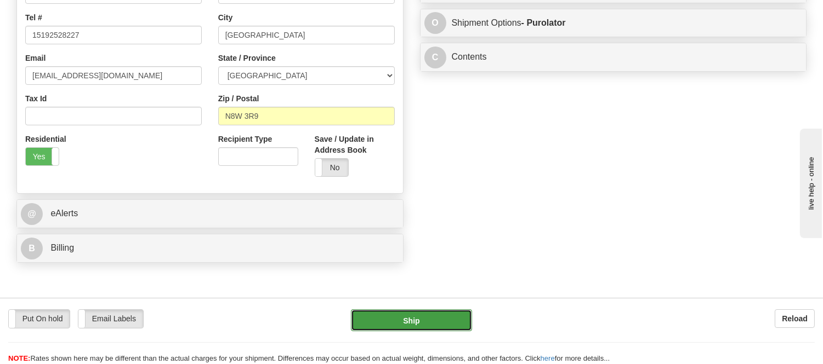
click at [424, 330] on button "Ship" at bounding box center [411, 321] width 121 height 22
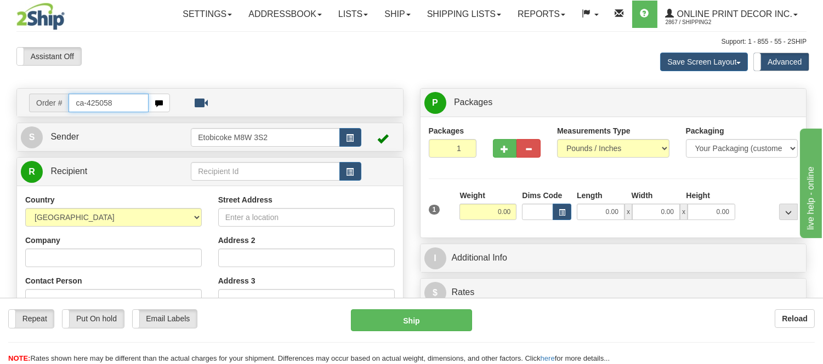
type input "ca-425058"
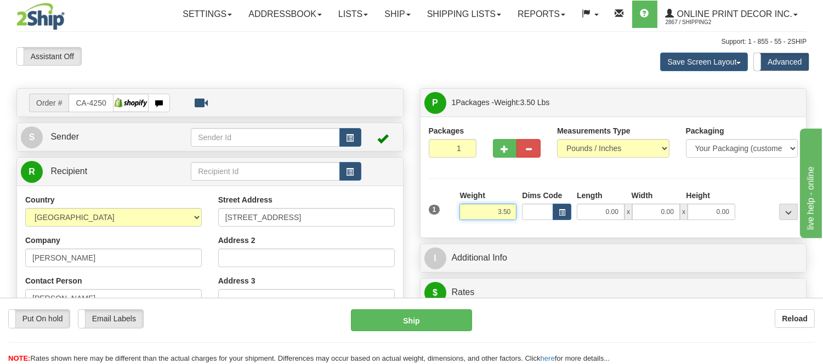
drag, startPoint x: 511, startPoint y: 214, endPoint x: 461, endPoint y: 211, distance: 50.0
click at [461, 211] on input "3.50" at bounding box center [487, 212] width 57 height 16
type input "8.98"
click at [567, 213] on button "button" at bounding box center [561, 212] width 19 height 16
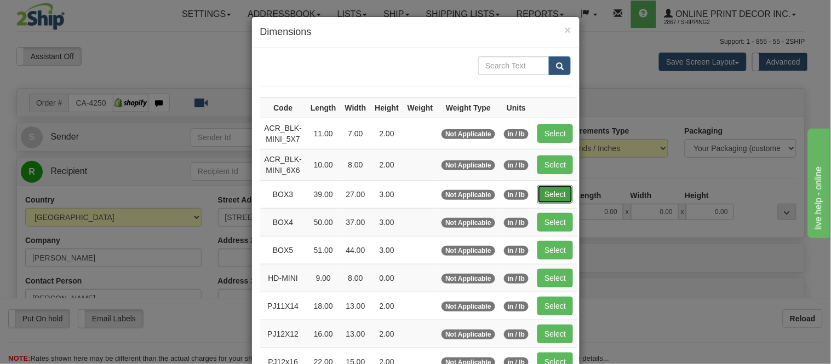
click at [539, 188] on button "Select" at bounding box center [556, 194] width 36 height 19
type input "BOX3"
type input "39.00"
type input "27.00"
type input "3.00"
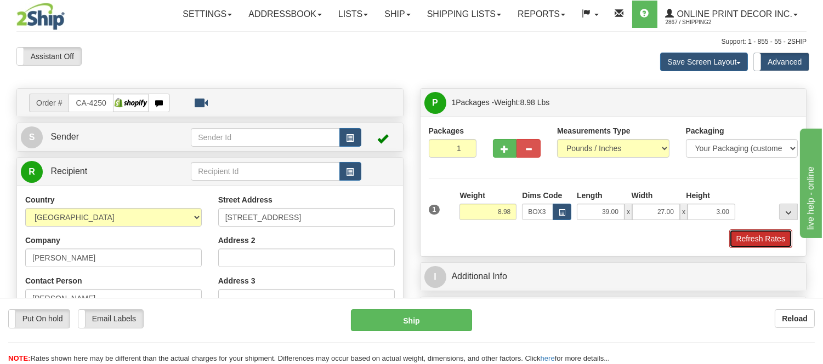
click at [742, 241] on button "Refresh Rates" at bounding box center [760, 239] width 63 height 19
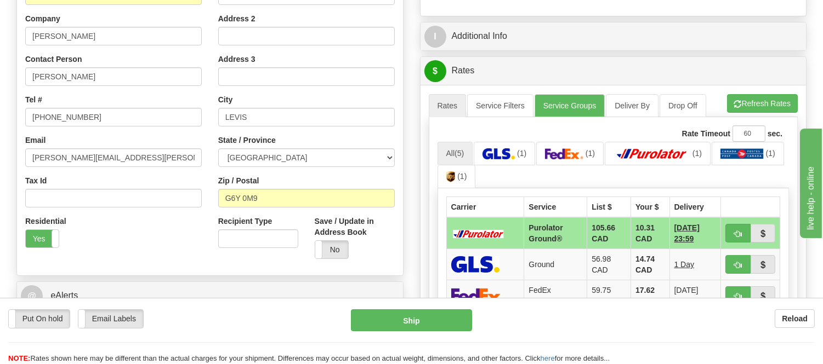
scroll to position [243, 0]
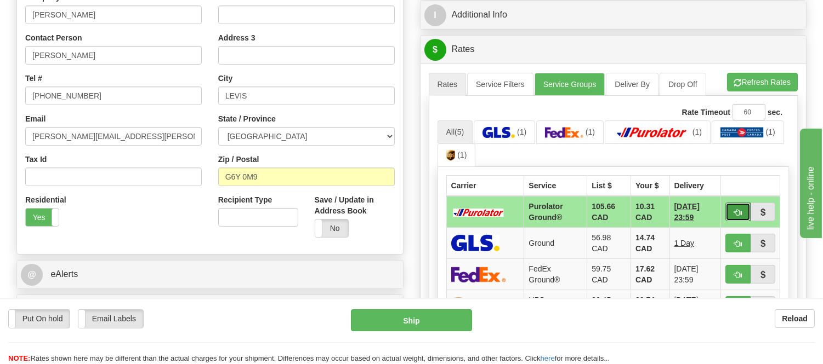
click at [734, 213] on span "button" at bounding box center [738, 212] width 8 height 7
type input "260"
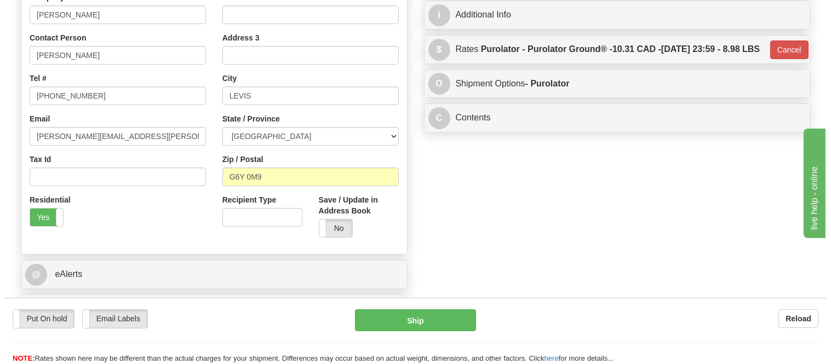
scroll to position [0, 0]
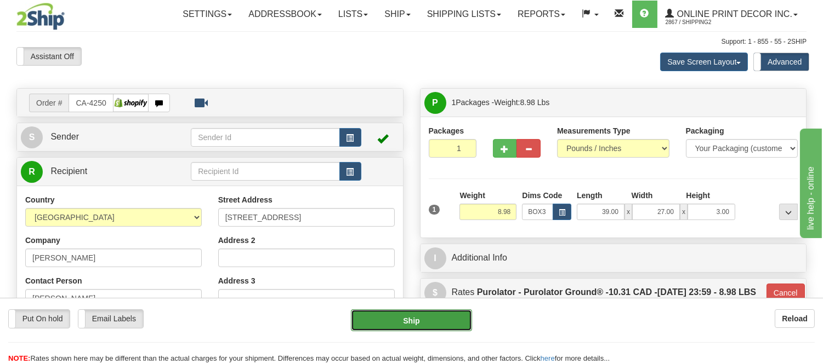
click at [425, 320] on button "Ship" at bounding box center [411, 321] width 121 height 22
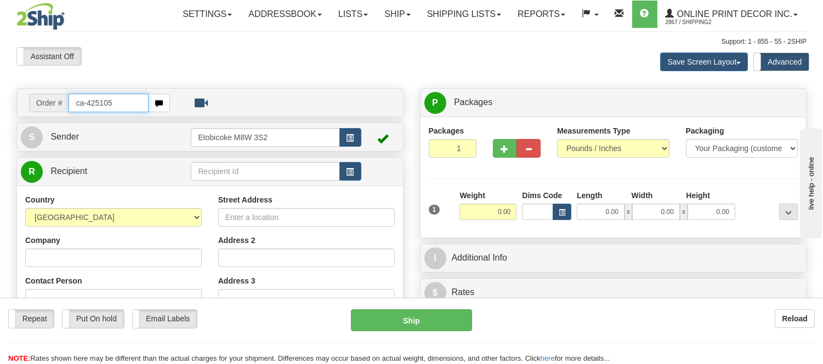
type input "ca-425105"
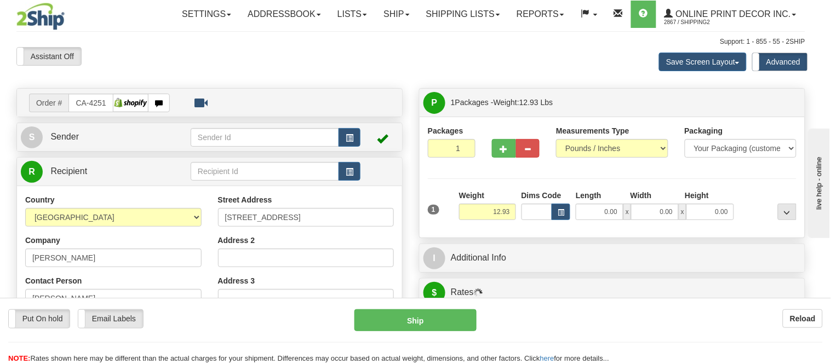
type input "[GEOGRAPHIC_DATA]"
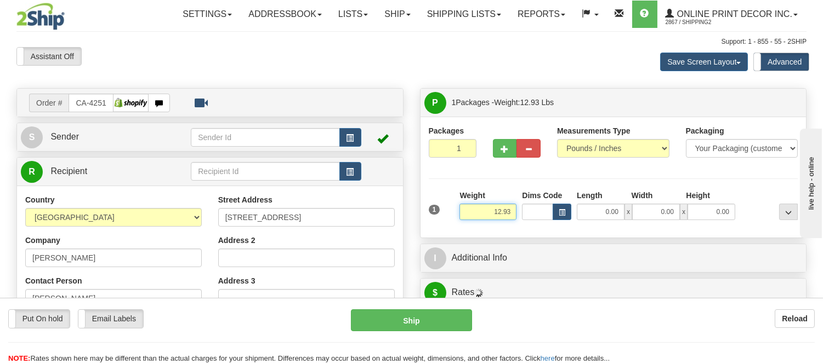
drag, startPoint x: 514, startPoint y: 215, endPoint x: 474, endPoint y: 209, distance: 40.5
click at [474, 209] on input "12.93" at bounding box center [487, 212] width 57 height 16
type input "18.98"
click at [567, 212] on button "button" at bounding box center [561, 212] width 19 height 16
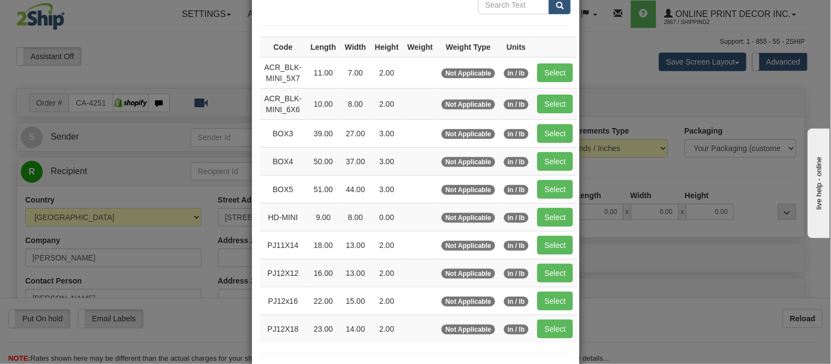
scroll to position [182, 0]
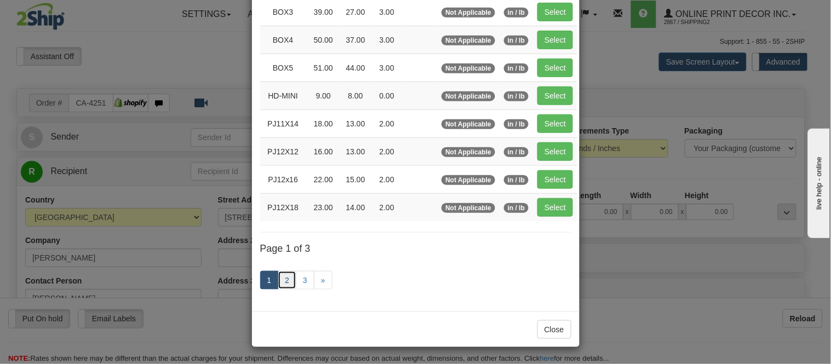
click at [282, 281] on link "2" at bounding box center [287, 280] width 19 height 19
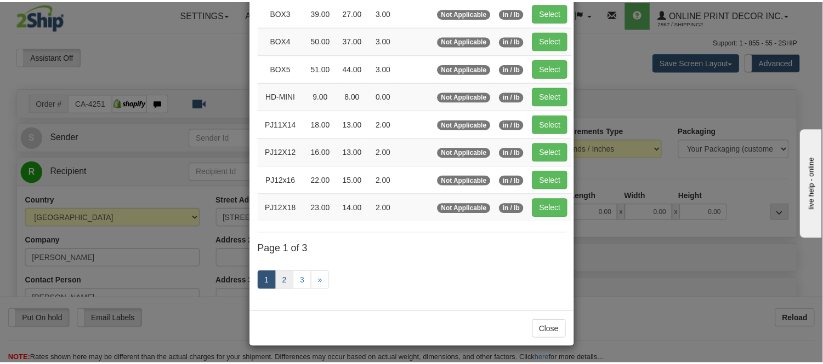
scroll to position [178, 0]
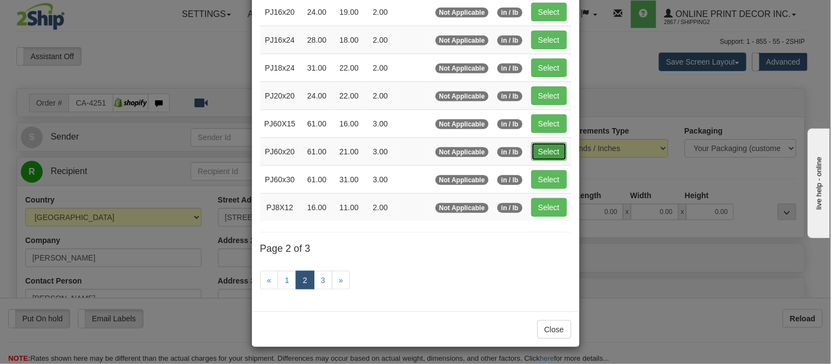
click at [547, 145] on button "Select" at bounding box center [550, 151] width 36 height 19
type input "PJ60x20"
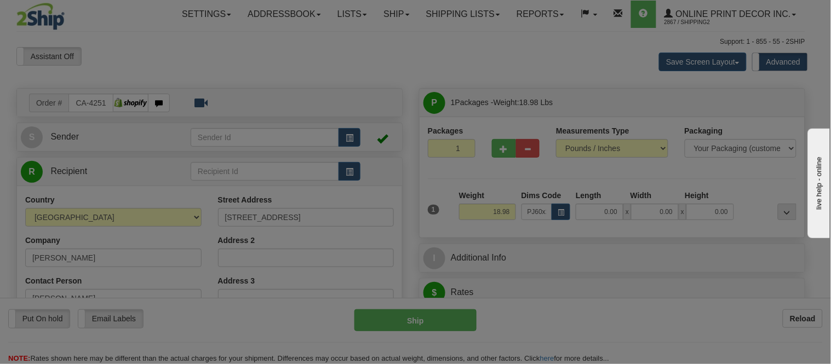
type input "61.00"
type input "21.00"
type input "3.00"
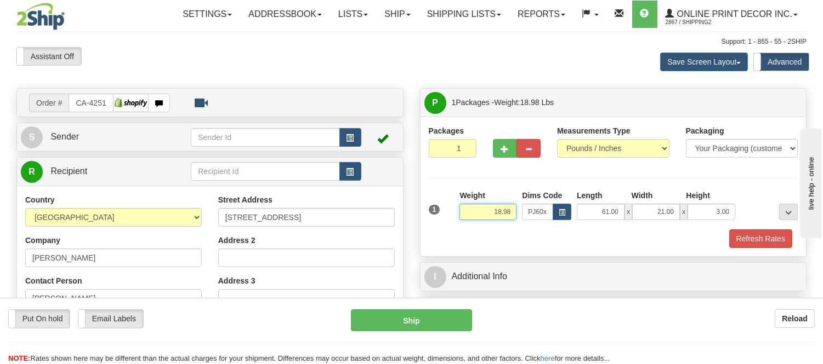
drag, startPoint x: 511, startPoint y: 212, endPoint x: 478, endPoint y: 221, distance: 34.2
click at [478, 221] on div "Weight 18.98" at bounding box center [487, 209] width 62 height 38
type input "17.98"
click at [733, 242] on button "Refresh Rates" at bounding box center [760, 239] width 63 height 19
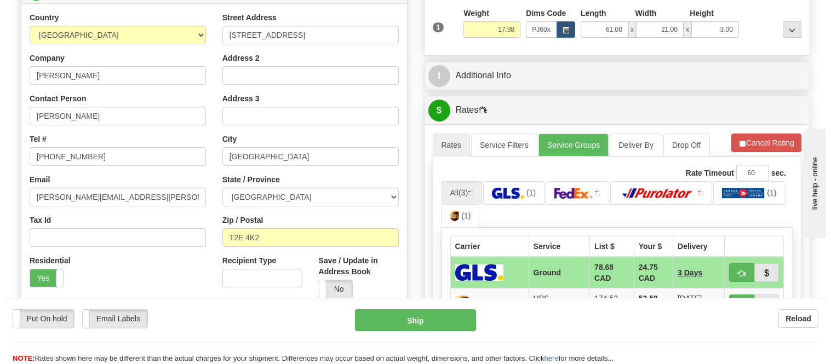
scroll to position [243, 0]
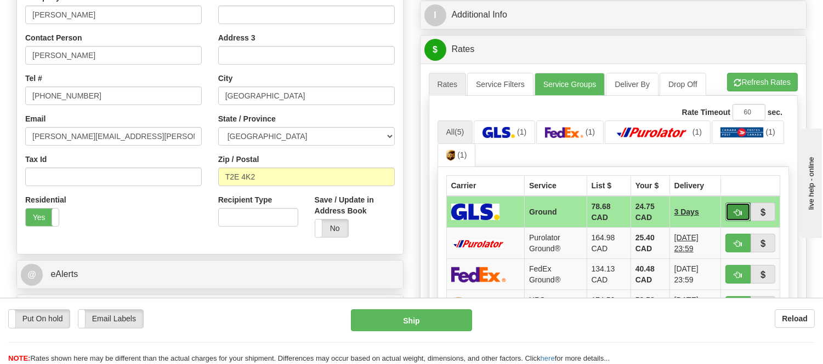
click at [732, 211] on button "button" at bounding box center [737, 212] width 25 height 19
type input "1"
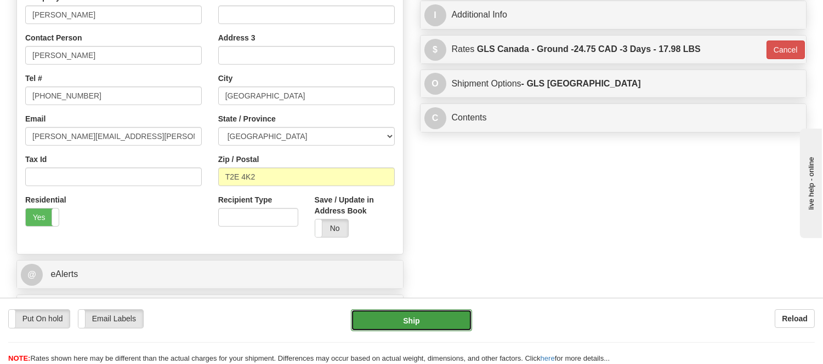
click at [436, 313] on button "Ship" at bounding box center [411, 321] width 121 height 22
